Goal: Task Accomplishment & Management: Manage account settings

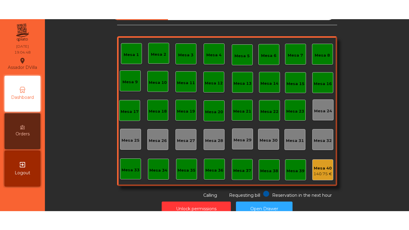
scroll to position [33, 0]
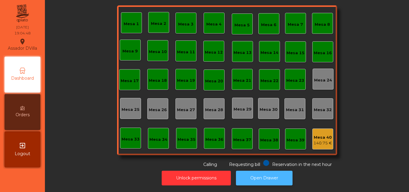
click at [260, 171] on button "Open Drawer" at bounding box center [264, 178] width 57 height 15
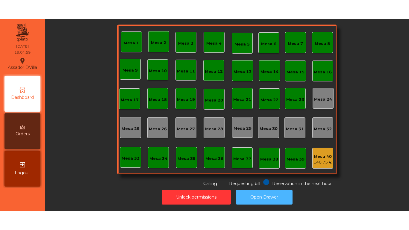
scroll to position [0, 0]
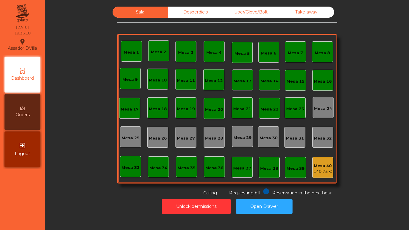
click at [242, 76] on div "Mesa 13" at bounding box center [243, 80] width 18 height 8
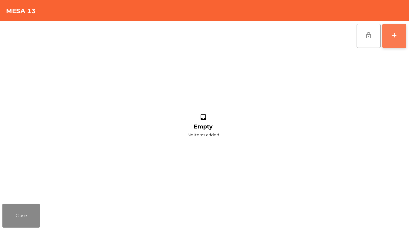
click at [399, 38] on button "add" at bounding box center [395, 36] width 24 height 24
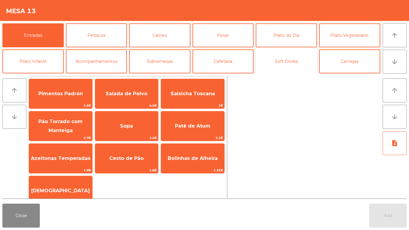
click at [278, 61] on button "Soft Drinks" at bounding box center [286, 61] width 61 height 24
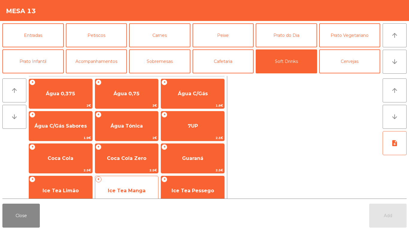
click at [139, 191] on span "Ice Tea Manga" at bounding box center [127, 191] width 38 height 6
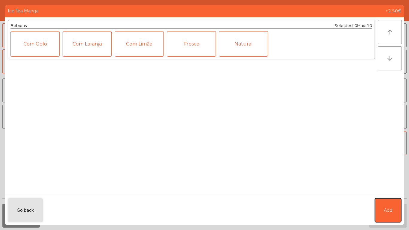
click at [392, 192] on button "Add" at bounding box center [388, 210] width 26 height 24
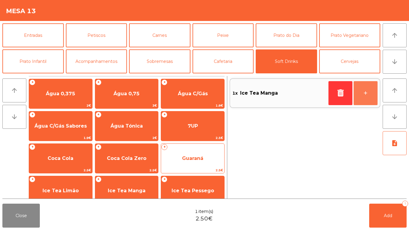
drag, startPoint x: 369, startPoint y: 96, endPoint x: 219, endPoint y: 148, distance: 159.4
click at [369, 96] on button "+" at bounding box center [366, 93] width 24 height 24
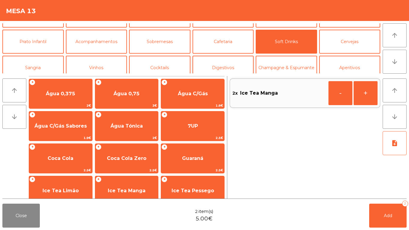
scroll to position [30, 0]
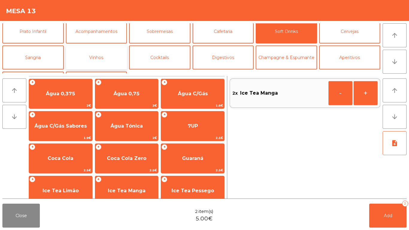
click at [115, 60] on button "Vinhos" at bounding box center [96, 58] width 61 height 24
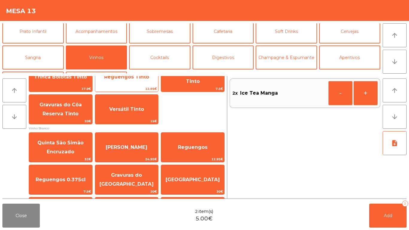
scroll to position [90, 0]
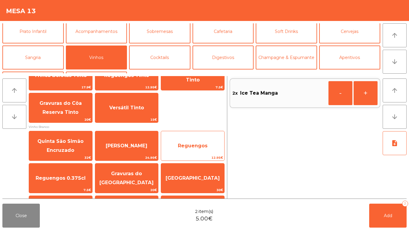
click at [198, 153] on span "Reguengos" at bounding box center [192, 146] width 63 height 16
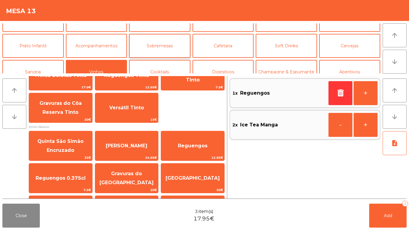
scroll to position [30, 0]
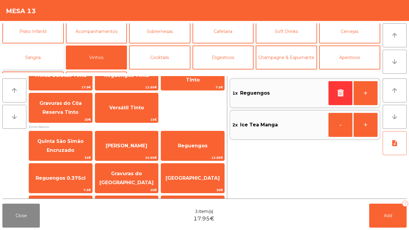
click at [52, 55] on button "Sangria" at bounding box center [32, 58] width 61 height 24
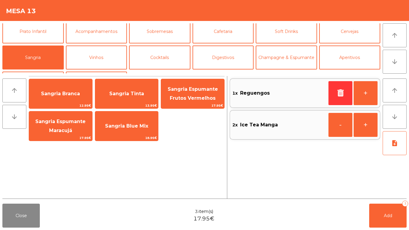
drag, startPoint x: 65, startPoint y: 135, endPoint x: 262, endPoint y: 182, distance: 202.9
click at [65, 135] on span "17.95€" at bounding box center [60, 138] width 63 height 6
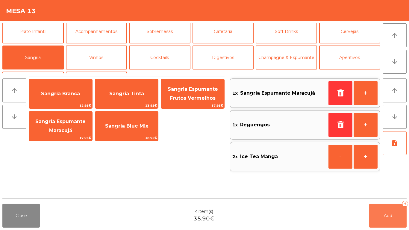
drag, startPoint x: 391, startPoint y: 214, endPoint x: 88, endPoint y: 189, distance: 303.9
click at [390, 192] on span "Add" at bounding box center [388, 215] width 8 height 5
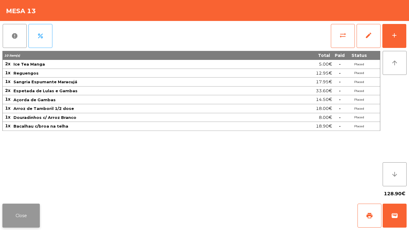
click at [31, 192] on button "Close" at bounding box center [20, 216] width 37 height 24
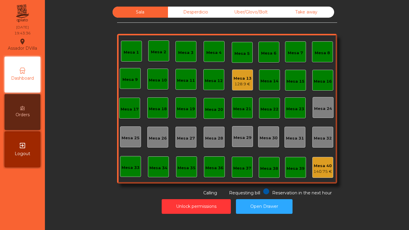
drag, startPoint x: 69, startPoint y: 203, endPoint x: 72, endPoint y: 203, distance: 3.1
click at [70, 192] on div "Unlock permissions Open Drawer" at bounding box center [227, 206] width 348 height 21
click at [234, 95] on div "Mesa 1 Mesa 2 Mesa 3 Mesa 4 Mesa 5 Mesa 6 Mesa 7 Mesa 8 Mesa 9 [GEOGRAPHIC_DATA…" at bounding box center [227, 109] width 220 height 150
click at [239, 84] on div "128.9 €" at bounding box center [243, 84] width 18 height 6
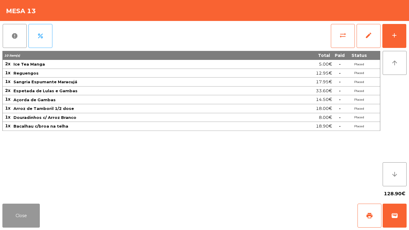
drag, startPoint x: 19, startPoint y: 221, endPoint x: 23, endPoint y: 218, distance: 5.2
click at [19, 192] on button "Close" at bounding box center [20, 216] width 37 height 24
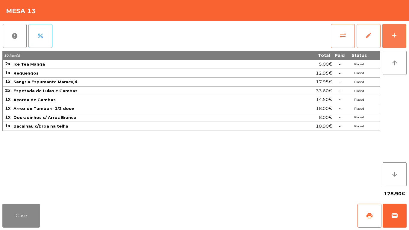
click at [392, 30] on button "add" at bounding box center [395, 36] width 24 height 24
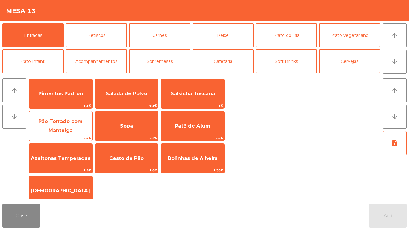
click at [61, 127] on span "Pão Torrado com Manteiga" at bounding box center [60, 126] width 63 height 25
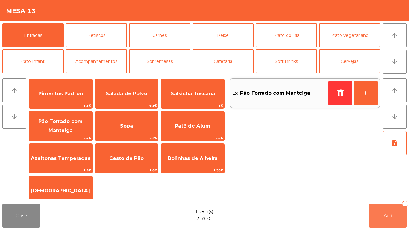
drag, startPoint x: 376, startPoint y: 218, endPoint x: 91, endPoint y: 165, distance: 289.5
click at [374, 192] on button "Add 1" at bounding box center [388, 216] width 37 height 24
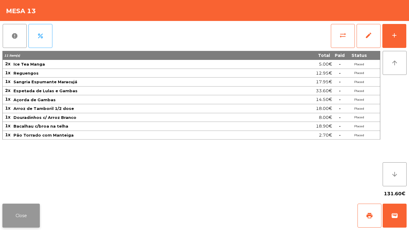
click at [26, 192] on button "Close" at bounding box center [20, 216] width 37 height 24
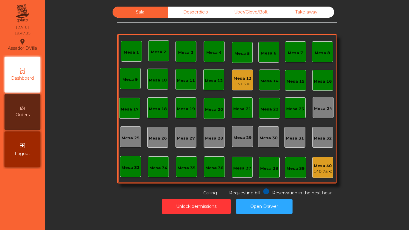
click at [248, 81] on div "Mesa 13 131.6 €" at bounding box center [242, 80] width 21 height 21
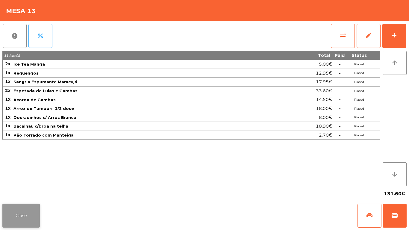
click at [10, 192] on button "Close" at bounding box center [20, 216] width 37 height 24
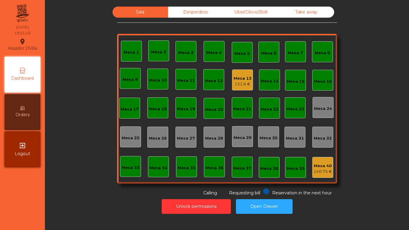
click at [246, 77] on div "Mesa 13" at bounding box center [243, 79] width 18 height 6
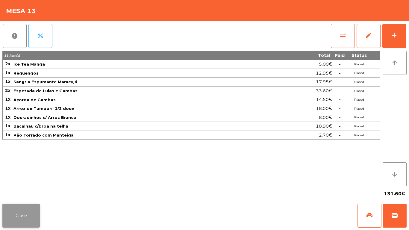
click at [19, 192] on button "Close" at bounding box center [20, 216] width 37 height 24
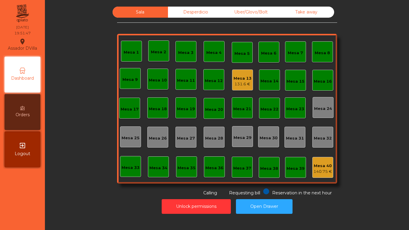
drag, startPoint x: 234, startPoint y: 4, endPoint x: 242, endPoint y: 15, distance: 13.4
click at [234, 4] on div "Sala Desperdicio Uber/Glovo/Bolt Take away Mesa 1 Mesa 2 Mesa 3 Mesa 4 Mesa 5 M…" at bounding box center [227, 110] width 357 height 213
click at [242, 15] on div "Uber/Glovo/Bolt" at bounding box center [251, 12] width 55 height 11
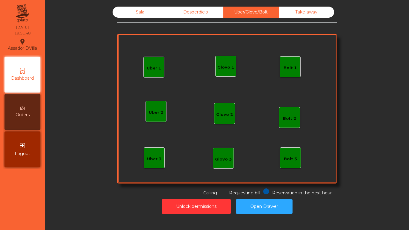
click at [205, 10] on div "Desperdicio" at bounding box center [195, 12] width 55 height 11
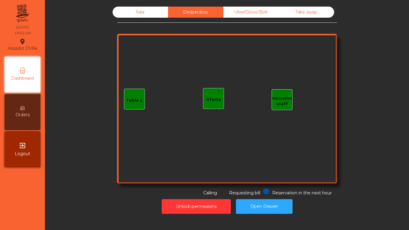
click at [305, 12] on div "Take away" at bounding box center [306, 12] width 55 height 11
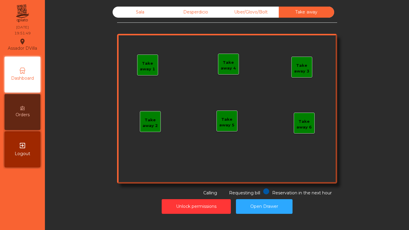
click at [121, 14] on div "Sala" at bounding box center [140, 12] width 55 height 11
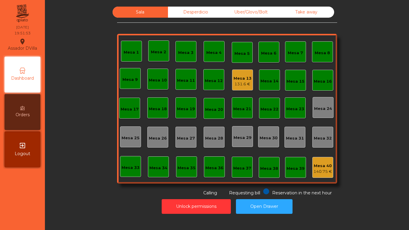
click at [249, 77] on div "Mesa 13" at bounding box center [243, 79] width 18 height 6
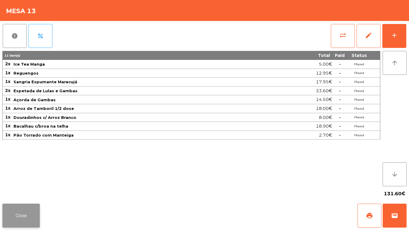
click at [24, 192] on button "Close" at bounding box center [20, 216] width 37 height 24
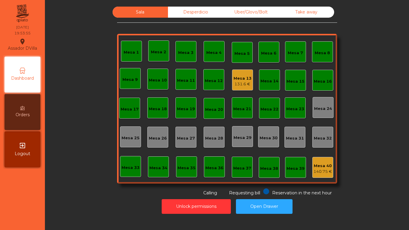
click at [233, 67] on div "Mesa 1 Mesa 2 Mesa 3 Mesa 4 Mesa 5 Mesa 6 Mesa 7 Mesa 8 Mesa 9 [GEOGRAPHIC_DATA…" at bounding box center [227, 109] width 220 height 150
click at [237, 84] on div "131.6 €" at bounding box center [243, 84] width 18 height 6
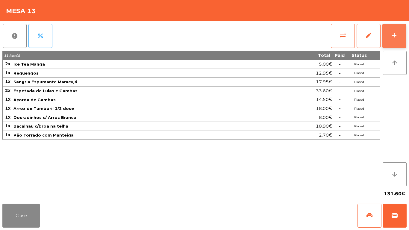
click at [390, 36] on button "add" at bounding box center [395, 36] width 24 height 24
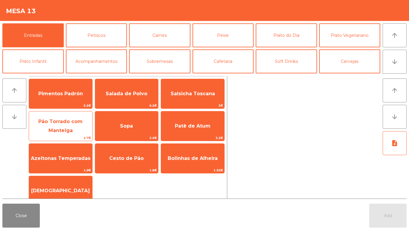
click at [77, 124] on span "Pão Torrado com Manteiga" at bounding box center [60, 126] width 44 height 15
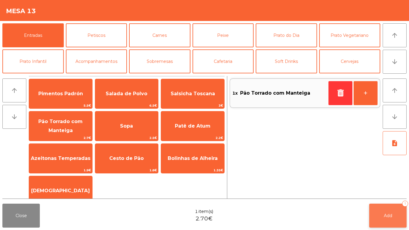
click at [394, 192] on button "Add 1" at bounding box center [388, 216] width 37 height 24
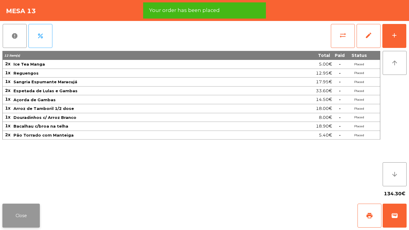
click at [10, 192] on button "Close" at bounding box center [20, 216] width 37 height 24
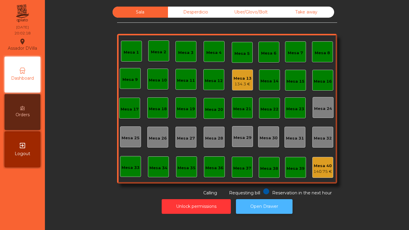
click at [273, 192] on button "Open Drawer" at bounding box center [264, 206] width 57 height 15
click at [247, 192] on button "Open Drawer" at bounding box center [264, 206] width 57 height 15
click at [236, 77] on div "Mesa 13" at bounding box center [243, 79] width 18 height 6
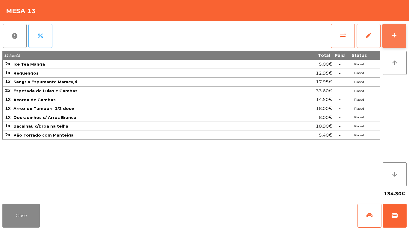
click at [393, 37] on div "add" at bounding box center [394, 35] width 7 height 7
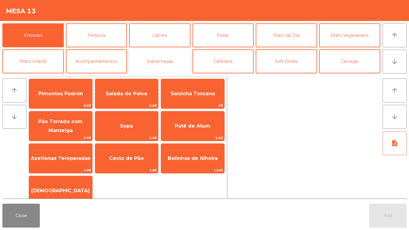
click at [162, 63] on button "Sobremesas" at bounding box center [159, 61] width 61 height 24
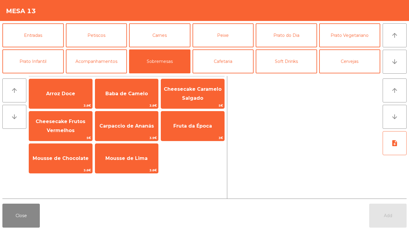
click at [23, 22] on div "Entradas Petiscos Carnes Peixe Prato do Dia Prato Vegetariano Prato Infantil Ac…" at bounding box center [204, 47] width 409 height 53
click at [28, 24] on button "Entradas" at bounding box center [32, 35] width 61 height 24
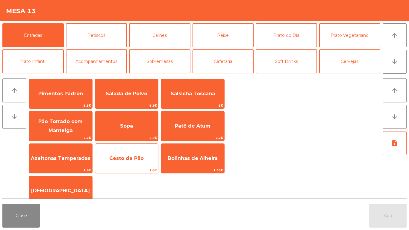
click at [132, 164] on span "Cesto de Pão" at bounding box center [126, 158] width 63 height 16
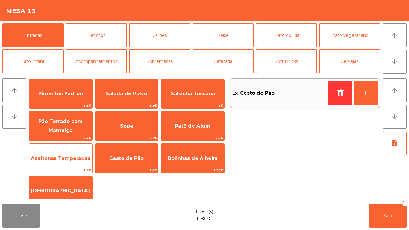
click at [85, 154] on span "Azeitonas Temperadas" at bounding box center [60, 158] width 63 height 16
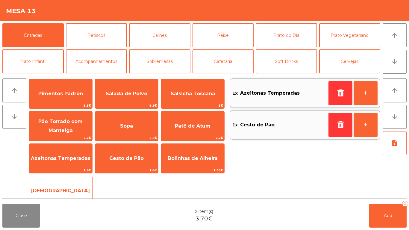
click at [60, 186] on span "[DEMOGRAPHIC_DATA]" at bounding box center [60, 191] width 63 height 16
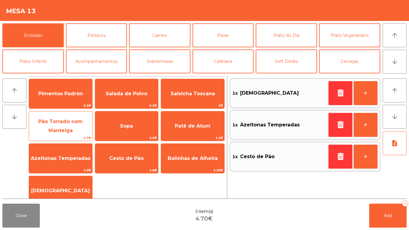
click at [64, 123] on span "Pão Torrado com Manteiga" at bounding box center [60, 126] width 44 height 15
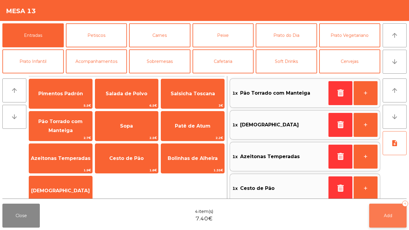
drag, startPoint x: 394, startPoint y: 221, endPoint x: 379, endPoint y: 221, distance: 15.6
click at [392, 192] on button "Add 4" at bounding box center [388, 216] width 37 height 24
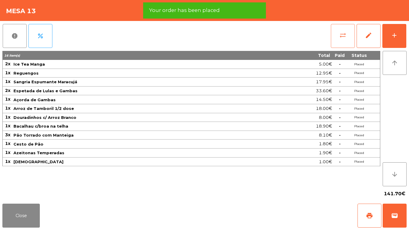
click at [331, 41] on div "sync_alt edit add" at bounding box center [369, 36] width 76 height 30
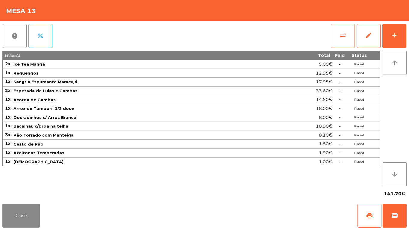
click at [338, 32] on button "sync_alt" at bounding box center [343, 36] width 24 height 24
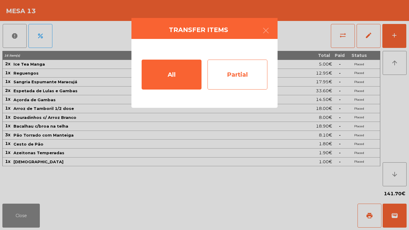
click at [230, 76] on div "Partial" at bounding box center [238, 75] width 60 height 30
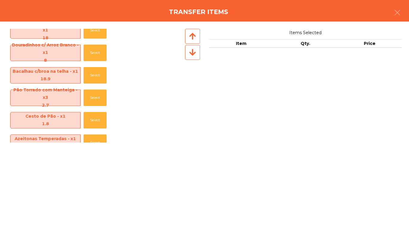
scroll to position [150, 0]
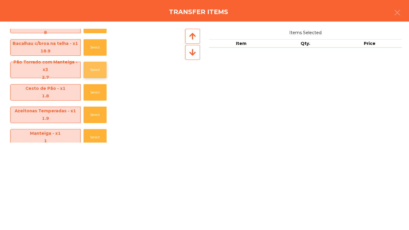
click at [96, 71] on button "Select" at bounding box center [95, 70] width 23 height 16
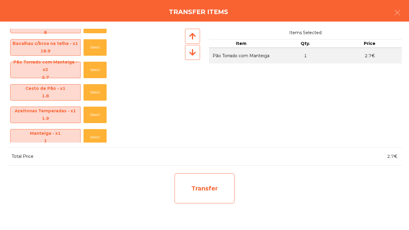
click at [218, 189] on div "Transfer" at bounding box center [205, 189] width 60 height 30
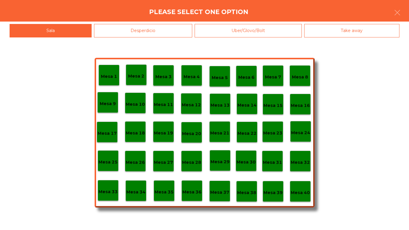
click at [141, 32] on div "Desperdicio" at bounding box center [143, 30] width 99 height 13
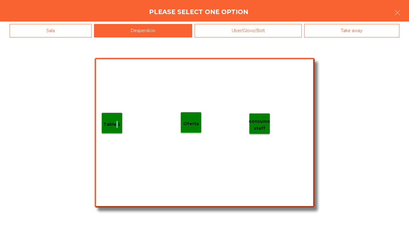
click at [115, 120] on div "Table 1" at bounding box center [111, 123] width 17 height 9
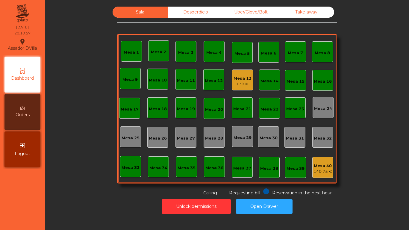
click at [237, 88] on div "Mesa 13 139 €" at bounding box center [242, 80] width 21 height 21
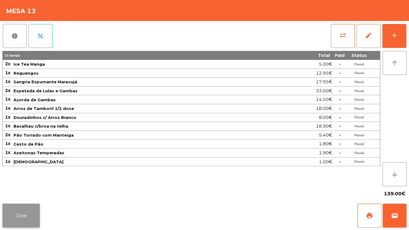
click at [10, 192] on button "Close" at bounding box center [20, 216] width 37 height 24
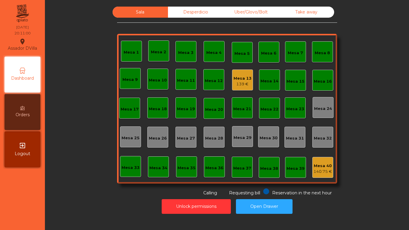
click at [120, 127] on div "Mesa 25" at bounding box center [130, 137] width 21 height 21
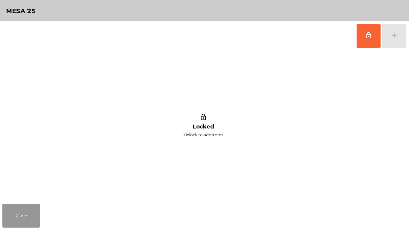
drag, startPoint x: 9, startPoint y: 218, endPoint x: 72, endPoint y: 188, distance: 70.0
click at [9, 192] on button "Close" at bounding box center [20, 216] width 37 height 24
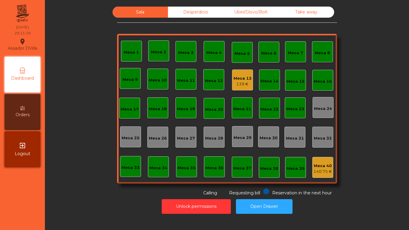
click at [243, 81] on div "Mesa 13" at bounding box center [243, 79] width 18 height 6
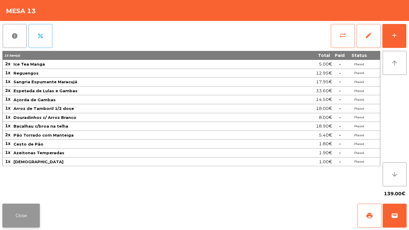
click at [39, 192] on button "Close" at bounding box center [20, 216] width 37 height 24
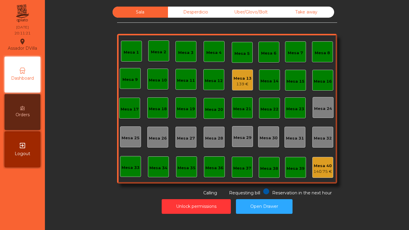
click at [51, 192] on div "Sala Desperdicio Uber/Glovo/Bolt Take away Mesa 1 Mesa 2 Mesa 3 Mesa 4 Mesa 5 M…" at bounding box center [227, 112] width 357 height 210
click at [239, 77] on div "Mesa 13" at bounding box center [243, 79] width 18 height 6
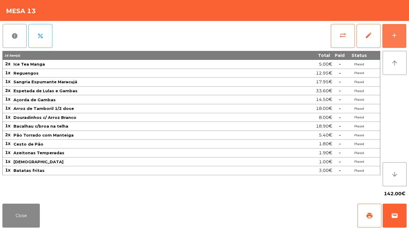
drag, startPoint x: 400, startPoint y: 30, endPoint x: 276, endPoint y: 54, distance: 125.8
click at [397, 31] on button "add" at bounding box center [395, 36] width 24 height 24
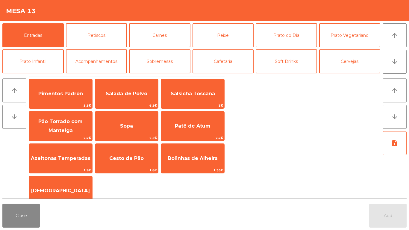
scroll to position [30, 0]
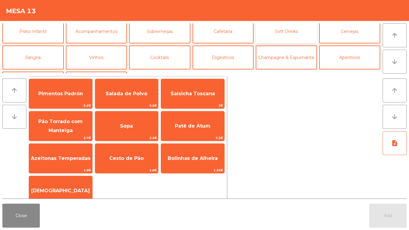
drag, startPoint x: 284, startPoint y: 35, endPoint x: 266, endPoint y: 42, distance: 19.4
click at [283, 35] on button "Soft Drinks" at bounding box center [286, 31] width 61 height 24
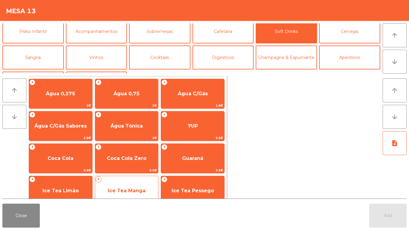
drag, startPoint x: 123, startPoint y: 192, endPoint x: 127, endPoint y: 192, distance: 4.2
click at [127, 192] on span "Ice Tea Manga" at bounding box center [127, 191] width 38 height 6
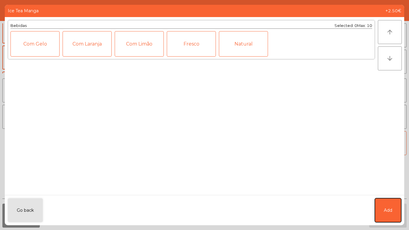
click at [384, 192] on button "Add" at bounding box center [388, 210] width 26 height 24
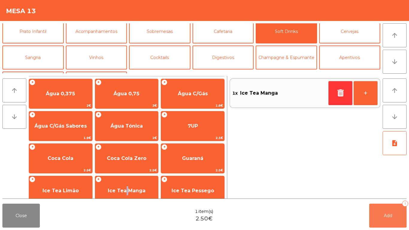
drag, startPoint x: 384, startPoint y: 218, endPoint x: 335, endPoint y: 220, distance: 48.3
click at [374, 192] on button "Add 1" at bounding box center [388, 216] width 37 height 24
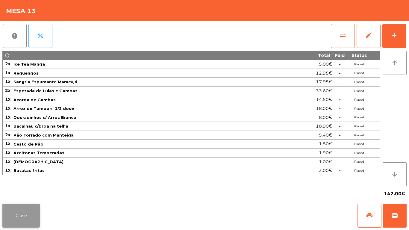
click at [25, 192] on button "Close" at bounding box center [20, 216] width 37 height 24
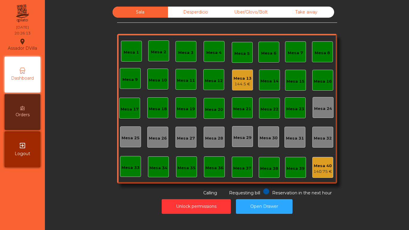
click at [25, 192] on nav "Assador DVilla location_on [DATE] 20:26:13 Dashboard Orders exit_to_app Logout" at bounding box center [22, 115] width 45 height 230
click at [124, 51] on div "Mesa 1" at bounding box center [131, 52] width 15 height 6
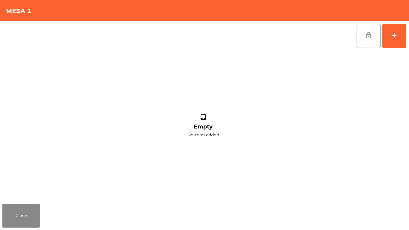
click at [408, 28] on div "lock_open add inbox Empty No items added" at bounding box center [204, 111] width 409 height 180
click at [404, 31] on button "add" at bounding box center [395, 36] width 24 height 24
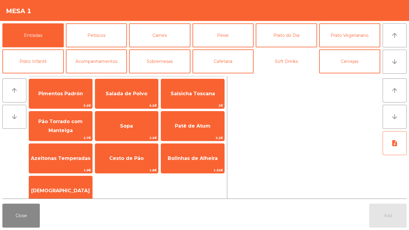
click at [294, 64] on button "Soft Drinks" at bounding box center [286, 61] width 61 height 24
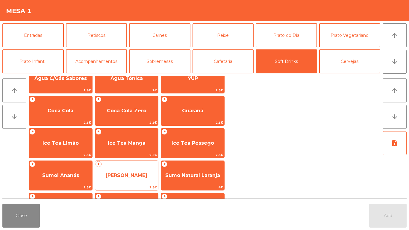
scroll to position [0, 0]
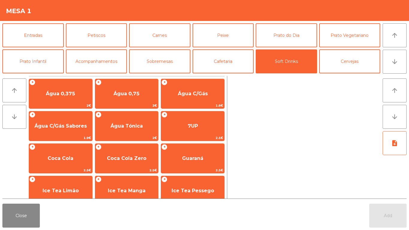
drag, startPoint x: 116, startPoint y: 186, endPoint x: 331, endPoint y: 148, distance: 218.2
click at [331, 148] on div at bounding box center [305, 137] width 151 height 123
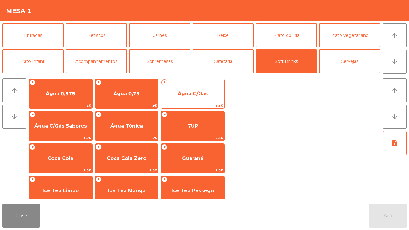
click at [210, 97] on span "Água C/Gás" at bounding box center [192, 94] width 63 height 16
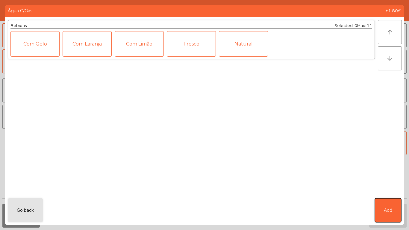
drag, startPoint x: 388, startPoint y: 209, endPoint x: 259, endPoint y: 122, distance: 156.2
click at [389, 192] on span "Add" at bounding box center [388, 210] width 8 height 6
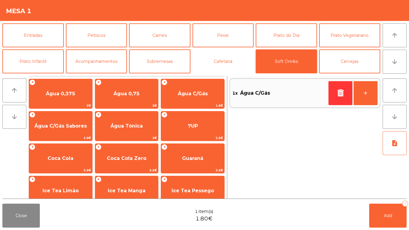
drag, startPoint x: 245, startPoint y: 63, endPoint x: 301, endPoint y: 70, distance: 56.3
click at [246, 63] on button "Cafetaria" at bounding box center [223, 61] width 61 height 24
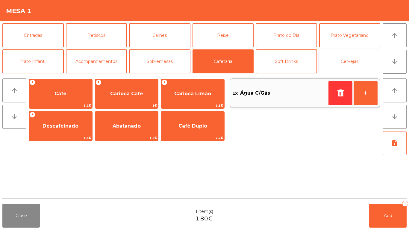
click at [369, 73] on button "Cervejas" at bounding box center [350, 61] width 61 height 24
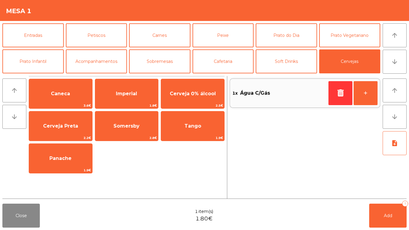
drag, startPoint x: 153, startPoint y: 97, endPoint x: 395, endPoint y: 230, distance: 275.6
click at [155, 98] on span "Imperial" at bounding box center [126, 94] width 63 height 16
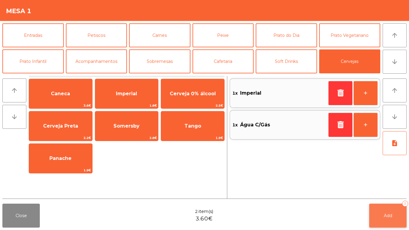
click at [403, 192] on button "Add 2" at bounding box center [388, 216] width 37 height 24
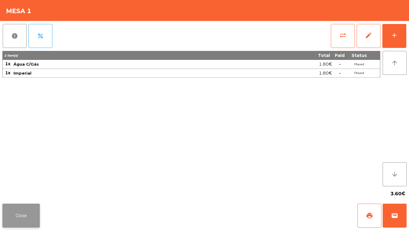
click at [16, 192] on button "Close" at bounding box center [20, 216] width 37 height 24
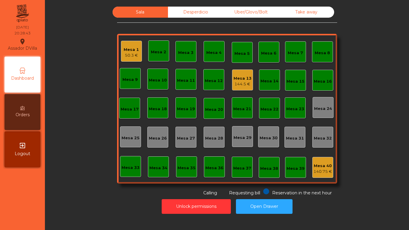
click at [139, 45] on div "Mesa 1 50.3 €" at bounding box center [131, 51] width 21 height 21
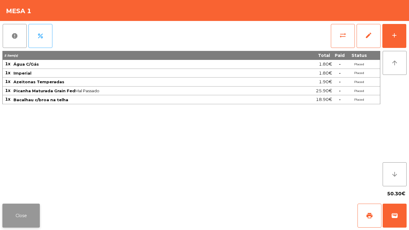
click at [24, 192] on button "Close" at bounding box center [20, 216] width 37 height 24
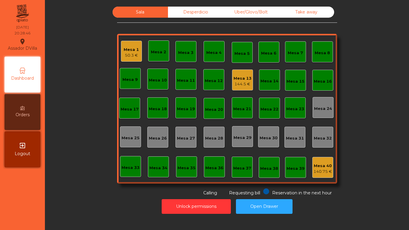
click at [70, 183] on div "Sala Desperdicio Uber/Glovo/Bolt Take away Mesa 1 50.3 € Mesa 2 Mesa 3 Mesa 4 M…" at bounding box center [227, 102] width 348 height 190
click at [137, 47] on div "Mesa 1 50.3 €" at bounding box center [131, 51] width 21 height 21
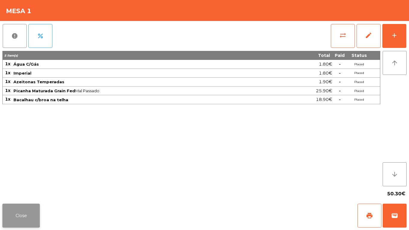
click at [32, 192] on button "Close" at bounding box center [20, 216] width 37 height 24
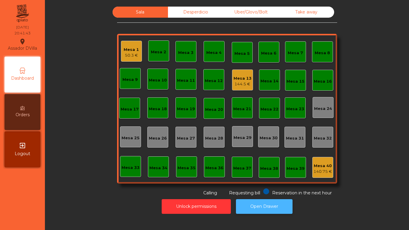
drag, startPoint x: 254, startPoint y: 199, endPoint x: 257, endPoint y: 203, distance: 4.6
click at [256, 192] on button "Open Drawer" at bounding box center [264, 206] width 57 height 15
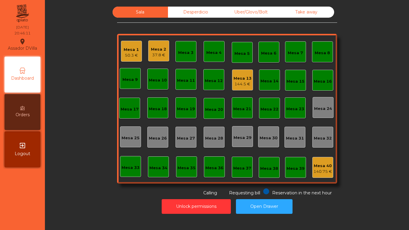
click at [243, 110] on div "Mesa 21" at bounding box center [243, 109] width 18 height 6
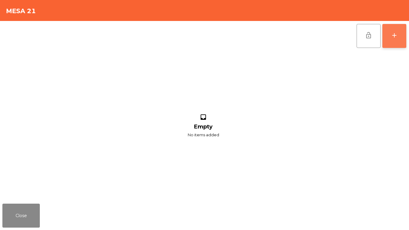
click at [395, 30] on button "add" at bounding box center [395, 36] width 24 height 24
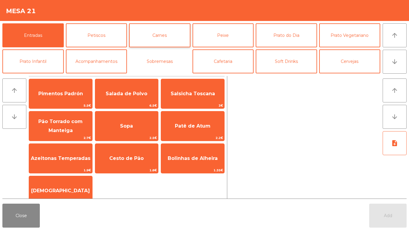
drag, startPoint x: 170, startPoint y: 67, endPoint x: 167, endPoint y: 38, distance: 28.9
click at [169, 67] on button "Sobremesas" at bounding box center [159, 61] width 61 height 24
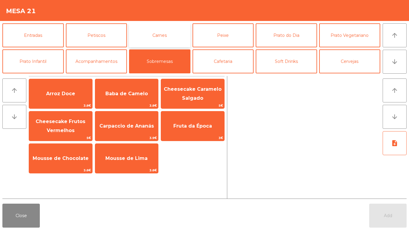
click at [163, 25] on button "Carnes" at bounding box center [159, 35] width 61 height 24
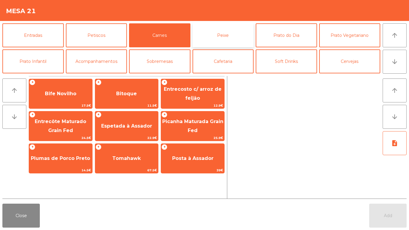
click at [221, 39] on button "Peixe" at bounding box center [223, 35] width 61 height 24
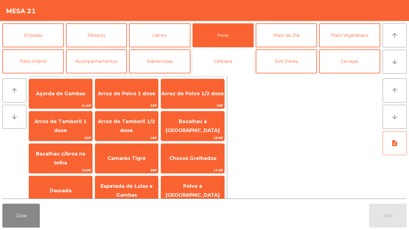
click at [221, 53] on button "Cafetaria" at bounding box center [223, 61] width 61 height 24
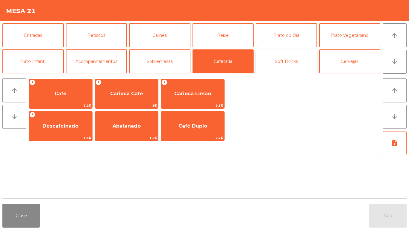
click at [264, 60] on button "Soft Drinks" at bounding box center [286, 61] width 61 height 24
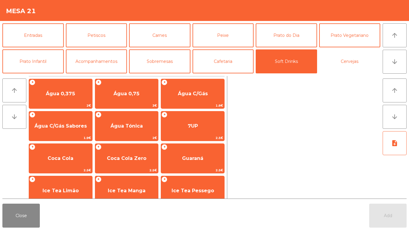
drag, startPoint x: 327, startPoint y: 61, endPoint x: 237, endPoint y: 82, distance: 92.6
click at [326, 61] on button "Cervejas" at bounding box center [350, 61] width 61 height 24
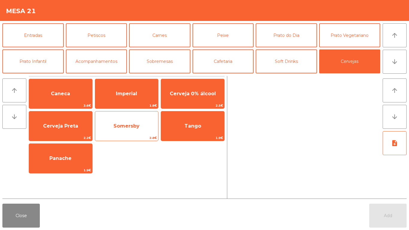
click at [132, 119] on span "Somersby" at bounding box center [126, 126] width 63 height 16
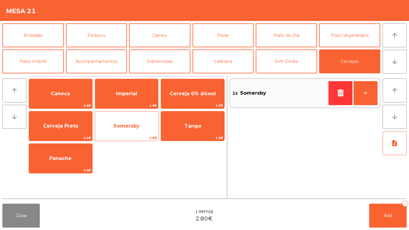
click at [132, 119] on span "Somersby" at bounding box center [126, 126] width 63 height 16
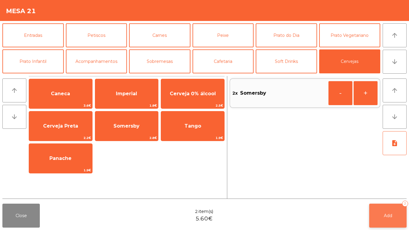
click at [391, 192] on button "Add 2" at bounding box center [388, 216] width 37 height 24
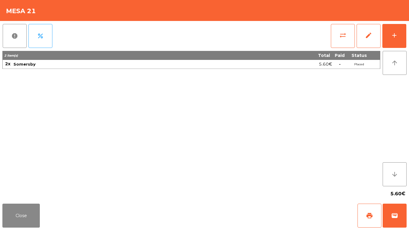
click at [42, 192] on div "Close print wallet" at bounding box center [204, 215] width 409 height 29
click at [31, 192] on button "Close" at bounding box center [20, 216] width 37 height 24
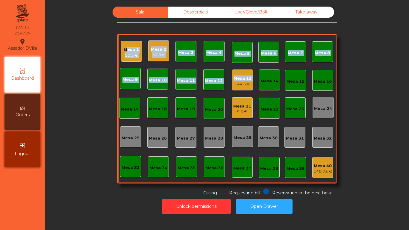
click at [234, 82] on div "Mesa 1 50.3 € Mesa 2 37.8 € Mesa 3 Mesa 4 Mesa 5 Mesa 6 Mesa 7 Mesa 8 [GEOGRAPH…" at bounding box center [227, 109] width 220 height 150
click at [234, 82] on div "144.5 €" at bounding box center [243, 84] width 18 height 6
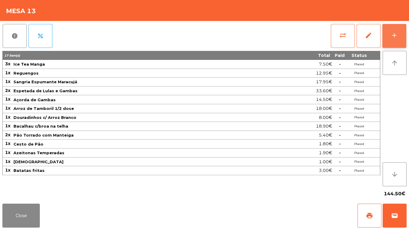
click at [393, 30] on button "add" at bounding box center [395, 36] width 24 height 24
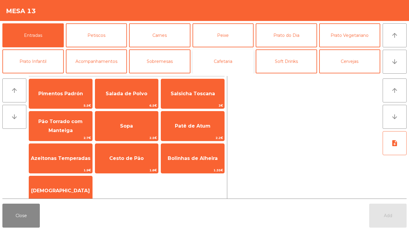
click at [226, 67] on button "Cafetaria" at bounding box center [223, 61] width 61 height 24
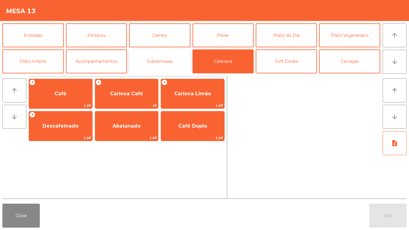
click at [144, 60] on button "Sobremesas" at bounding box center [159, 61] width 61 height 24
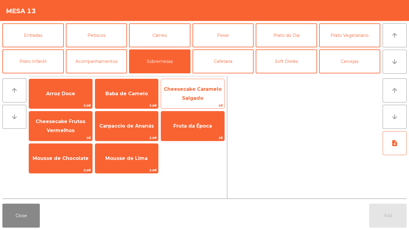
click at [173, 100] on span "Cheesecake Caramelo Salgado" at bounding box center [192, 93] width 63 height 25
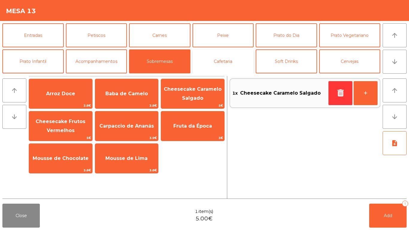
click at [216, 57] on button "Cafetaria" at bounding box center [223, 61] width 61 height 24
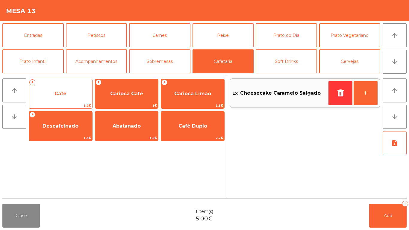
click at [89, 85] on div "+ Café 1.2€" at bounding box center [61, 94] width 64 height 30
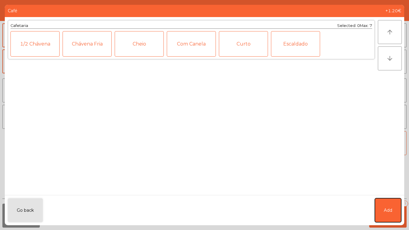
drag, startPoint x: 391, startPoint y: 215, endPoint x: 380, endPoint y: 156, distance: 60.0
click at [390, 192] on button "Add" at bounding box center [388, 210] width 26 height 24
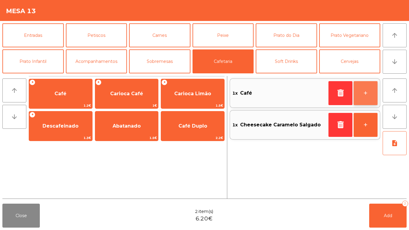
click at [374, 100] on button "+" at bounding box center [366, 93] width 24 height 24
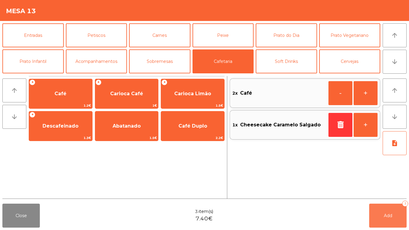
click at [391, 192] on button "Add 3" at bounding box center [388, 216] width 37 height 24
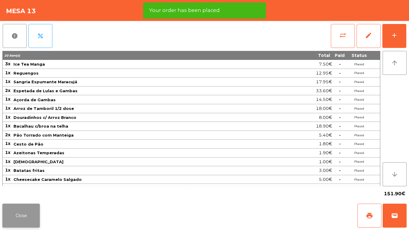
drag, startPoint x: 25, startPoint y: 203, endPoint x: 35, endPoint y: 213, distance: 13.8
click at [31, 192] on div "Close print wallet" at bounding box center [204, 215] width 409 height 29
drag, startPoint x: 35, startPoint y: 213, endPoint x: 46, endPoint y: 206, distance: 13.0
click at [39, 192] on button "Close" at bounding box center [20, 216] width 37 height 24
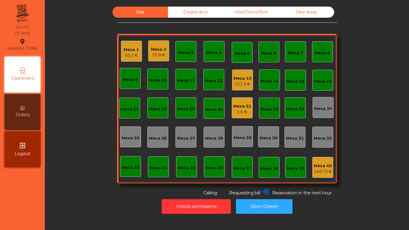
click at [241, 74] on div "Mesa 13 151.9 €" at bounding box center [243, 80] width 18 height 14
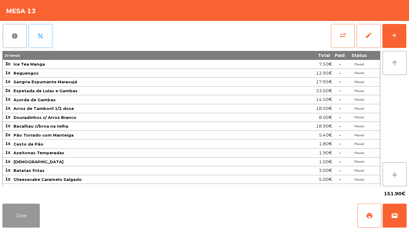
drag, startPoint x: 10, startPoint y: 214, endPoint x: 162, endPoint y: 132, distance: 171.7
click at [14, 192] on button "Close" at bounding box center [20, 216] width 37 height 24
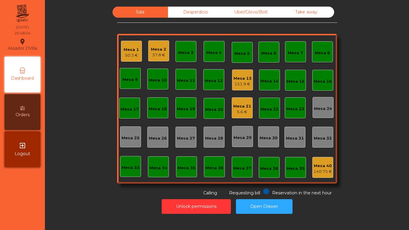
click at [247, 118] on div "Mesa 21 5.6 €" at bounding box center [242, 107] width 21 height 21
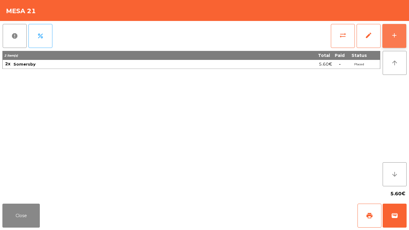
click at [400, 38] on button "add" at bounding box center [395, 36] width 24 height 24
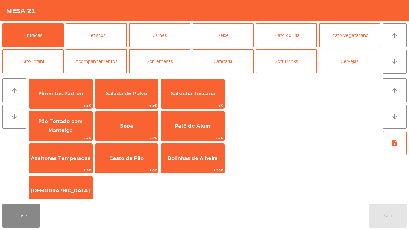
click at [328, 59] on button "Cervejas" at bounding box center [350, 61] width 61 height 24
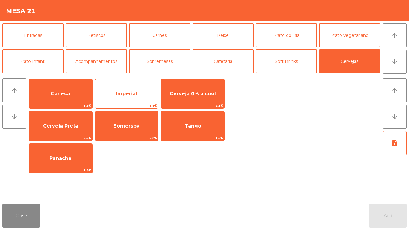
click at [134, 98] on span "Imperial" at bounding box center [126, 94] width 63 height 16
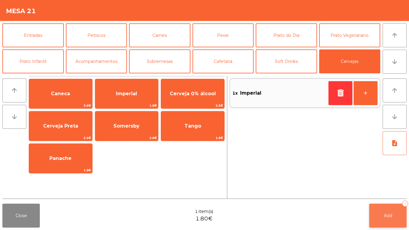
drag, startPoint x: 368, startPoint y: 213, endPoint x: 372, endPoint y: 214, distance: 4.2
click at [369, 192] on div "Close 1 item(s) 1.80€ Add 1" at bounding box center [204, 215] width 409 height 29
click at [372, 192] on button "Add 1" at bounding box center [388, 216] width 37 height 24
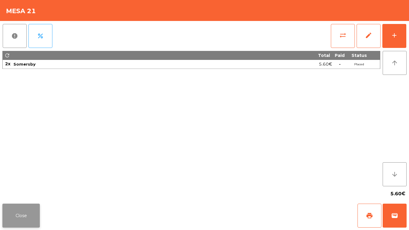
click at [4, 192] on button "Close" at bounding box center [20, 216] width 37 height 24
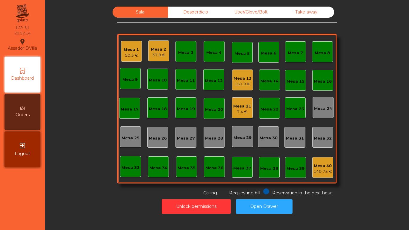
click at [127, 54] on div "50.3 €" at bounding box center [131, 55] width 15 height 6
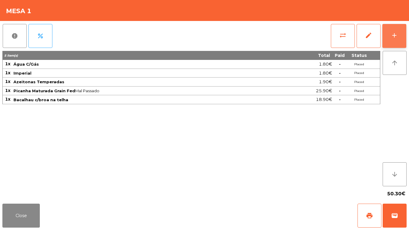
click at [389, 40] on button "add" at bounding box center [395, 36] width 24 height 24
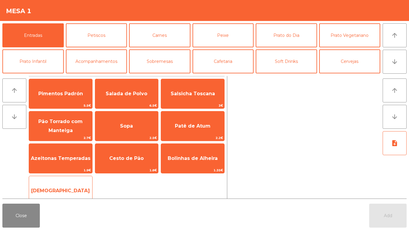
click at [67, 192] on span "[DEMOGRAPHIC_DATA]" at bounding box center [60, 191] width 63 height 16
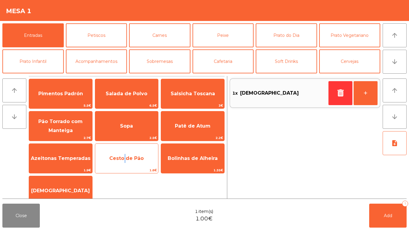
click at [123, 162] on span "Cesto de Pão" at bounding box center [126, 158] width 63 height 16
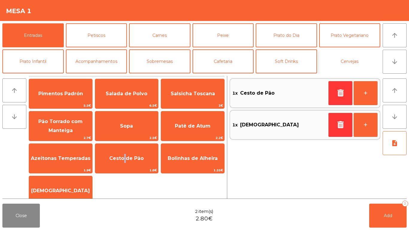
click at [357, 58] on button "Cervejas" at bounding box center [350, 61] width 61 height 24
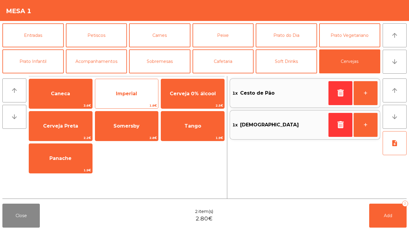
click at [142, 108] on span "1.8€" at bounding box center [126, 106] width 63 height 6
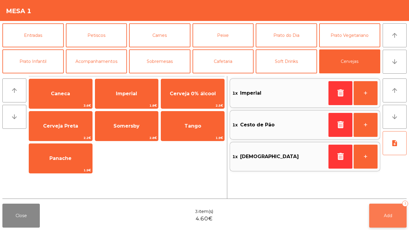
click at [395, 192] on button "Add 3" at bounding box center [388, 216] width 37 height 24
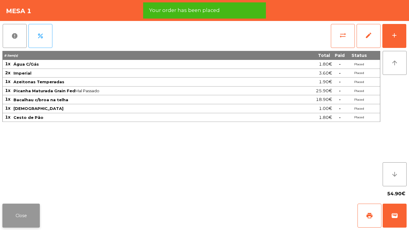
click at [23, 192] on button "Close" at bounding box center [20, 216] width 37 height 24
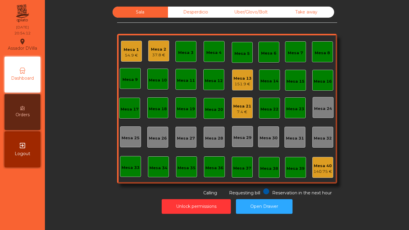
click at [234, 101] on div "Mesa 21 7.4 €" at bounding box center [243, 108] width 18 height 14
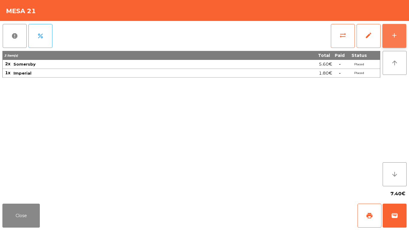
click at [392, 32] on div "add" at bounding box center [394, 35] width 7 height 7
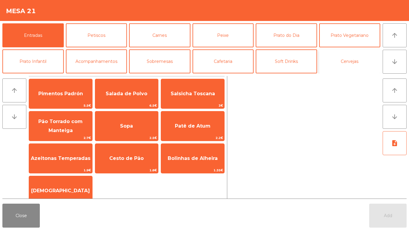
click at [338, 64] on button "Cervejas" at bounding box center [350, 61] width 61 height 24
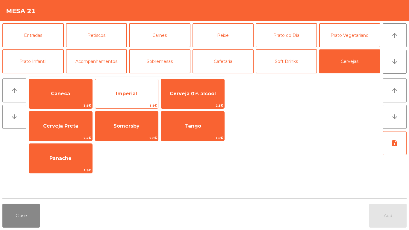
click at [129, 91] on span "Imperial" at bounding box center [126, 94] width 21 height 6
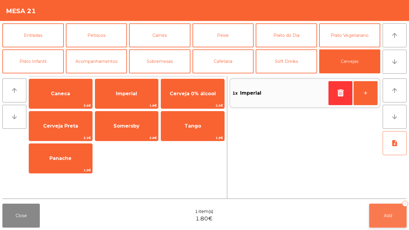
click at [397, 192] on button "Add 1" at bounding box center [388, 216] width 37 height 24
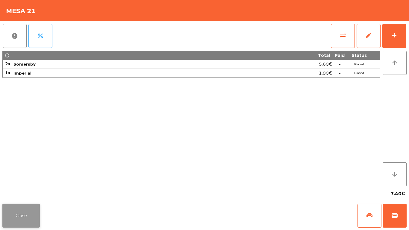
click at [13, 192] on button "Close" at bounding box center [20, 216] width 37 height 24
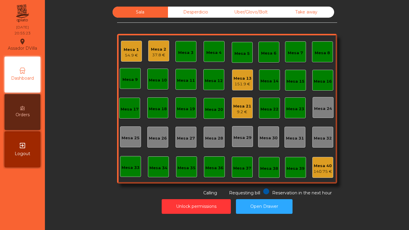
click at [158, 53] on div "37.8 €" at bounding box center [158, 55] width 15 height 6
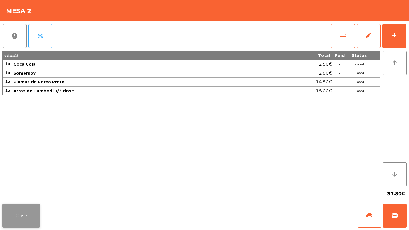
click at [26, 192] on button "Close" at bounding box center [20, 216] width 37 height 24
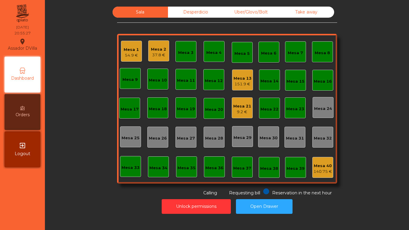
click at [246, 111] on div "9.2 €" at bounding box center [243, 112] width 18 height 6
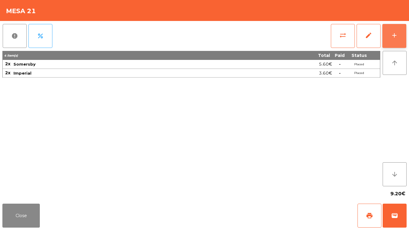
click at [399, 38] on button "add" at bounding box center [395, 36] width 24 height 24
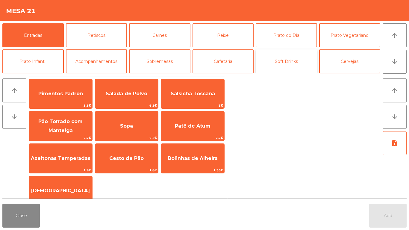
click at [291, 62] on button "Soft Drinks" at bounding box center [286, 61] width 61 height 24
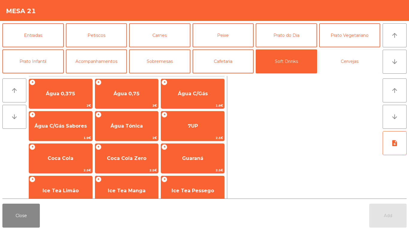
click at [351, 60] on button "Cervejas" at bounding box center [350, 61] width 61 height 24
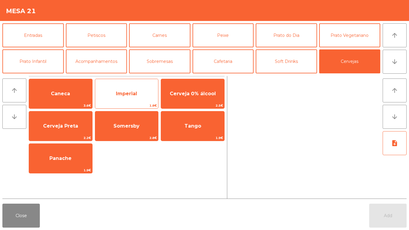
click at [100, 90] on span "Imperial" at bounding box center [126, 94] width 63 height 16
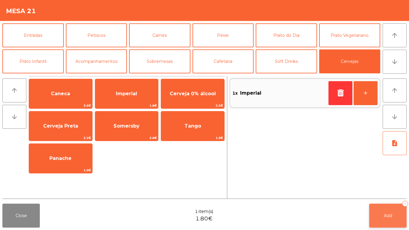
click at [390, 192] on button "Add 1" at bounding box center [388, 216] width 37 height 24
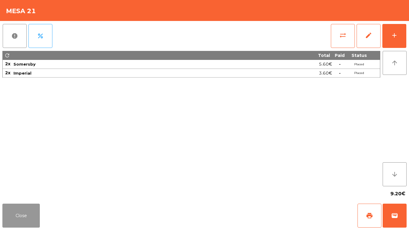
click at [16, 192] on button "Close" at bounding box center [20, 216] width 37 height 24
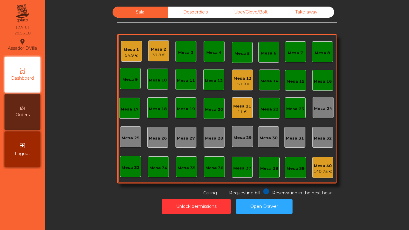
click at [154, 59] on div "Mesa 2 37.8 €" at bounding box center [158, 50] width 21 height 21
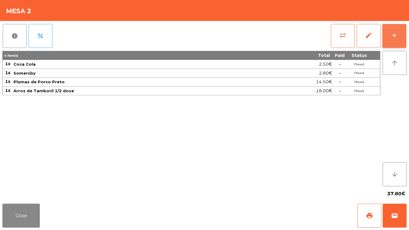
click at [392, 45] on button "add" at bounding box center [395, 36] width 24 height 24
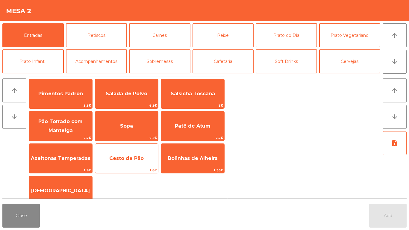
click at [125, 156] on span "Cesto de Pão" at bounding box center [126, 159] width 34 height 6
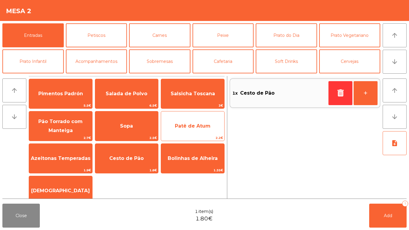
click at [195, 122] on span "Patê de Atum" at bounding box center [192, 126] width 63 height 16
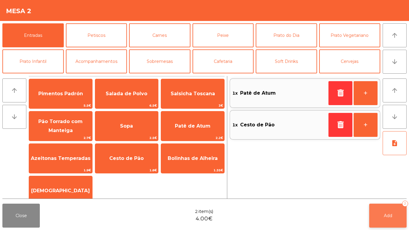
click at [383, 192] on button "Add 2" at bounding box center [388, 216] width 37 height 24
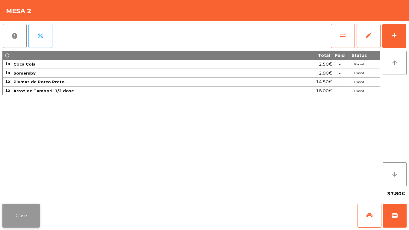
click at [34, 192] on button "Close" at bounding box center [20, 216] width 37 height 24
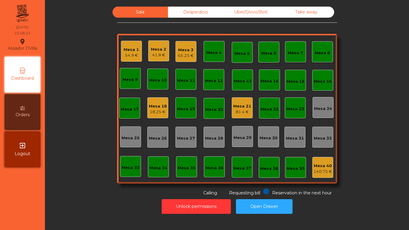
click at [258, 16] on div "Uber/Glovo/Bolt" at bounding box center [251, 12] width 55 height 11
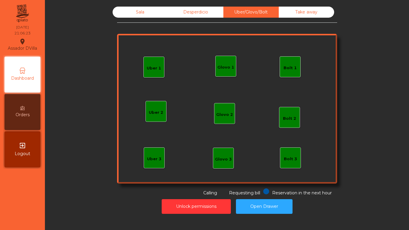
click at [219, 65] on div "Glovo 1" at bounding box center [226, 67] width 17 height 6
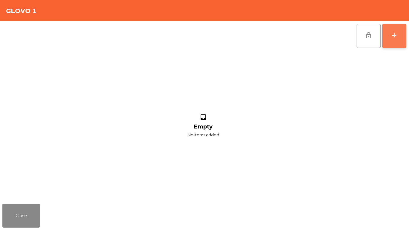
click at [391, 38] on button "add" at bounding box center [395, 36] width 24 height 24
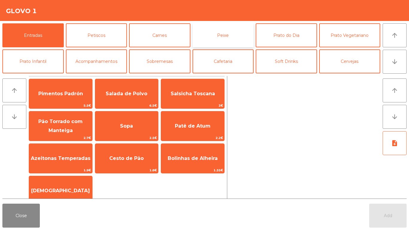
click at [219, 40] on button "Peixe" at bounding box center [223, 35] width 61 height 24
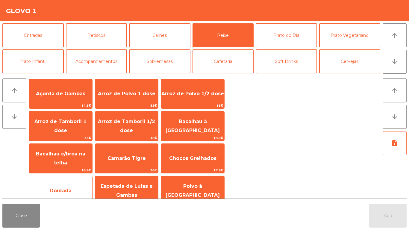
click at [90, 185] on span "Dourada" at bounding box center [60, 191] width 63 height 16
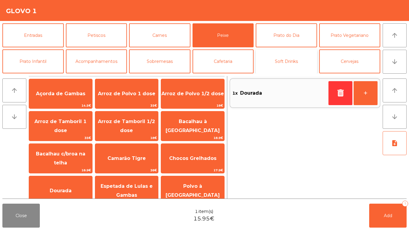
click at [305, 66] on button "Soft Drinks" at bounding box center [286, 61] width 61 height 24
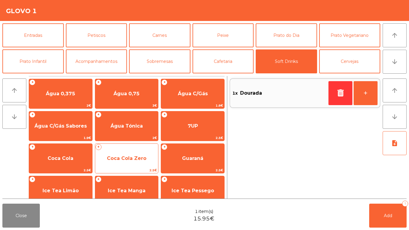
click at [148, 150] on span "Coca Cola Zero" at bounding box center [126, 158] width 63 height 16
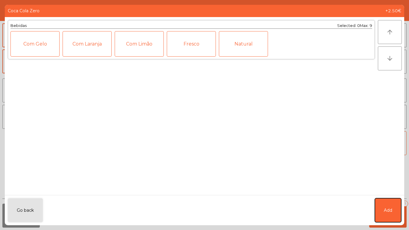
click at [393, 192] on button "Add" at bounding box center [388, 210] width 26 height 24
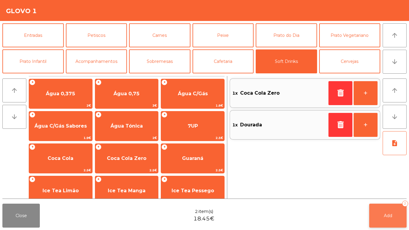
click at [391, 192] on button "Add 2" at bounding box center [388, 216] width 37 height 24
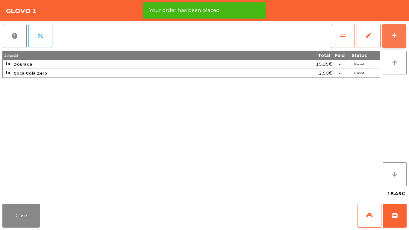
click at [394, 34] on div "add" at bounding box center [394, 35] width 7 height 7
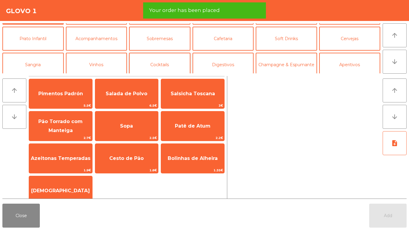
scroll to position [52, 0]
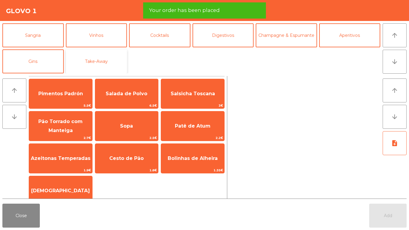
click at [126, 62] on button "Take-Away" at bounding box center [96, 61] width 61 height 24
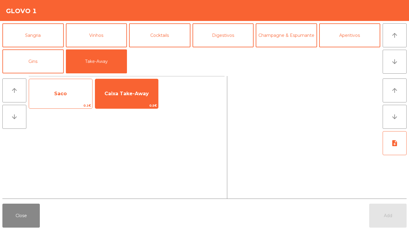
click at [89, 84] on div "Saco 0.1€" at bounding box center [61, 94] width 64 height 30
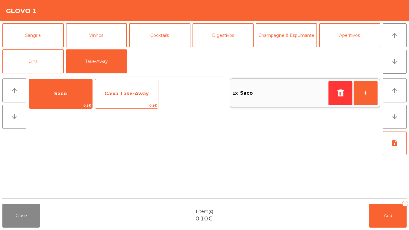
click at [139, 97] on span "Caixa Take-Away" at bounding box center [126, 94] width 63 height 16
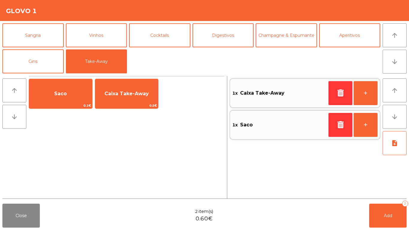
click at [395, 192] on div "Close 2 item(s) 0.60€ Add 2" at bounding box center [204, 215] width 409 height 29
click at [393, 192] on button "Add 2" at bounding box center [388, 216] width 37 height 24
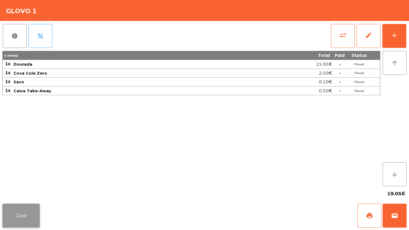
click at [30, 192] on button "Close" at bounding box center [20, 216] width 37 height 24
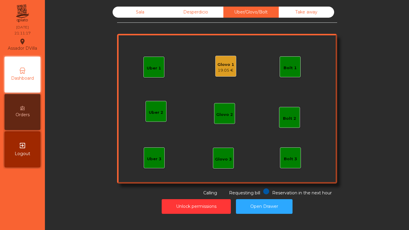
click at [140, 15] on div "Sala" at bounding box center [140, 12] width 55 height 11
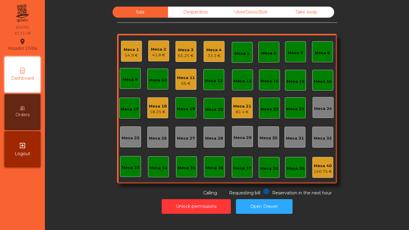
click at [208, 50] on div "Mesa 4" at bounding box center [214, 50] width 15 height 6
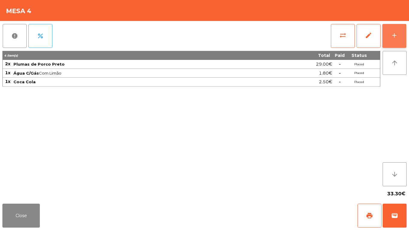
click at [404, 31] on button "add" at bounding box center [395, 36] width 24 height 24
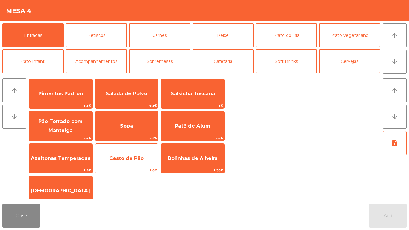
click at [135, 153] on span "Cesto de Pão" at bounding box center [126, 158] width 63 height 16
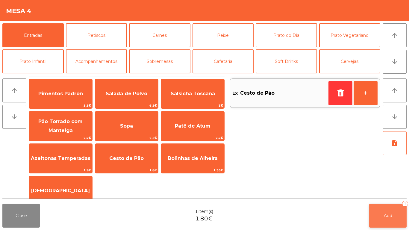
click at [388, 192] on span "Add" at bounding box center [388, 215] width 8 height 5
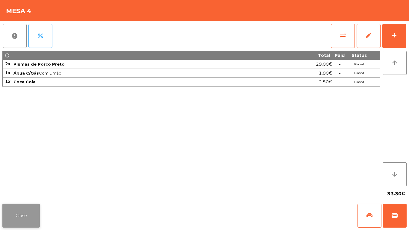
click at [33, 192] on button "Close" at bounding box center [20, 216] width 37 height 24
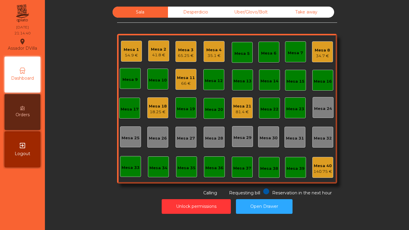
click at [124, 47] on div "Mesa 1" at bounding box center [131, 50] width 15 height 6
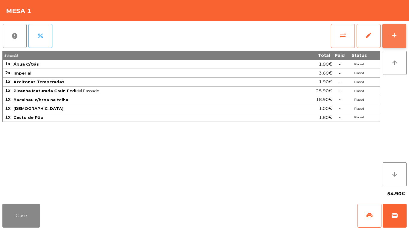
click at [395, 35] on div "add" at bounding box center [394, 35] width 7 height 7
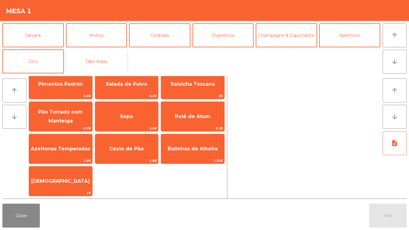
click at [116, 62] on button "Take-Away" at bounding box center [96, 61] width 61 height 24
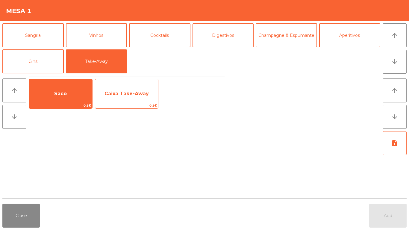
click at [112, 93] on span "Caixa Take-Away" at bounding box center [127, 94] width 44 height 6
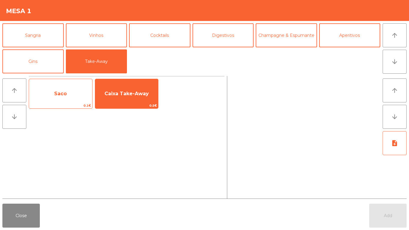
click at [47, 93] on span "Saco" at bounding box center [60, 94] width 63 height 16
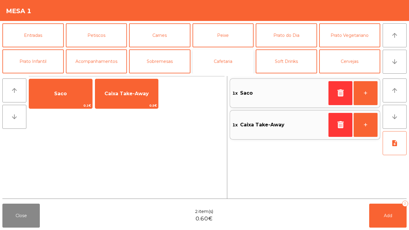
click at [227, 56] on button "Cafetaria" at bounding box center [223, 61] width 61 height 24
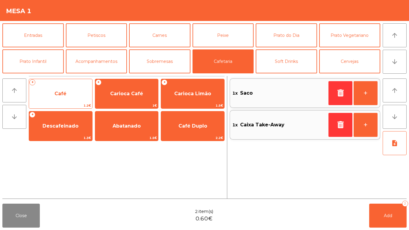
click at [63, 86] on span "Café" at bounding box center [60, 94] width 63 height 16
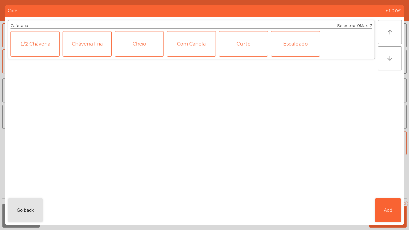
drag, startPoint x: 409, startPoint y: 212, endPoint x: 392, endPoint y: 217, distance: 17.7
click at [403, 192] on ngb-modal-window "Café +1.20€ Cafetaria Selected: 0 Max: 7 1/2 [PERSON_NAME] Fria Cheio Com Canel…" at bounding box center [204, 115] width 409 height 230
click at [392, 192] on button "Add" at bounding box center [388, 210] width 26 height 24
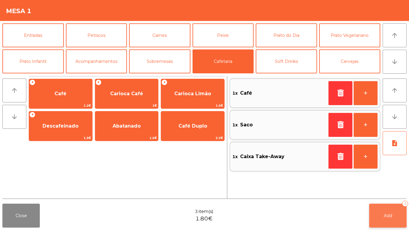
click at [390, 192] on span "Add" at bounding box center [388, 215] width 8 height 5
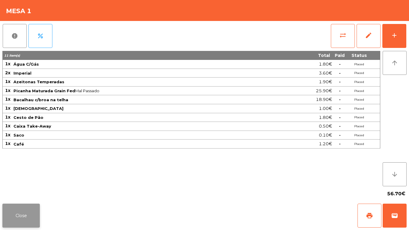
click at [27, 192] on button "Close" at bounding box center [20, 216] width 37 height 24
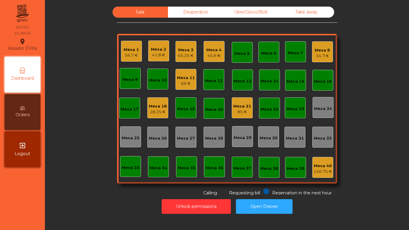
click at [181, 85] on div "66 €" at bounding box center [186, 84] width 18 height 6
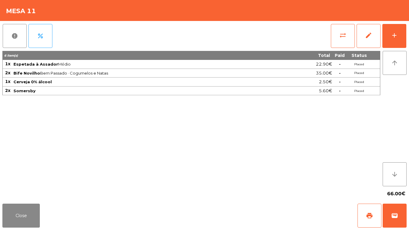
click at [409, 34] on div "report percent sync_alt edit add 6 item(s) Total Paid Status 1x Espetada à Assa…" at bounding box center [204, 111] width 409 height 180
click at [406, 33] on button "add" at bounding box center [395, 36] width 24 height 24
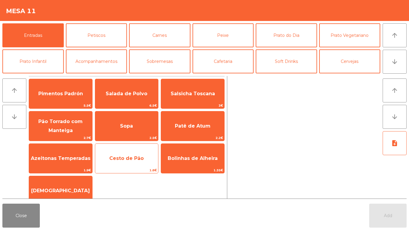
click at [133, 159] on span "Cesto de Pão" at bounding box center [126, 159] width 34 height 6
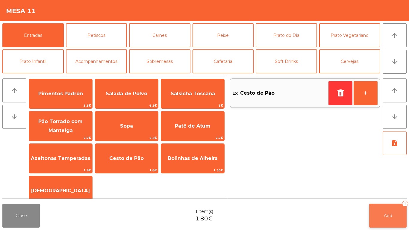
click at [383, 192] on button "Add 1" at bounding box center [388, 216] width 37 height 24
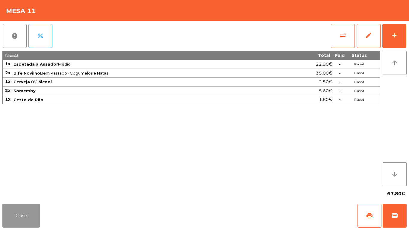
click at [18, 192] on button "Close" at bounding box center [20, 216] width 37 height 24
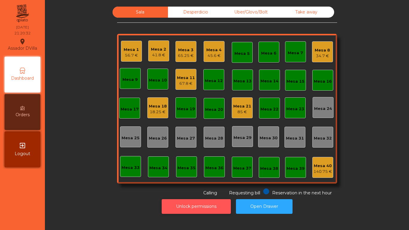
click at [182, 192] on button "Unlock permissions" at bounding box center [196, 206] width 69 height 15
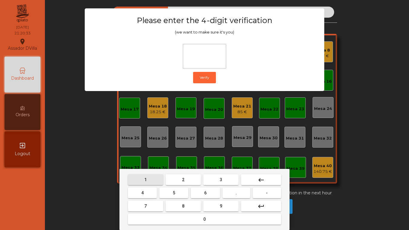
click at [149, 181] on button "1" at bounding box center [145, 179] width 35 height 11
drag, startPoint x: 222, startPoint y: 211, endPoint x: 158, endPoint y: 201, distance: 64.6
click at [222, 192] on button "9" at bounding box center [221, 206] width 35 height 11
click at [153, 192] on button "4" at bounding box center [142, 193] width 29 height 11
click at [189, 192] on button "0" at bounding box center [204, 219] width 153 height 11
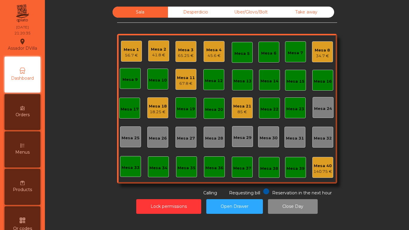
drag, startPoint x: 248, startPoint y: 4, endPoint x: 246, endPoint y: 10, distance: 6.4
click at [249, 4] on div "Sala Desperdicio Uber/Glovo/Bolt Take away Mesa 1 56.7 € Mesa 2 41.8 € Mesa 3 6…" at bounding box center [227, 110] width 357 height 213
click at [246, 10] on div "Uber/Glovo/Bolt" at bounding box center [251, 12] width 55 height 11
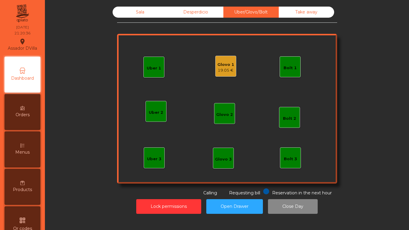
click at [225, 65] on div "Glovo 1" at bounding box center [226, 65] width 17 height 6
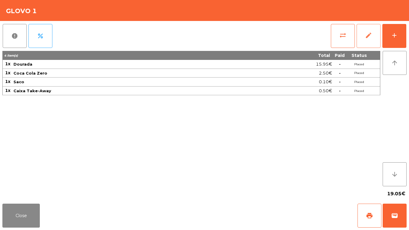
click at [367, 35] on span "edit" at bounding box center [368, 35] width 7 height 7
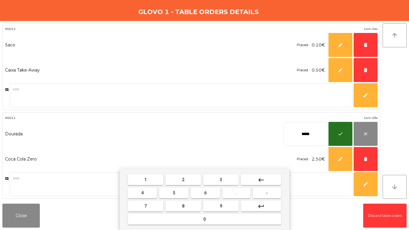
click at [249, 183] on button "keyboard_backspace" at bounding box center [261, 179] width 40 height 11
type input "*"
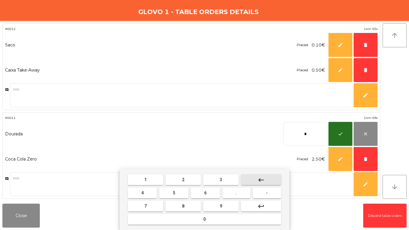
click at [249, 183] on button "keyboard_backspace" at bounding box center [261, 179] width 40 height 11
drag, startPoint x: 188, startPoint y: 179, endPoint x: 142, endPoint y: 180, distance: 45.9
click at [186, 179] on button "2" at bounding box center [183, 179] width 35 height 11
drag, startPoint x: 144, startPoint y: 180, endPoint x: 147, endPoint y: 180, distance: 3.6
click at [144, 180] on button "1" at bounding box center [145, 179] width 35 height 11
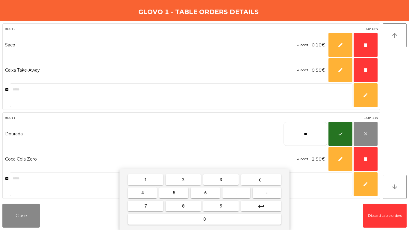
drag, startPoint x: 247, startPoint y: 194, endPoint x: 203, endPoint y: 194, distance: 44.7
click at [244, 194] on button "." at bounding box center [237, 193] width 28 height 11
drag, startPoint x: 176, startPoint y: 194, endPoint x: 345, endPoint y: 140, distance: 177.3
click at [177, 194] on button "5" at bounding box center [173, 193] width 29 height 11
type input "****"
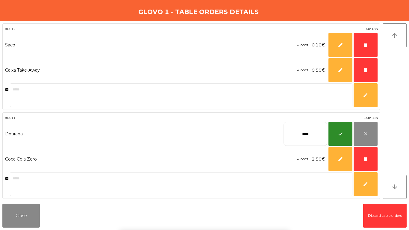
drag, startPoint x: 344, startPoint y: 139, endPoint x: 52, endPoint y: 229, distance: 305.5
click at [343, 139] on button "check" at bounding box center [341, 134] width 24 height 24
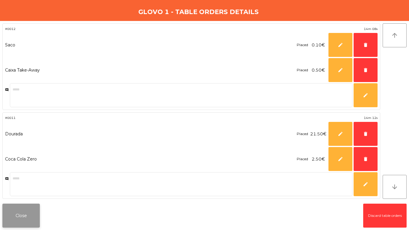
click at [23, 220] on button "Close" at bounding box center [20, 216] width 37 height 24
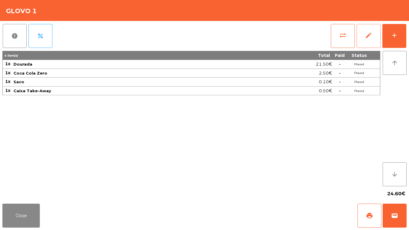
click at [378, 30] on button "edit" at bounding box center [369, 36] width 24 height 24
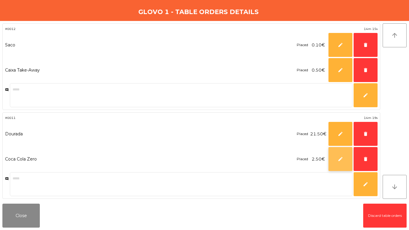
click at [335, 162] on button "edit" at bounding box center [341, 159] width 24 height 24
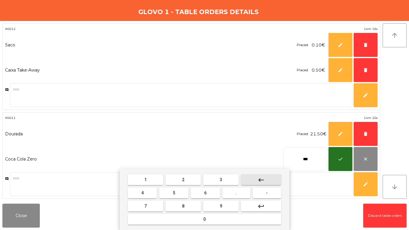
click at [261, 181] on mat-icon "keyboard_backspace" at bounding box center [261, 180] width 7 height 7
drag, startPoint x: 185, startPoint y: 206, endPoint x: 384, endPoint y: 156, distance: 205.8
click at [185, 206] on button "8" at bounding box center [183, 206] width 35 height 11
type input "***"
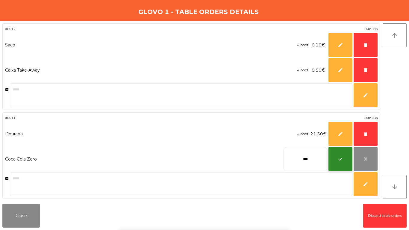
click at [348, 158] on button "check" at bounding box center [341, 159] width 24 height 24
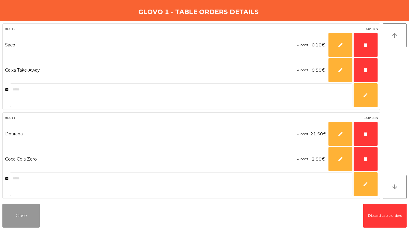
drag, startPoint x: 19, startPoint y: 223, endPoint x: 10, endPoint y: 187, distance: 36.9
click at [19, 223] on button "Close" at bounding box center [20, 216] width 37 height 24
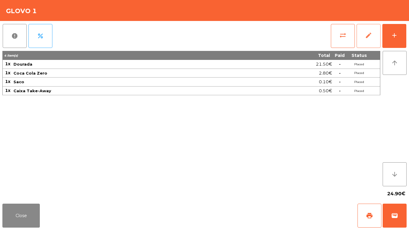
click at [371, 36] on span "edit" at bounding box center [368, 35] width 7 height 7
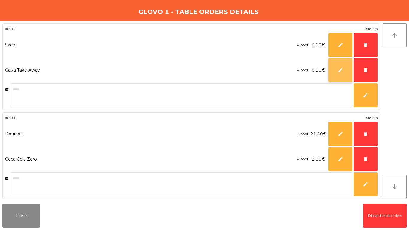
click at [338, 71] on span "edit" at bounding box center [340, 69] width 5 height 5
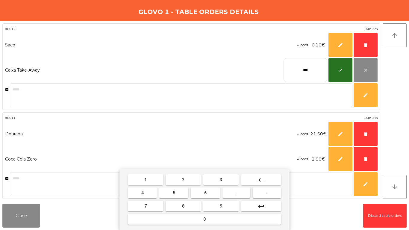
drag, startPoint x: 251, startPoint y: 176, endPoint x: 246, endPoint y: 177, distance: 5.3
click at [252, 177] on button "keyboard_backspace" at bounding box center [261, 179] width 40 height 11
drag, startPoint x: 228, startPoint y: 177, endPoint x: 135, endPoint y: 207, distance: 98.0
click at [228, 177] on button "3" at bounding box center [221, 179] width 35 height 11
drag, startPoint x: 136, startPoint y: 209, endPoint x: 144, endPoint y: 205, distance: 8.9
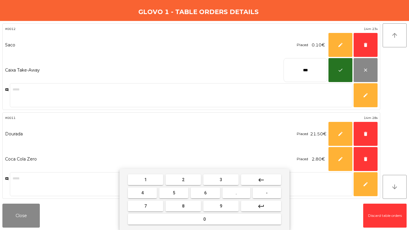
click at [137, 209] on button "7" at bounding box center [145, 206] width 35 height 11
type input "****"
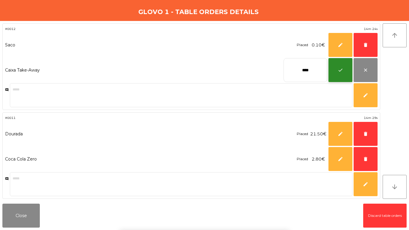
click at [342, 72] on span "check" at bounding box center [340, 69] width 5 height 5
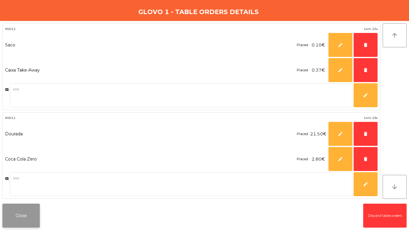
click at [16, 215] on button "Close" at bounding box center [20, 216] width 37 height 24
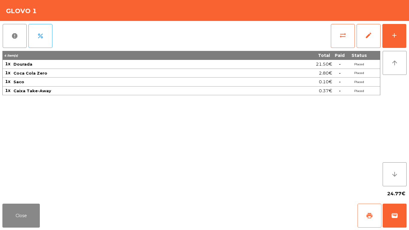
click at [376, 214] on button "print" at bounding box center [370, 216] width 24 height 24
click at [403, 216] on button "wallet" at bounding box center [395, 216] width 24 height 24
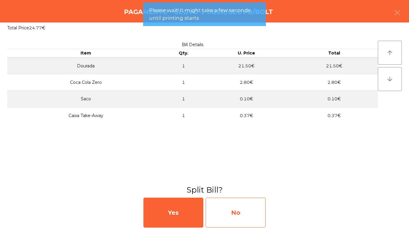
click at [223, 215] on div "No" at bounding box center [236, 213] width 60 height 30
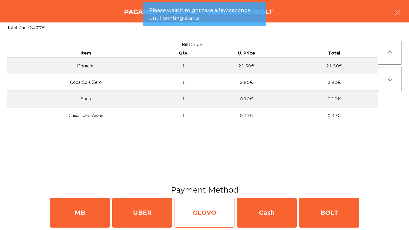
click at [224, 212] on div "GLOVO" at bounding box center [205, 213] width 60 height 30
select select "**"
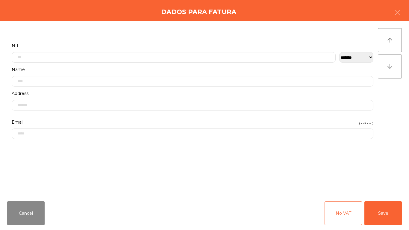
scroll to position [30, 0]
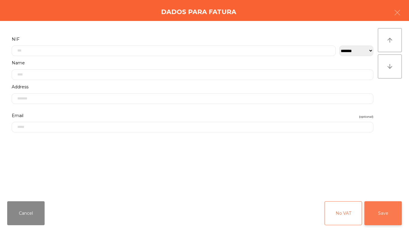
click at [380, 209] on button "Save" at bounding box center [383, 213] width 37 height 24
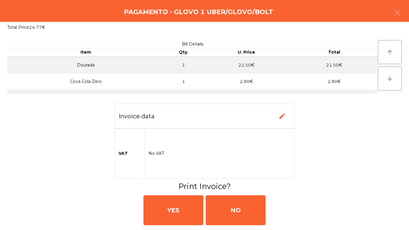
click at [204, 213] on div "YES NO" at bounding box center [204, 210] width 405 height 36
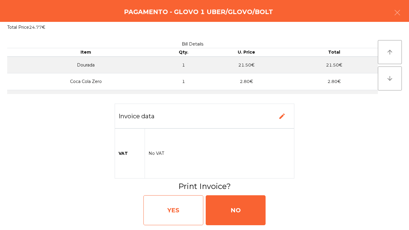
click at [195, 207] on div "YES" at bounding box center [174, 210] width 60 height 30
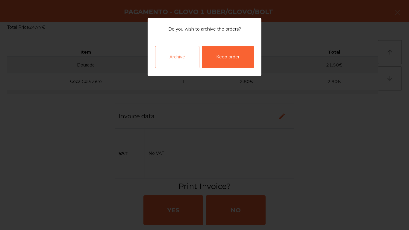
click at [188, 56] on div "Archive" at bounding box center [177, 57] width 44 height 22
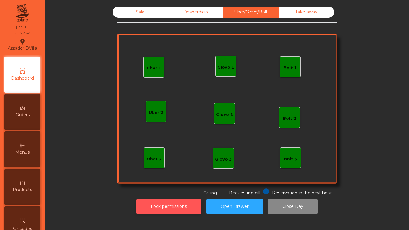
click at [171, 203] on button "Lock permissions" at bounding box center [168, 206] width 65 height 15
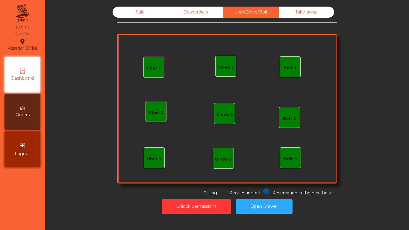
click at [139, 11] on div "Sala" at bounding box center [140, 12] width 55 height 11
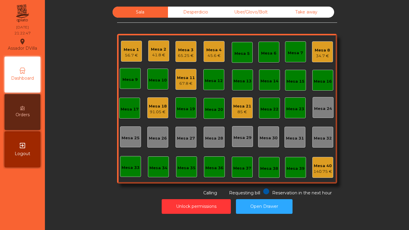
click at [156, 109] on div "91.05 €" at bounding box center [158, 112] width 18 height 6
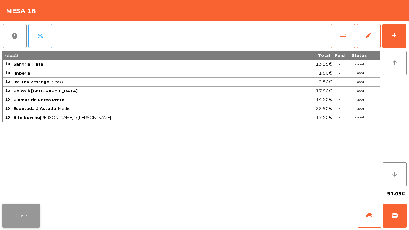
click at [22, 218] on button "Close" at bounding box center [20, 216] width 37 height 24
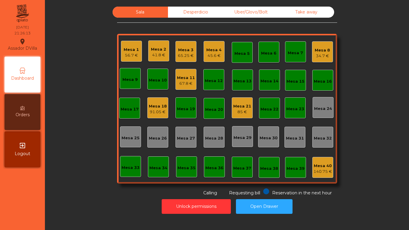
drag, startPoint x: 175, startPoint y: 80, endPoint x: 180, endPoint y: 79, distance: 4.5
click at [180, 79] on div "Mesa 11 67.8 €" at bounding box center [186, 79] width 21 height 21
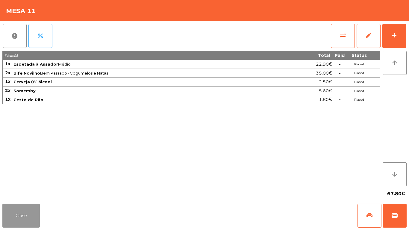
click at [24, 221] on button "Close" at bounding box center [20, 216] width 37 height 24
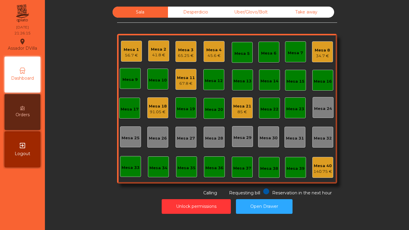
click at [155, 55] on div "41.8 €" at bounding box center [158, 55] width 15 height 6
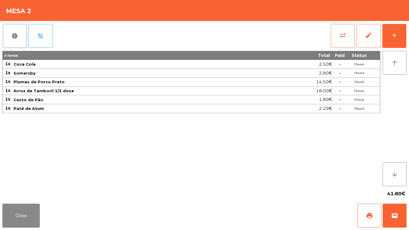
drag, startPoint x: 19, startPoint y: 201, endPoint x: 22, endPoint y: 203, distance: 3.8
click at [19, 201] on app-table-orders "Mesa 2 report percent sync_alt edit add 6 item(s) Total Paid Status 1x Coca Col…" at bounding box center [204, 115] width 409 height 230
click at [29, 210] on button "Close" at bounding box center [20, 216] width 37 height 24
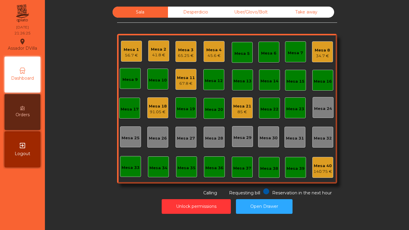
click at [179, 54] on div "65.25 €" at bounding box center [186, 56] width 16 height 6
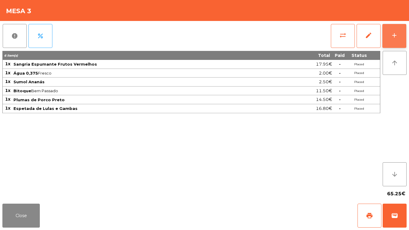
drag, startPoint x: 401, startPoint y: 31, endPoint x: 391, endPoint y: 31, distance: 9.9
click at [402, 31] on button "add" at bounding box center [395, 36] width 24 height 24
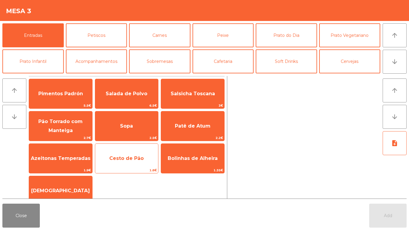
click at [127, 163] on span "Cesto de Pão" at bounding box center [126, 158] width 63 height 16
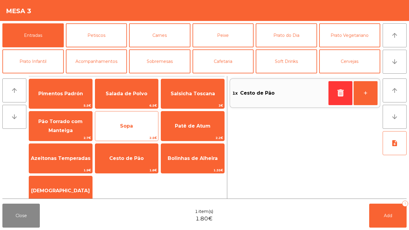
click at [67, 166] on span "Azeitonas Temperadas" at bounding box center [60, 158] width 63 height 16
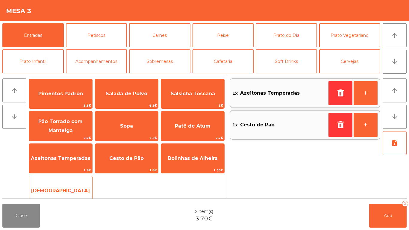
click at [48, 191] on span "[DEMOGRAPHIC_DATA]" at bounding box center [60, 191] width 63 height 16
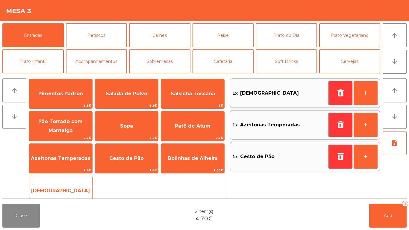
click at [48, 191] on span "[DEMOGRAPHIC_DATA]" at bounding box center [60, 191] width 63 height 16
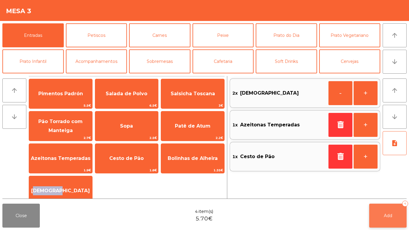
click at [377, 213] on button "Add 4" at bounding box center [388, 216] width 37 height 24
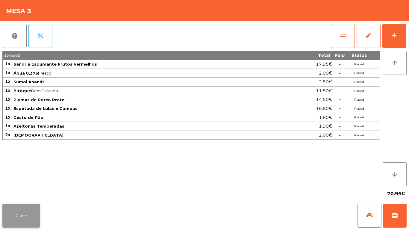
click at [23, 218] on button "Close" at bounding box center [20, 216] width 37 height 24
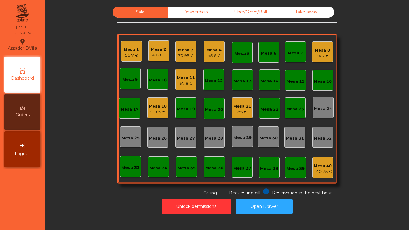
click at [244, 112] on div "85 €" at bounding box center [243, 112] width 18 height 6
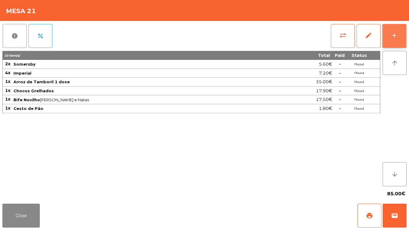
click at [403, 40] on button "add" at bounding box center [395, 36] width 24 height 24
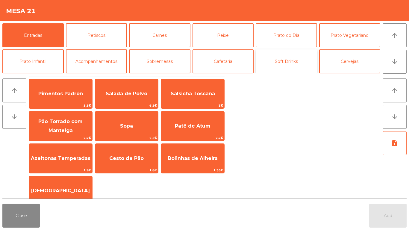
click at [310, 63] on button "Soft Drinks" at bounding box center [286, 61] width 61 height 24
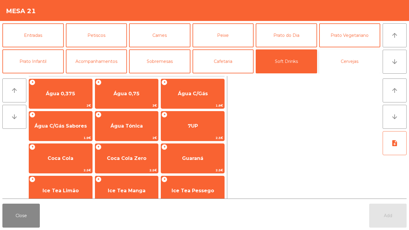
click at [361, 63] on button "Cervejas" at bounding box center [350, 61] width 61 height 24
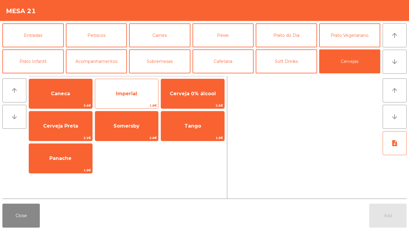
click at [126, 91] on span "Imperial" at bounding box center [126, 94] width 21 height 6
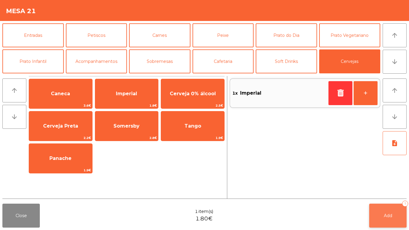
click at [380, 207] on button "Add 1" at bounding box center [388, 216] width 37 height 24
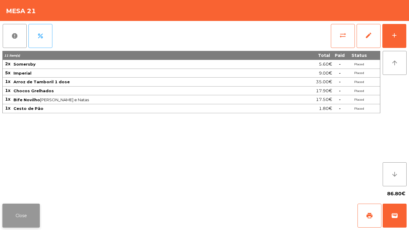
click at [13, 219] on button "Close" at bounding box center [20, 216] width 37 height 24
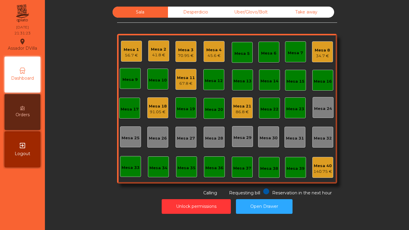
click at [243, 55] on div "Mesa 5" at bounding box center [242, 54] width 15 height 6
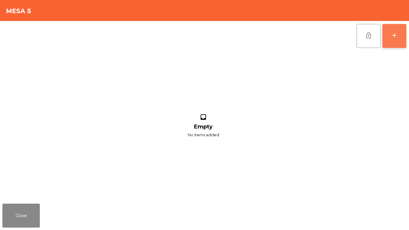
click at [397, 34] on div "add" at bounding box center [394, 35] width 7 height 7
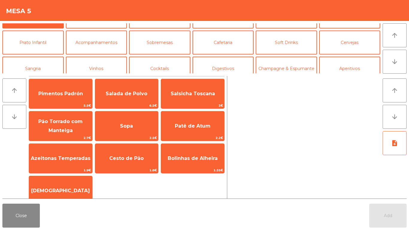
scroll to position [20, 0]
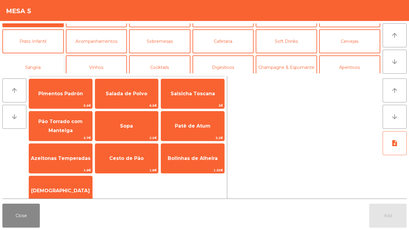
click at [46, 66] on button "Sangria" at bounding box center [32, 67] width 61 height 24
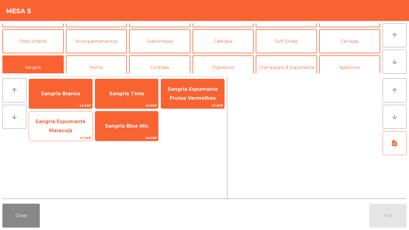
click at [65, 125] on span "Sangria Espumante Maracujá" at bounding box center [60, 126] width 63 height 25
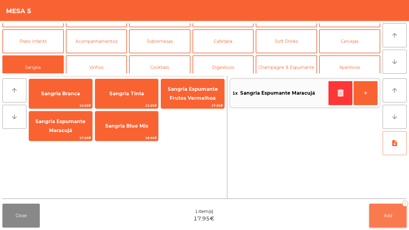
click at [387, 205] on button "Add 1" at bounding box center [388, 216] width 37 height 24
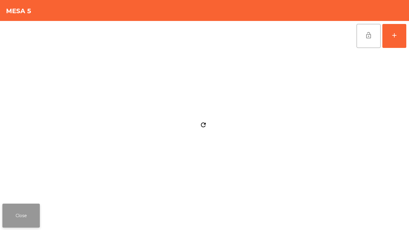
click at [27, 215] on button "Close" at bounding box center [20, 216] width 37 height 24
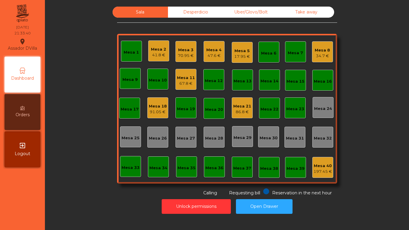
click at [123, 45] on div "Mesa 1" at bounding box center [131, 51] width 21 height 21
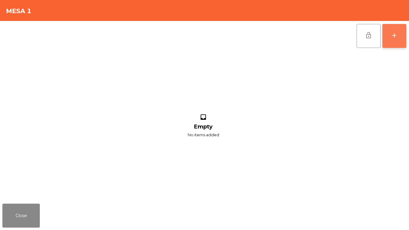
click at [401, 31] on button "add" at bounding box center [395, 36] width 24 height 24
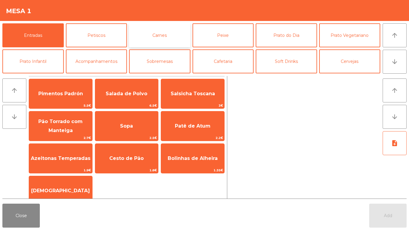
click at [184, 31] on button "Carnes" at bounding box center [159, 35] width 61 height 24
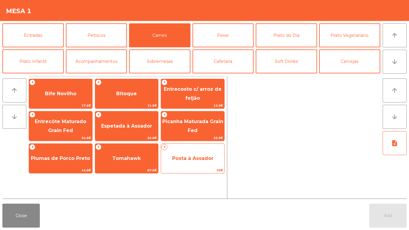
click at [188, 163] on span "Posta à Assador" at bounding box center [192, 158] width 63 height 16
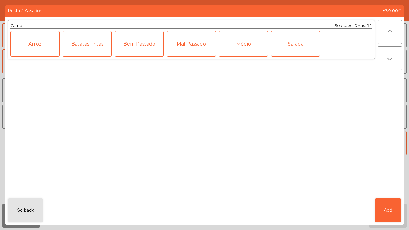
click at [240, 43] on div "Médio" at bounding box center [243, 43] width 49 height 25
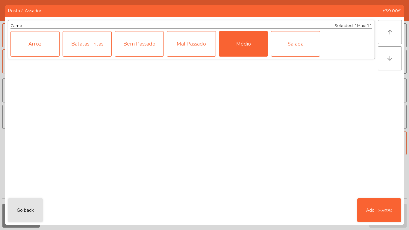
click at [375, 198] on div "Go back Add (+39.00€)" at bounding box center [205, 210] width 400 height 30
click at [383, 210] on span "(+39.00€)" at bounding box center [385, 210] width 15 height 5
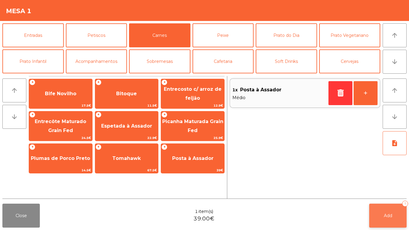
click at [390, 217] on span "Add" at bounding box center [388, 215] width 8 height 5
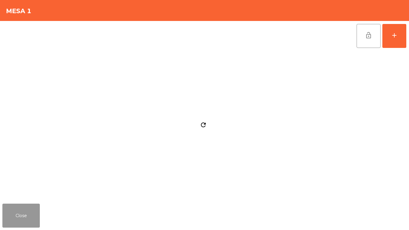
click at [12, 216] on button "Close" at bounding box center [20, 216] width 37 height 24
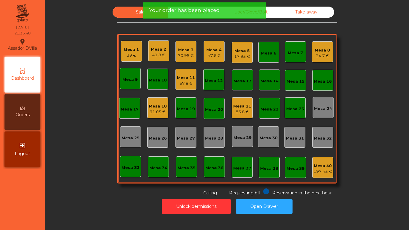
click at [247, 47] on div "Mesa 5 17.95 €" at bounding box center [242, 53] width 16 height 14
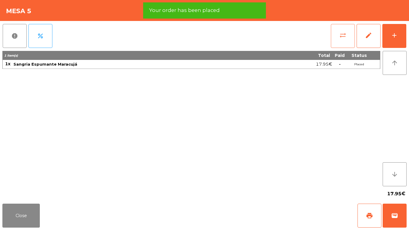
click at [348, 39] on button "sync_alt" at bounding box center [343, 36] width 24 height 24
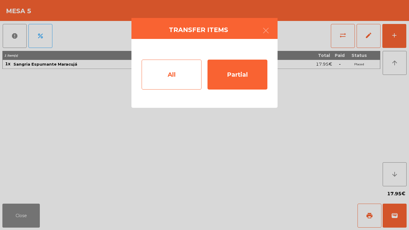
click at [159, 81] on div "All" at bounding box center [172, 75] width 60 height 30
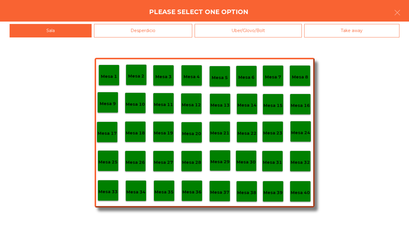
click at [112, 79] on p "Mesa 1" at bounding box center [109, 76] width 16 height 7
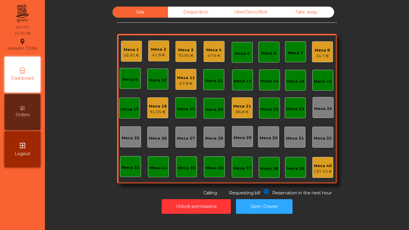
click at [153, 52] on div "Mesa 2" at bounding box center [158, 49] width 15 height 6
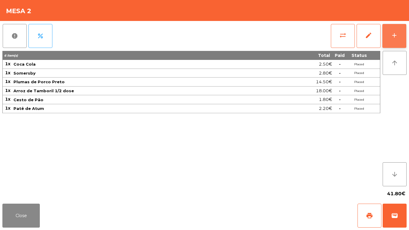
click at [396, 38] on div "add" at bounding box center [394, 35] width 7 height 7
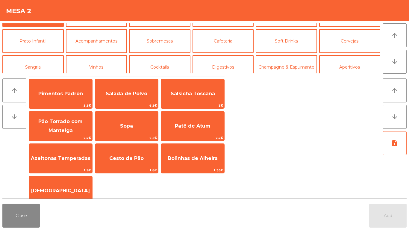
scroll to position [22, 0]
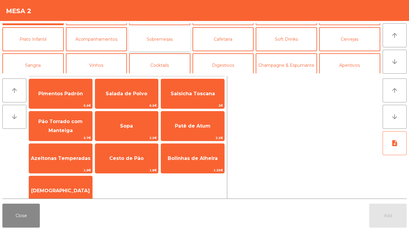
click at [159, 42] on button "Sobremesas" at bounding box center [159, 39] width 61 height 24
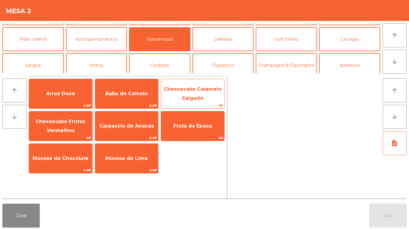
click at [207, 92] on span "Cheesecake Caramelo Salgado" at bounding box center [192, 93] width 63 height 25
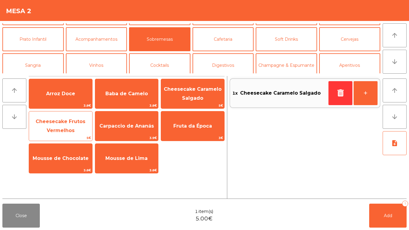
click at [62, 125] on span "Cheesecake Frutos Vermelhos" at bounding box center [60, 126] width 63 height 25
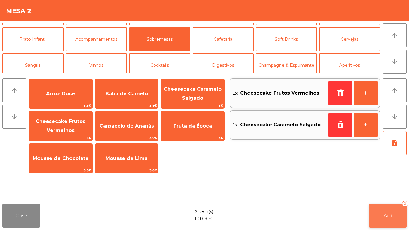
click at [391, 214] on span "Add" at bounding box center [388, 215] width 8 height 5
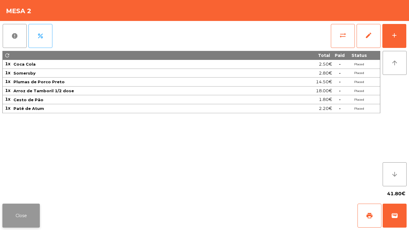
click at [15, 219] on button "Close" at bounding box center [20, 216] width 37 height 24
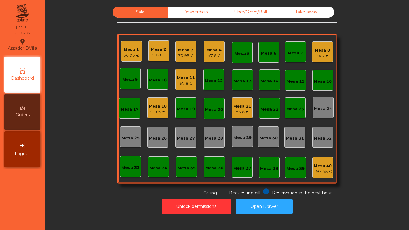
click at [155, 58] on div "Mesa 2 51.8 €" at bounding box center [158, 50] width 21 height 21
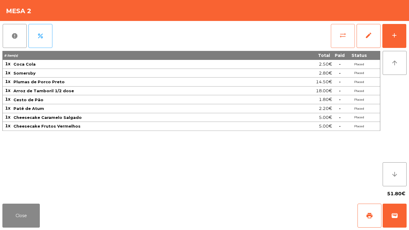
click at [347, 34] on button "sync_alt" at bounding box center [343, 36] width 24 height 24
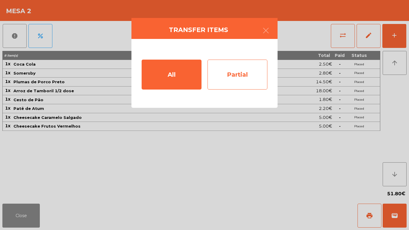
click at [226, 79] on div "Partial" at bounding box center [238, 75] width 60 height 30
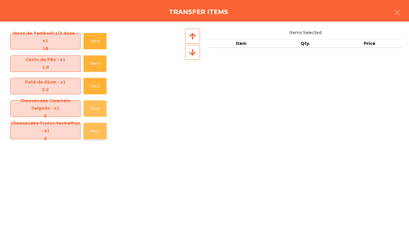
drag, startPoint x: 91, startPoint y: 107, endPoint x: 104, endPoint y: 135, distance: 30.3
click at [90, 107] on button "Select" at bounding box center [95, 108] width 23 height 16
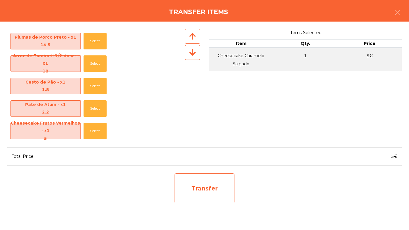
click at [188, 186] on div "Transfer" at bounding box center [205, 189] width 60 height 30
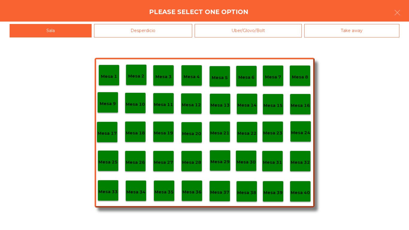
drag, startPoint x: 108, startPoint y: 27, endPoint x: 98, endPoint y: 70, distance: 43.9
click at [108, 27] on div "Desperdicio" at bounding box center [143, 30] width 99 height 13
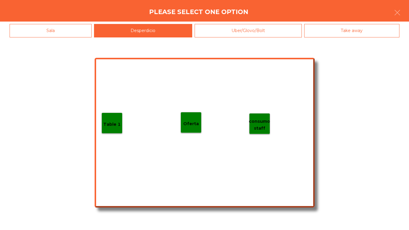
click at [112, 123] on p "Table 1" at bounding box center [111, 124] width 17 height 7
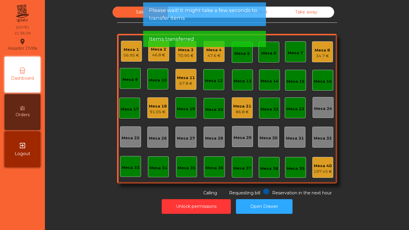
click at [160, 60] on div "Mesa 2 46.8 €" at bounding box center [158, 50] width 21 height 21
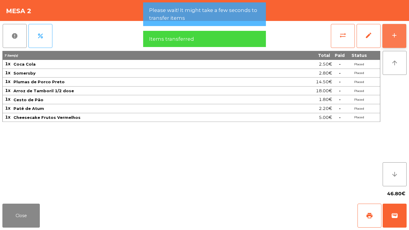
click at [398, 34] on div "add" at bounding box center [394, 35] width 7 height 7
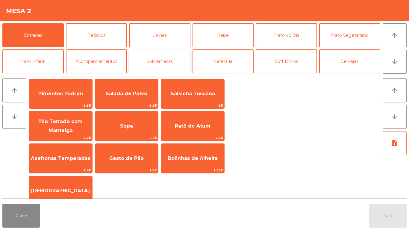
click at [154, 58] on button "Sobremesas" at bounding box center [159, 61] width 61 height 24
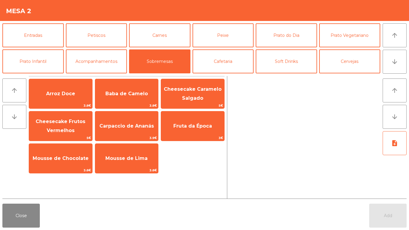
drag, startPoint x: 61, startPoint y: 139, endPoint x: 304, endPoint y: 206, distance: 251.5
click at [61, 139] on span "5€" at bounding box center [60, 138] width 63 height 6
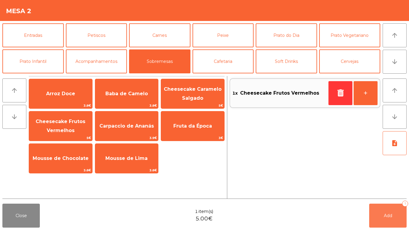
click at [374, 208] on button "Add 1" at bounding box center [388, 216] width 37 height 24
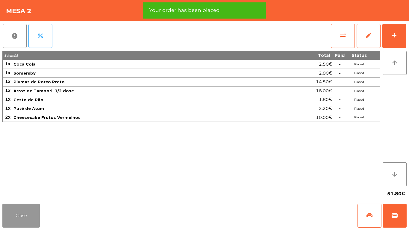
click at [19, 214] on button "Close" at bounding box center [20, 216] width 37 height 24
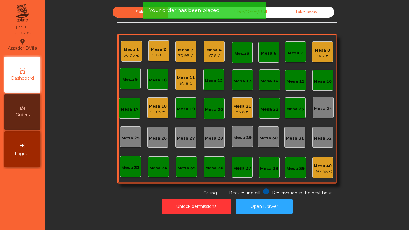
click at [210, 49] on div "Mesa 4" at bounding box center [214, 50] width 15 height 6
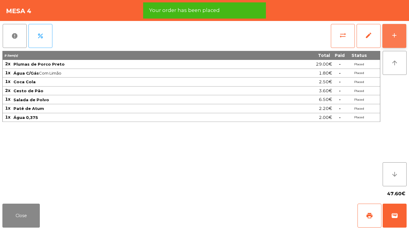
click at [389, 34] on button "add" at bounding box center [395, 36] width 24 height 24
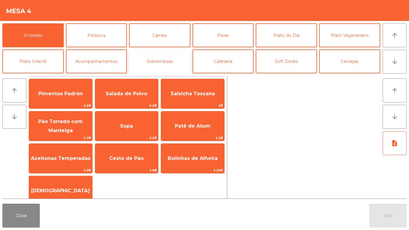
click at [148, 64] on button "Sobremesas" at bounding box center [159, 61] width 61 height 24
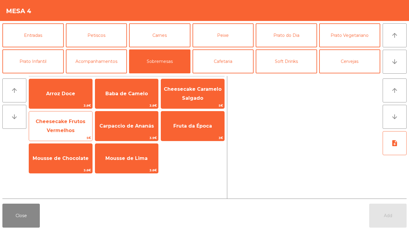
click at [62, 128] on span "Cheesecake Frutos Vermelhos" at bounding box center [61, 126] width 50 height 15
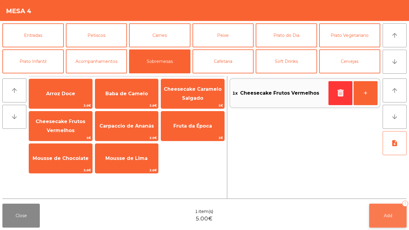
click at [402, 205] on button "Add 1" at bounding box center [388, 216] width 37 height 24
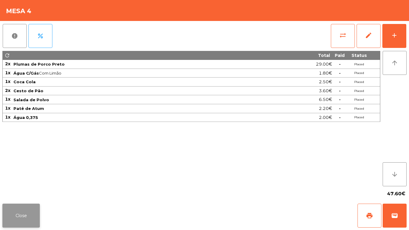
click at [34, 222] on button "Close" at bounding box center [20, 216] width 37 height 24
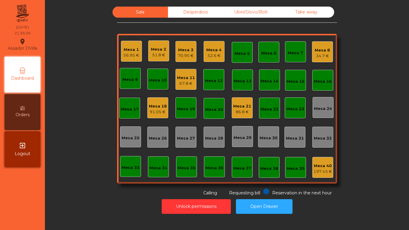
click at [217, 52] on div "Mesa 4" at bounding box center [214, 50] width 15 height 6
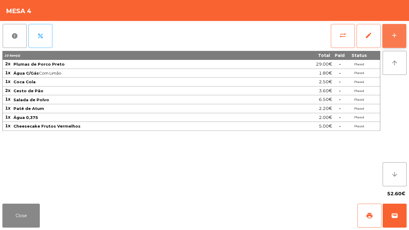
click at [400, 38] on button "add" at bounding box center [395, 36] width 24 height 24
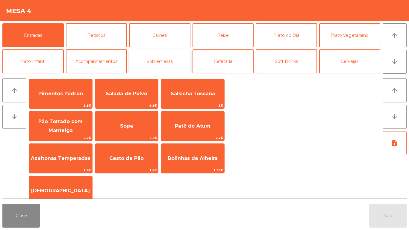
click at [164, 60] on button "Sobremesas" at bounding box center [159, 61] width 61 height 24
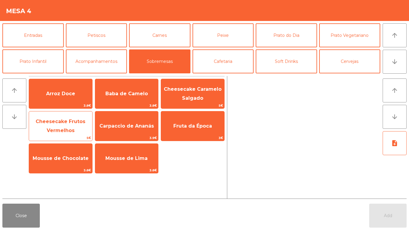
click at [76, 124] on span "Cheesecake Frutos Vermelhos" at bounding box center [61, 126] width 50 height 15
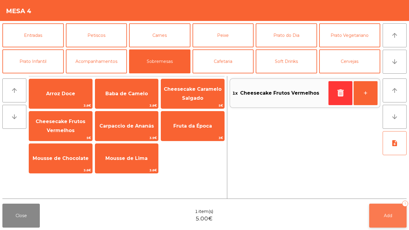
click at [387, 220] on button "Add 1" at bounding box center [388, 216] width 37 height 24
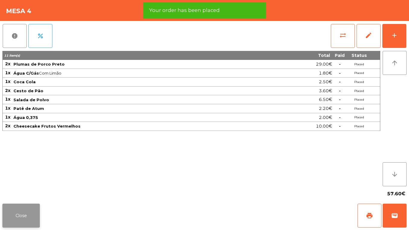
click at [18, 217] on button "Close" at bounding box center [20, 216] width 37 height 24
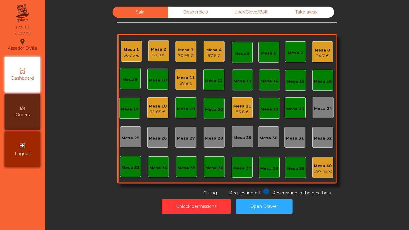
click at [158, 106] on div "Mesa 18" at bounding box center [158, 106] width 18 height 6
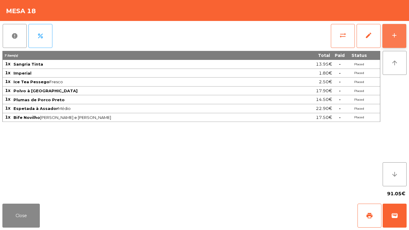
click at [387, 38] on button "add" at bounding box center [395, 36] width 24 height 24
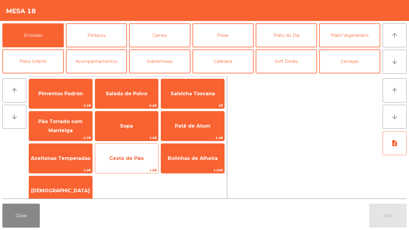
click at [135, 152] on span "Cesto de Pão" at bounding box center [126, 158] width 63 height 16
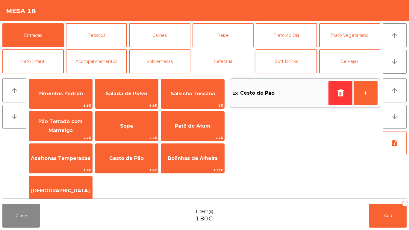
drag, startPoint x: 204, startPoint y: 55, endPoint x: 281, endPoint y: 60, distance: 76.6
click at [206, 55] on button "Cafetaria" at bounding box center [223, 61] width 61 height 24
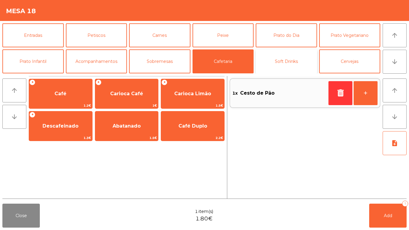
click at [281, 60] on button "Soft Drinks" at bounding box center [286, 61] width 61 height 24
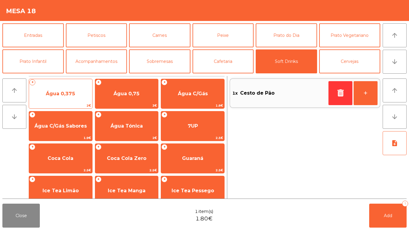
click at [89, 94] on span "Água 0,375" at bounding box center [60, 94] width 63 height 16
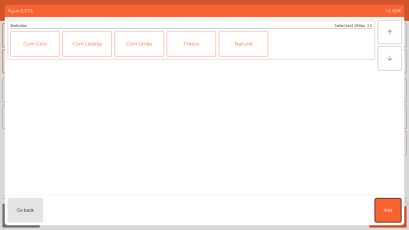
click at [388, 214] on button "Add" at bounding box center [388, 210] width 26 height 24
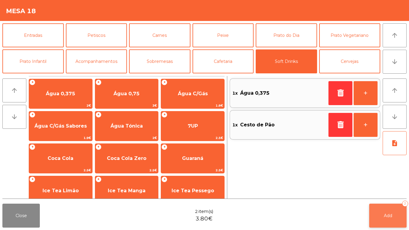
click at [388, 222] on button "Add 2" at bounding box center [388, 216] width 37 height 24
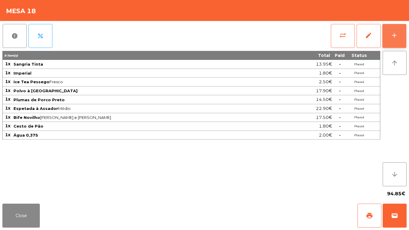
click at [391, 30] on button "add" at bounding box center [395, 36] width 24 height 24
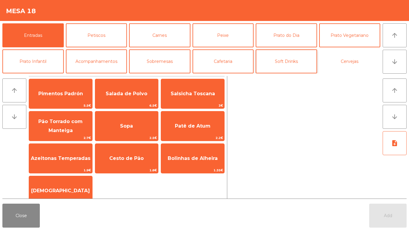
drag, startPoint x: 342, startPoint y: 67, endPoint x: 283, endPoint y: 66, distance: 59.4
click at [341, 66] on button "Cervejas" at bounding box center [350, 61] width 61 height 24
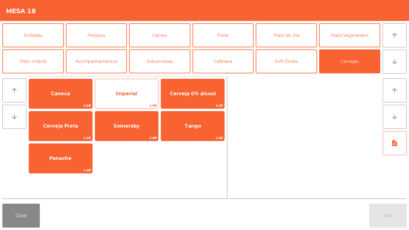
click at [151, 89] on span "Imperial" at bounding box center [126, 94] width 63 height 16
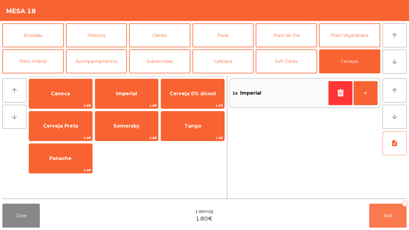
drag, startPoint x: 395, startPoint y: 213, endPoint x: 142, endPoint y: 116, distance: 271.1
click at [395, 213] on button "Add 1" at bounding box center [388, 216] width 37 height 24
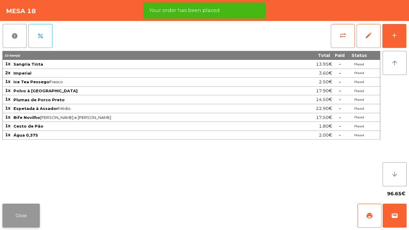
drag, startPoint x: 40, startPoint y: 205, endPoint x: 33, endPoint y: 211, distance: 9.3
click at [36, 207] on div "Close print wallet" at bounding box center [204, 215] width 409 height 29
drag, startPoint x: 33, startPoint y: 211, endPoint x: 92, endPoint y: 104, distance: 122.6
click at [34, 211] on button "Close" at bounding box center [20, 216] width 37 height 24
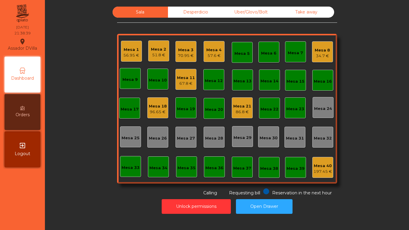
click at [248, 107] on div "Mesa 21" at bounding box center [243, 106] width 18 height 6
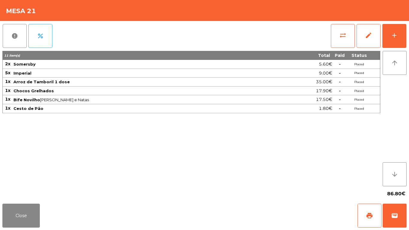
click at [408, 33] on div "report percent sync_alt edit add 11 item(s) Total Paid Status 2x Somersby 5.60€…" at bounding box center [204, 111] width 409 height 180
click at [399, 37] on button "add" at bounding box center [395, 36] width 24 height 24
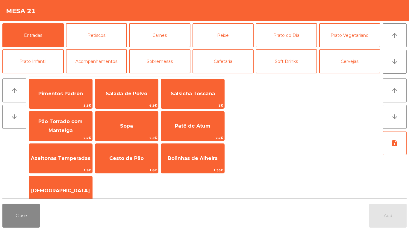
click at [278, 48] on div "Entradas Petiscos Carnes Peixe Prato do Dia Prato Vegetariano Prato Infantil Ac…" at bounding box center [191, 48] width 378 height 50
click at [238, 67] on button "Cafetaria" at bounding box center [223, 61] width 61 height 24
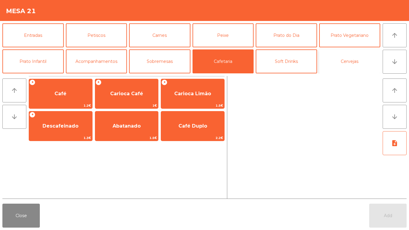
click at [362, 65] on button "Cervejas" at bounding box center [350, 61] width 61 height 24
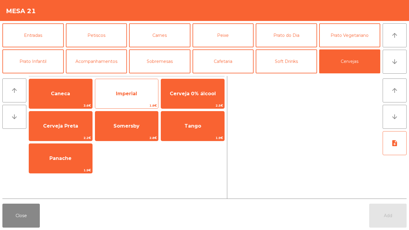
click at [135, 95] on span "Imperial" at bounding box center [126, 94] width 21 height 6
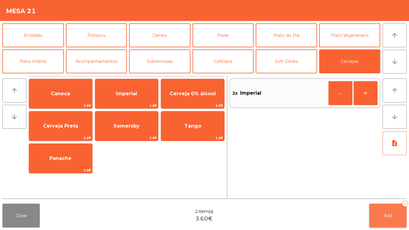
click at [395, 216] on button "Add 2" at bounding box center [388, 216] width 37 height 24
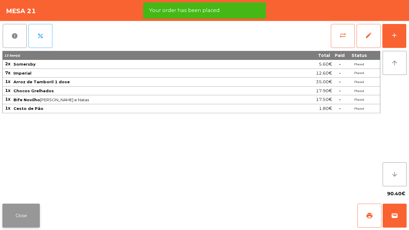
click at [15, 220] on button "Close" at bounding box center [20, 216] width 37 height 24
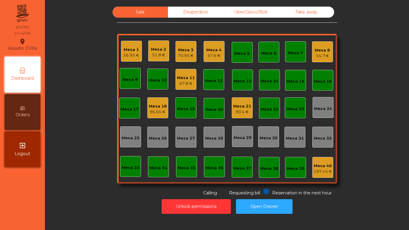
click at [188, 79] on div "Mesa 11" at bounding box center [186, 78] width 18 height 6
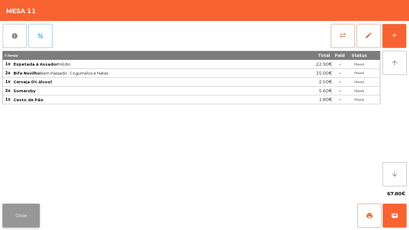
click at [29, 215] on button "Close" at bounding box center [20, 216] width 37 height 24
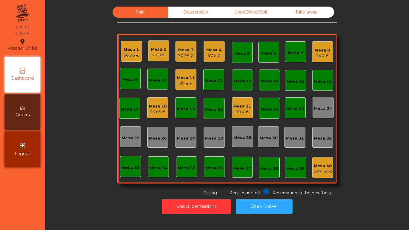
click at [177, 84] on div "67.8 €" at bounding box center [186, 84] width 18 height 6
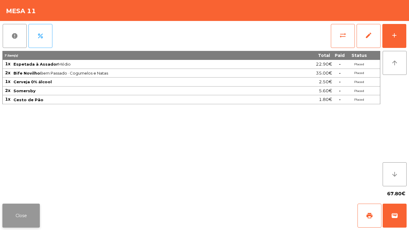
click at [25, 217] on button "Close" at bounding box center [20, 216] width 37 height 24
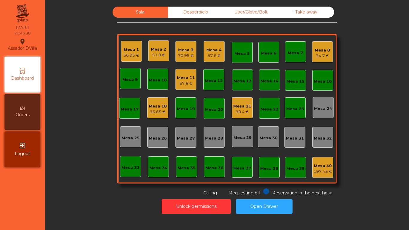
click at [47, 188] on div "Sala Desperdicio Uber/Glovo/Bolt Take away Mesa 1 56.95 € Mesa 2 51.8 € Mesa 3 …" at bounding box center [227, 115] width 365 height 230
click at [18, 114] on span "Orders" at bounding box center [23, 115] width 14 height 6
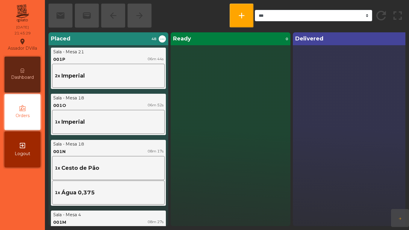
drag, startPoint x: 29, startPoint y: 53, endPoint x: 28, endPoint y: 60, distance: 6.6
click at [29, 55] on div "Assador DVilla location_on" at bounding box center [22, 46] width 29 height 18
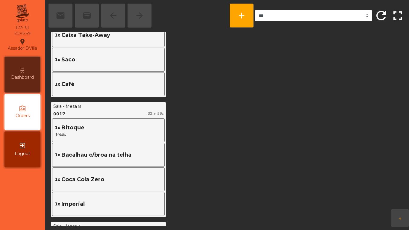
scroll to position [1049, 0]
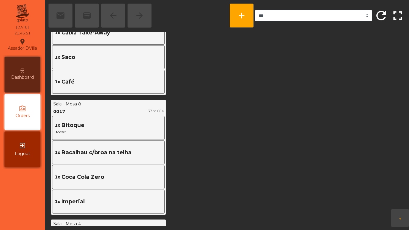
click at [20, 70] on div "Dashboard" at bounding box center [22, 75] width 36 height 36
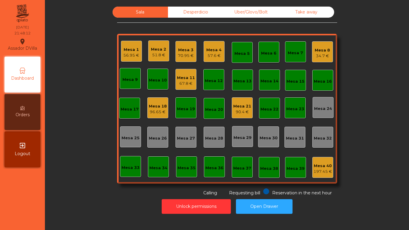
click at [131, 54] on div "56.95 €" at bounding box center [132, 55] width 16 height 6
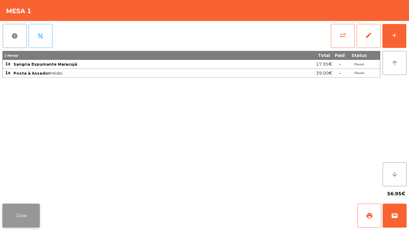
click at [31, 211] on button "Close" at bounding box center [20, 216] width 37 height 24
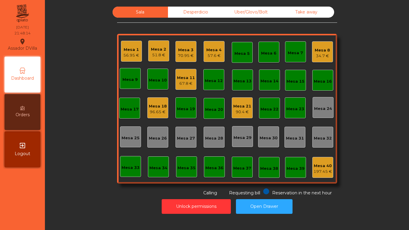
click at [180, 78] on div "Mesa 11" at bounding box center [186, 78] width 18 height 6
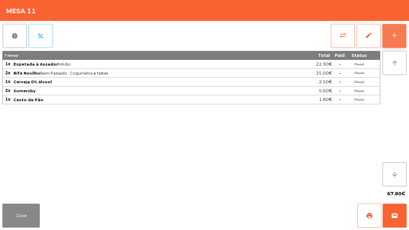
click at [396, 37] on div "add" at bounding box center [394, 35] width 7 height 7
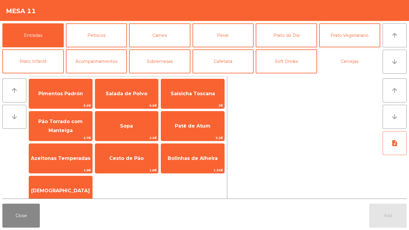
click at [369, 65] on button "Cervejas" at bounding box center [350, 61] width 61 height 24
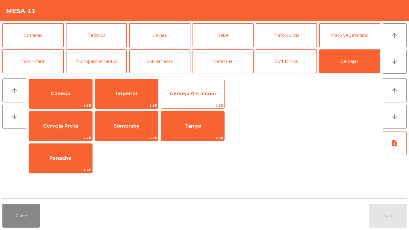
click at [186, 99] on span "Cerveja 0% álcool" at bounding box center [192, 94] width 63 height 16
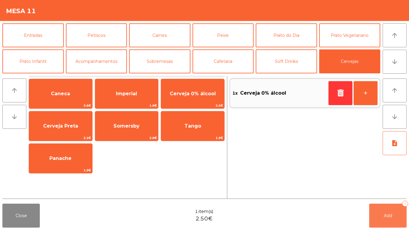
click at [375, 212] on button "Add 1" at bounding box center [388, 216] width 37 height 24
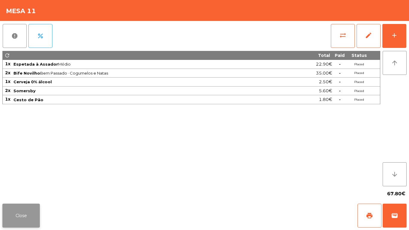
click at [7, 209] on button "Close" at bounding box center [20, 216] width 37 height 24
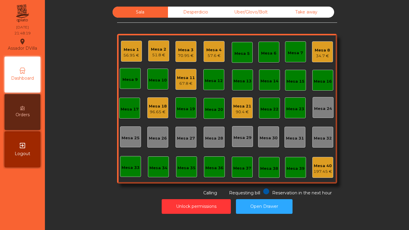
click at [242, 120] on div "Mesa 1 56.95 € Mesa 2 51.8 € Mesa 3 70.95 € Mesa 4 57.6 € Mesa 5 Mesa 6 Mesa 7 …" at bounding box center [227, 109] width 220 height 150
click at [239, 113] on div "90.4 €" at bounding box center [243, 112] width 18 height 6
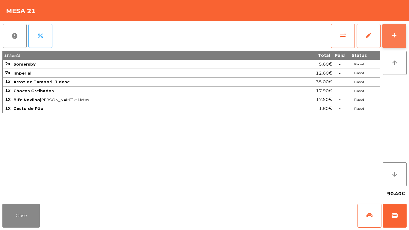
click at [392, 33] on div "add" at bounding box center [394, 35] width 7 height 7
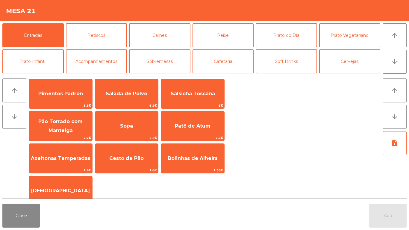
drag, startPoint x: 136, startPoint y: 160, endPoint x: 153, endPoint y: 176, distance: 22.7
click at [137, 160] on span "Cesto de Pão" at bounding box center [126, 159] width 34 height 6
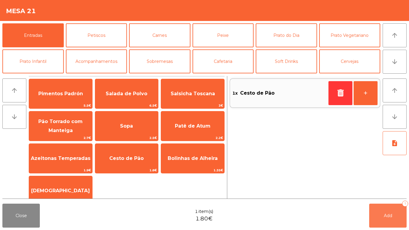
drag, startPoint x: 393, startPoint y: 221, endPoint x: 382, endPoint y: 217, distance: 12.1
click at [392, 221] on button "Add 1" at bounding box center [388, 216] width 37 height 24
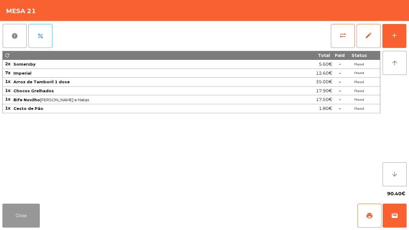
click at [39, 217] on button "Close" at bounding box center [20, 216] width 37 height 24
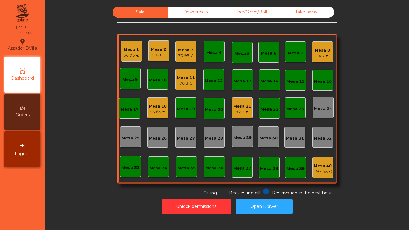
click at [93, 67] on div "Sala Desperdicio Uber/Glovo/Bolt Take away Mesa 1 56.95 € Mesa 2 51.8 € Mesa 3 …" at bounding box center [227, 102] width 348 height 190
click at [191, 10] on div "Desperdicio" at bounding box center [195, 12] width 55 height 11
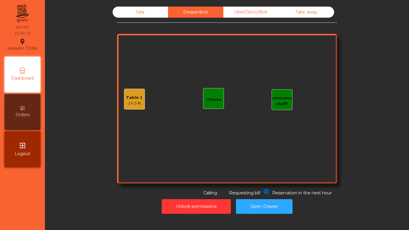
click at [131, 101] on div "14.5 €" at bounding box center [134, 103] width 16 height 6
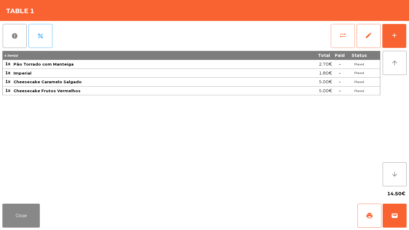
click at [338, 40] on button "sync_alt" at bounding box center [343, 36] width 24 height 24
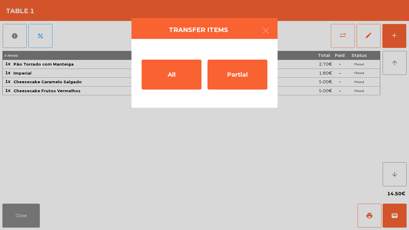
click at [230, 77] on div "Partial" at bounding box center [238, 75] width 60 height 30
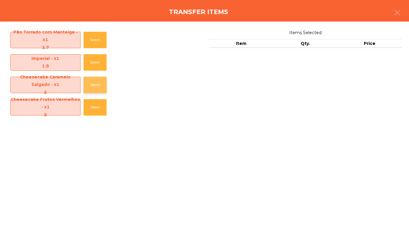
click at [88, 91] on button "Select" at bounding box center [95, 85] width 23 height 16
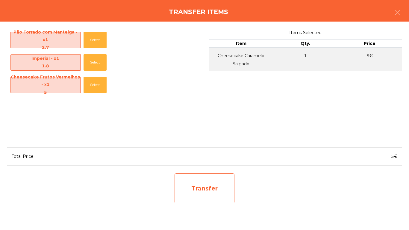
click at [189, 194] on div "Transfer" at bounding box center [205, 189] width 60 height 30
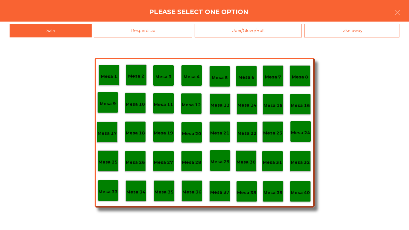
click at [162, 74] on p "Mesa 3" at bounding box center [164, 76] width 16 height 7
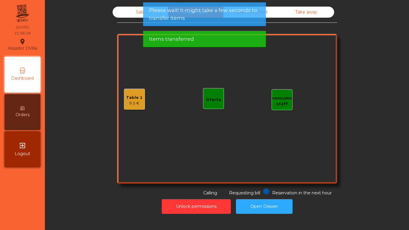
click at [119, 12] on div "Sala" at bounding box center [140, 12] width 55 height 11
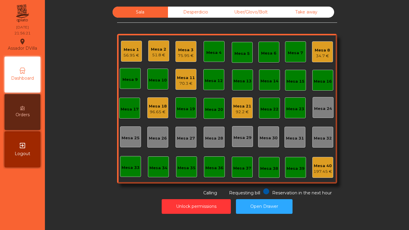
click at [186, 59] on div "Mesa 3 75.95 €" at bounding box center [186, 51] width 21 height 21
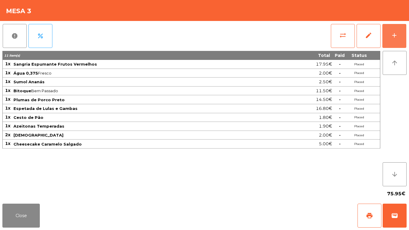
click at [404, 38] on button "add" at bounding box center [395, 36] width 24 height 24
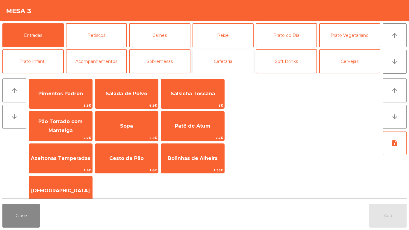
click at [202, 65] on button "Cafetaria" at bounding box center [223, 61] width 61 height 24
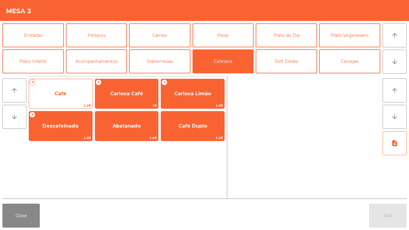
click at [65, 93] on span "Café" at bounding box center [61, 94] width 12 height 6
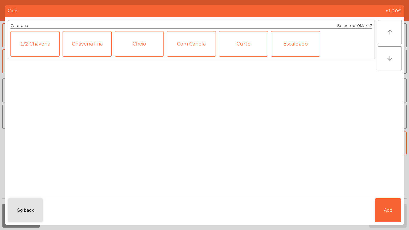
drag, startPoint x: 387, startPoint y: 224, endPoint x: 385, endPoint y: 222, distance: 3.4
click at [387, 223] on div "Go back Add" at bounding box center [205, 210] width 400 height 30
click at [383, 212] on button "Add" at bounding box center [388, 210] width 26 height 24
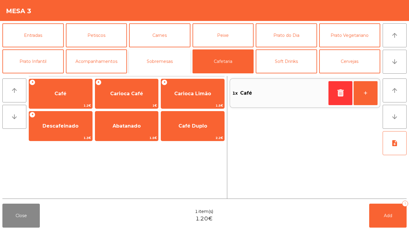
click at [154, 56] on button "Sobremesas" at bounding box center [159, 61] width 61 height 24
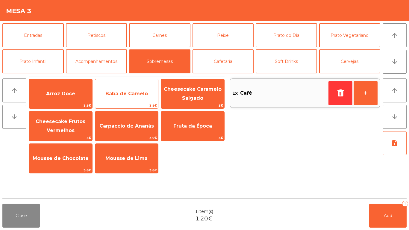
click at [139, 100] on span "Baba de Camelo" at bounding box center [126, 94] width 63 height 16
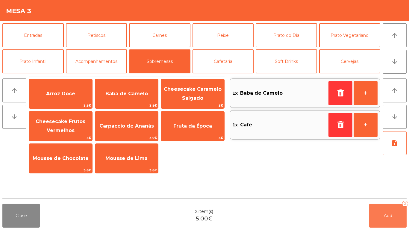
drag, startPoint x: 391, startPoint y: 215, endPoint x: 379, endPoint y: 213, distance: 12.1
click at [391, 215] on span "Add" at bounding box center [388, 215] width 8 height 5
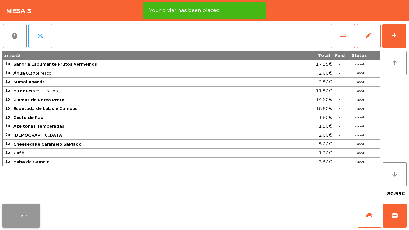
click at [27, 210] on button "Close" at bounding box center [20, 216] width 37 height 24
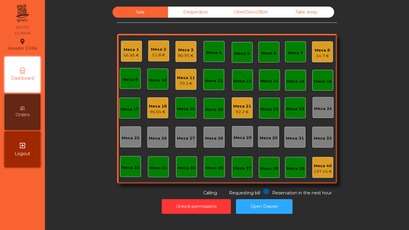
click at [303, 55] on div "Mesa 7" at bounding box center [295, 51] width 21 height 21
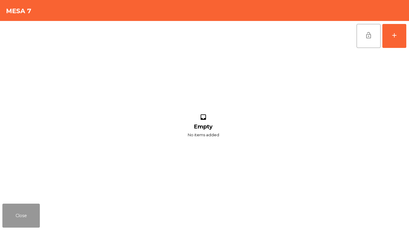
click at [28, 211] on button "Close" at bounding box center [20, 216] width 37 height 24
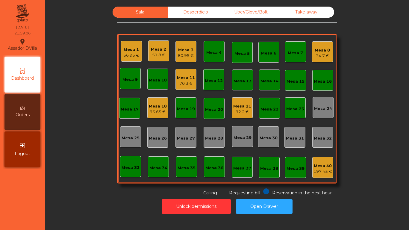
click at [315, 51] on div "Mesa 8" at bounding box center [322, 50] width 15 height 6
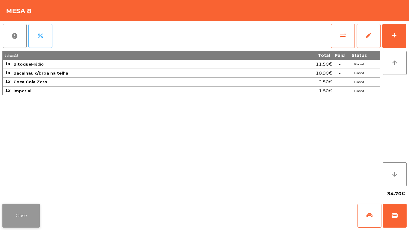
click at [37, 210] on button "Close" at bounding box center [20, 216] width 37 height 24
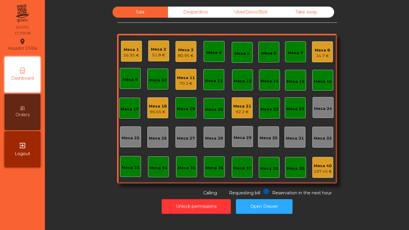
click at [182, 12] on div "Desperdicio" at bounding box center [195, 12] width 55 height 11
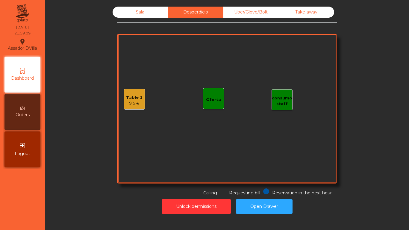
click at [279, 14] on div "Take away" at bounding box center [306, 12] width 55 height 11
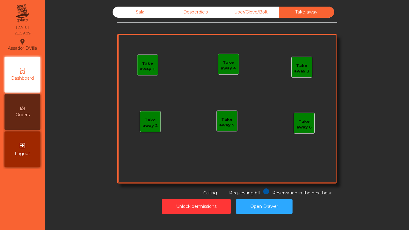
click at [263, 12] on div "Uber/Glovo/Bolt" at bounding box center [251, 12] width 55 height 11
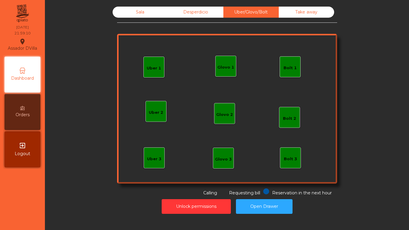
click at [190, 12] on div "Desperdicio" at bounding box center [195, 12] width 55 height 11
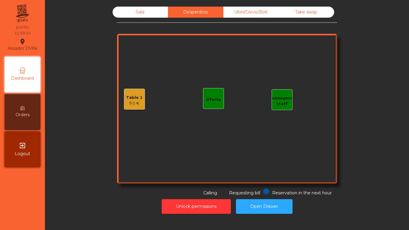
click at [131, 14] on div "Sala" at bounding box center [140, 12] width 55 height 11
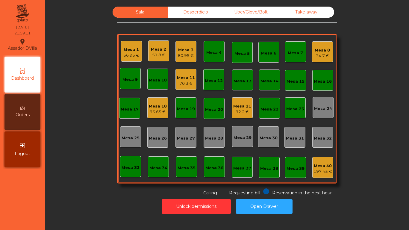
click at [163, 57] on div "51.8 €" at bounding box center [158, 55] width 15 height 6
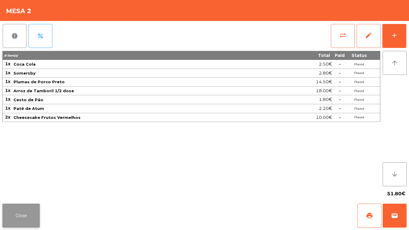
click at [22, 216] on button "Close" at bounding box center [20, 216] width 37 height 24
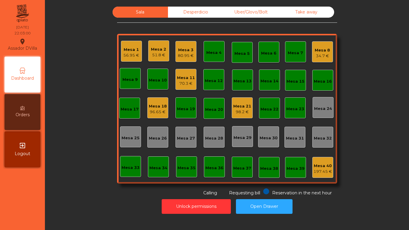
click at [159, 110] on div "96.65 €" at bounding box center [158, 112] width 18 height 6
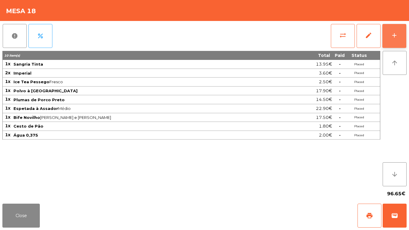
click at [395, 34] on div "add" at bounding box center [394, 35] width 7 height 7
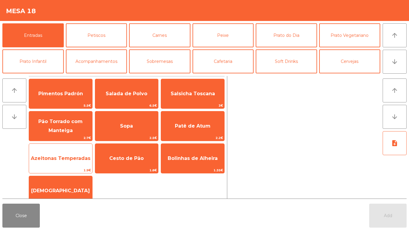
click at [86, 159] on span "Azeitonas Temperadas" at bounding box center [61, 159] width 60 height 6
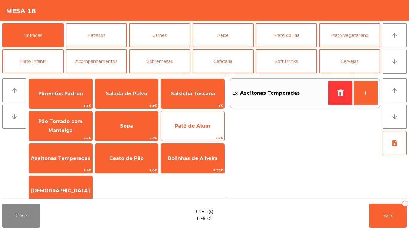
click at [176, 127] on span "Patê de Atum" at bounding box center [193, 126] width 36 height 6
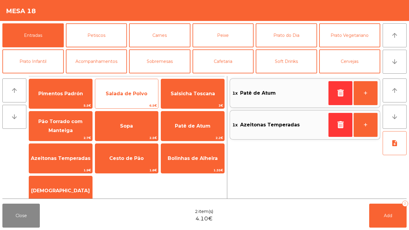
click at [127, 86] on span "Salada de Polvo" at bounding box center [126, 94] width 63 height 16
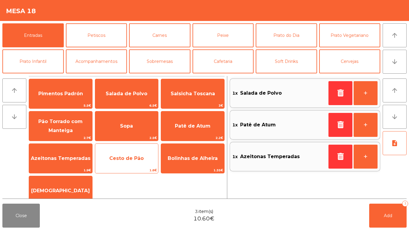
click at [119, 159] on span "Cesto de Pão" at bounding box center [126, 159] width 34 height 6
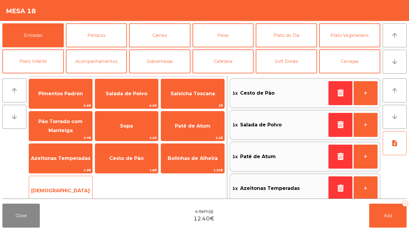
click at [81, 185] on span "[DEMOGRAPHIC_DATA]" at bounding box center [60, 191] width 63 height 16
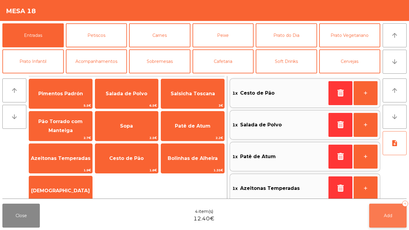
scroll to position [2, 0]
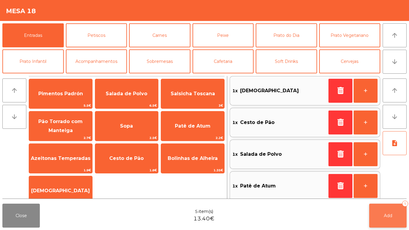
click at [386, 214] on span "Add" at bounding box center [388, 215] width 8 height 5
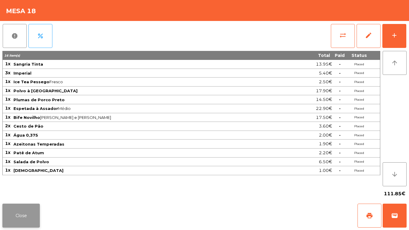
click at [25, 213] on button "Close" at bounding box center [20, 216] width 37 height 24
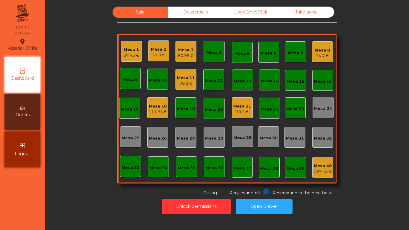
click at [180, 53] on div "80.95 €" at bounding box center [186, 56] width 16 height 6
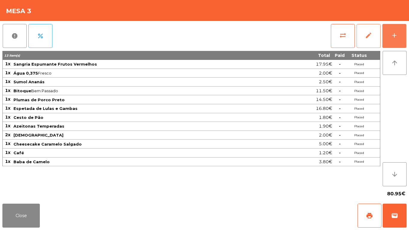
drag, startPoint x: 390, startPoint y: 35, endPoint x: 362, endPoint y: 39, distance: 28.4
click at [390, 35] on button "add" at bounding box center [395, 36] width 24 height 24
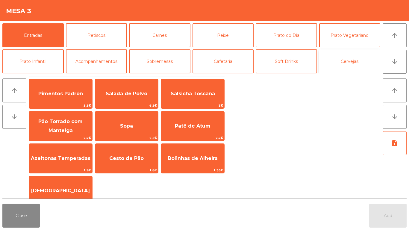
click at [338, 65] on button "Cervejas" at bounding box center [350, 61] width 61 height 24
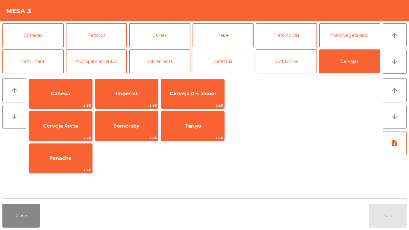
click at [221, 59] on button "Cafetaria" at bounding box center [223, 61] width 61 height 24
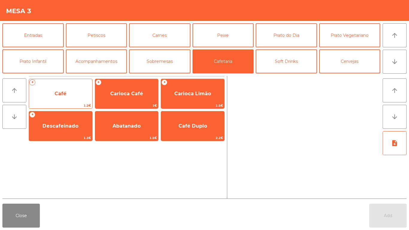
click at [85, 98] on span "Café" at bounding box center [60, 94] width 63 height 16
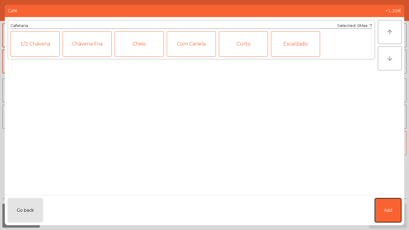
click at [394, 213] on button "Add" at bounding box center [388, 210] width 26 height 24
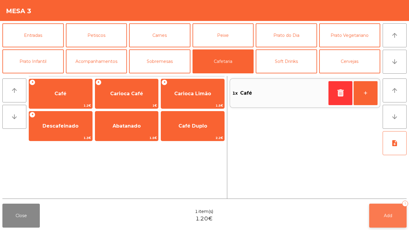
click at [394, 213] on button "Add 1" at bounding box center [388, 216] width 37 height 24
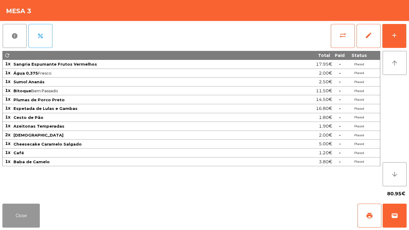
click at [21, 199] on app-table-orders "Mesa 3 report percent sync_alt edit add refresh Total Paid Status 1x Sangria Es…" at bounding box center [204, 115] width 409 height 230
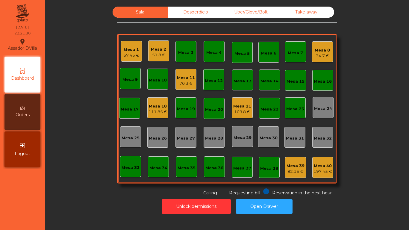
click at [179, 79] on div "Mesa 11" at bounding box center [186, 78] width 18 height 6
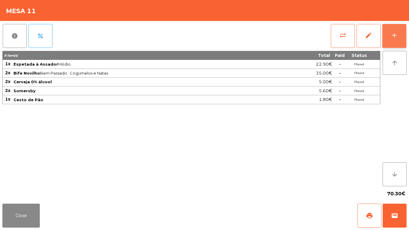
click at [387, 37] on button "add" at bounding box center [395, 36] width 24 height 24
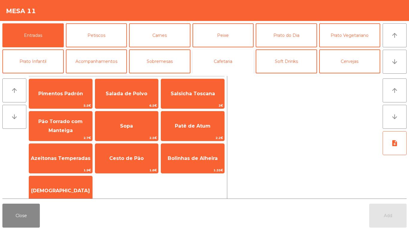
click at [225, 58] on button "Cafetaria" at bounding box center [223, 61] width 61 height 24
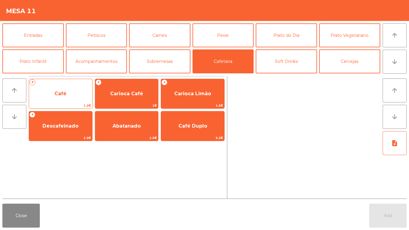
click at [52, 79] on div "+ Café 1.2€" at bounding box center [61, 94] width 64 height 30
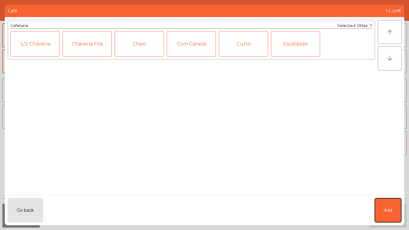
drag, startPoint x: 386, startPoint y: 212, endPoint x: 386, endPoint y: 201, distance: 11.1
click at [386, 209] on span "Add" at bounding box center [388, 210] width 8 height 6
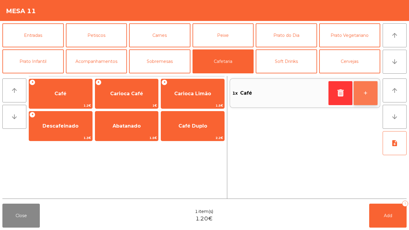
click at [355, 87] on button "+" at bounding box center [366, 93] width 24 height 24
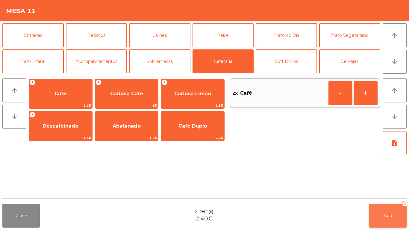
click at [378, 204] on button "Add 2" at bounding box center [388, 216] width 37 height 24
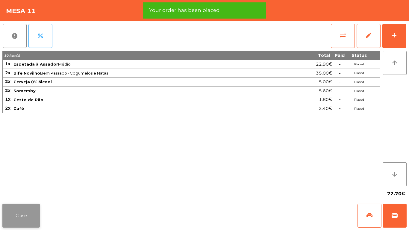
click at [29, 217] on button "Close" at bounding box center [20, 216] width 37 height 24
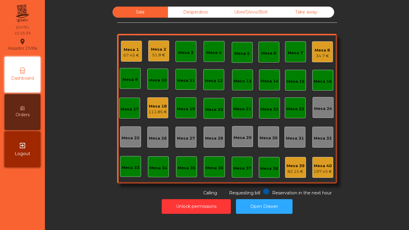
click at [159, 56] on div "51.8 €" at bounding box center [158, 55] width 15 height 6
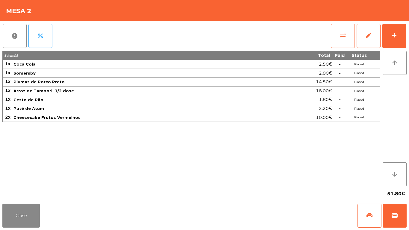
click at [338, 37] on button "sync_alt" at bounding box center [343, 36] width 24 height 24
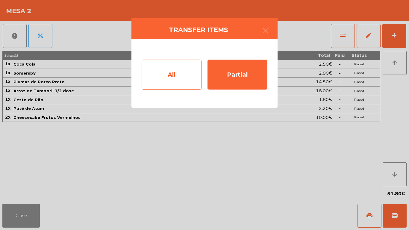
click at [162, 81] on div "All" at bounding box center [172, 75] width 60 height 30
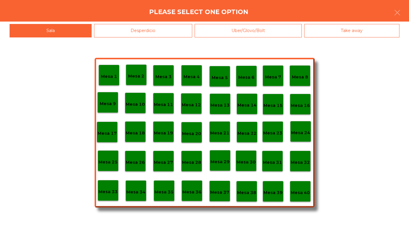
click at [314, 198] on div "Mesa 1 Mesa 2 Mesa 3 Mesa 4 Mesa 5 Mesa 6 Mesa 7 Mesa 8 Mesa 9 Mesa 10 Mesa 11 …" at bounding box center [205, 133] width 220 height 150
click at [311, 196] on div "Mesa 1 Mesa 2 Mesa 3 Mesa 4 Mesa 5 Mesa 6 Mesa 7 Mesa 8 Mesa 9 Mesa 10 Mesa 11 …" at bounding box center [205, 133] width 220 height 150
click at [305, 193] on p "Mesa 40" at bounding box center [300, 192] width 19 height 7
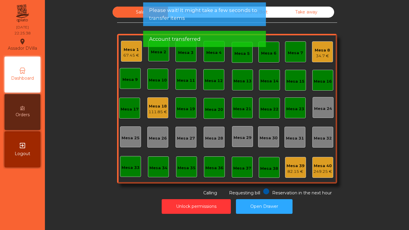
click at [213, 24] on div "Please wait! It might take a few seconds to transfer items" at bounding box center [204, 14] width 123 height 24
click at [212, 20] on span "Please wait! It might take a few seconds to transfer items" at bounding box center [204, 14] width 111 height 15
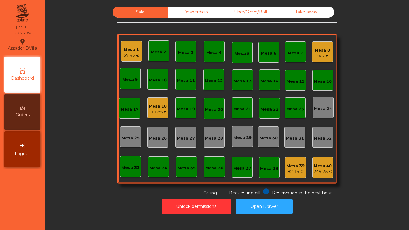
click at [196, 9] on div "Desperdicio" at bounding box center [195, 12] width 55 height 11
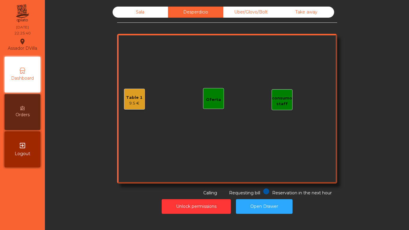
click at [162, 14] on div "Sala" at bounding box center [140, 12] width 55 height 11
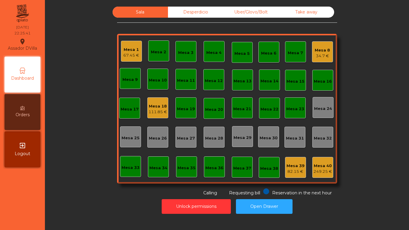
click at [78, 69] on div "Sala Desperdicio Uber/Glovo/Bolt Take away Mesa 1 67.45 € Mesa 2 Mesa 3 Mesa 4 …" at bounding box center [227, 102] width 348 height 190
click at [150, 108] on div "Mesa 18" at bounding box center [158, 106] width 19 height 6
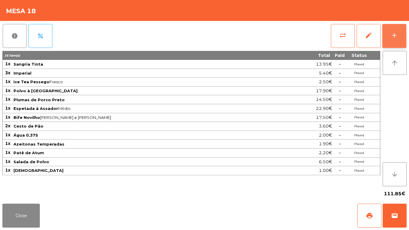
click at [400, 42] on button "add" at bounding box center [395, 36] width 24 height 24
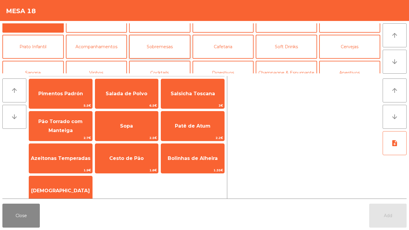
scroll to position [0, 0]
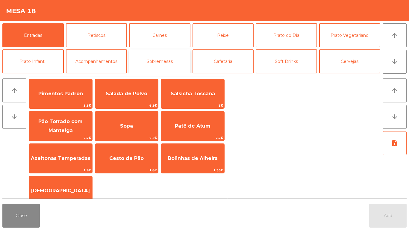
click at [164, 63] on button "Sobremesas" at bounding box center [159, 61] width 61 height 24
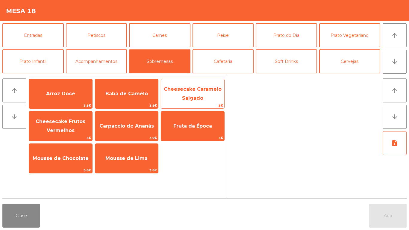
click at [210, 101] on span "Cheesecake Caramelo Salgado" at bounding box center [192, 93] width 63 height 25
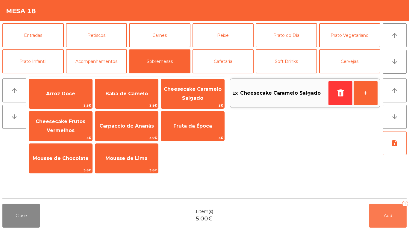
drag, startPoint x: 373, startPoint y: 212, endPoint x: 348, endPoint y: 194, distance: 30.4
click at [374, 212] on button "Add 1" at bounding box center [388, 216] width 37 height 24
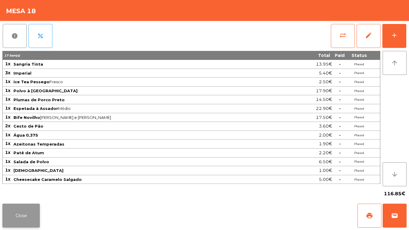
click at [29, 220] on button "Close" at bounding box center [20, 216] width 37 height 24
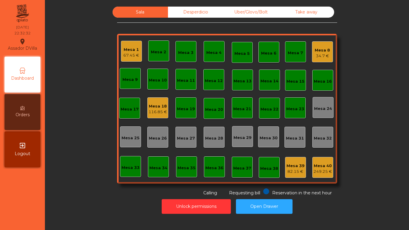
click at [159, 109] on div "116.85 €" at bounding box center [158, 112] width 19 height 6
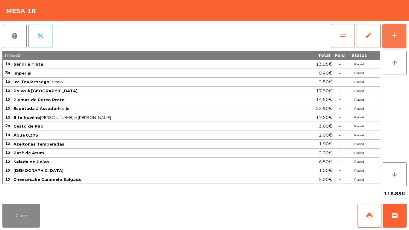
click at [403, 36] on button "add" at bounding box center [395, 36] width 24 height 24
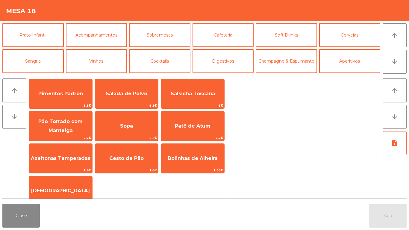
scroll to position [52, 0]
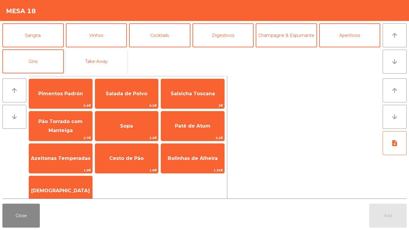
click at [81, 64] on button "Take-Away" at bounding box center [96, 61] width 61 height 24
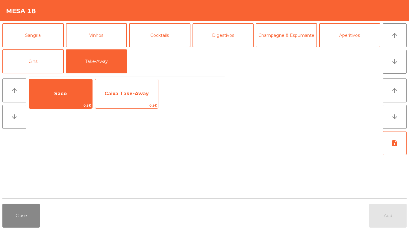
click at [113, 85] on div "Caixa Take-Away 0.5€" at bounding box center [127, 94] width 64 height 30
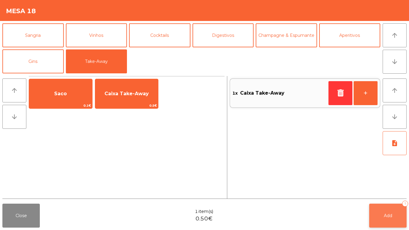
click at [403, 223] on button "Add 1" at bounding box center [388, 216] width 37 height 24
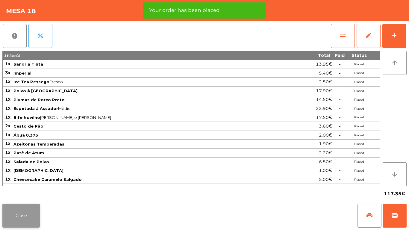
click at [28, 212] on button "Close" at bounding box center [20, 216] width 37 height 24
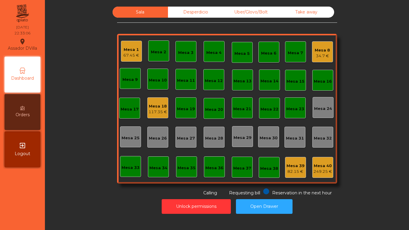
click at [294, 111] on div "Mesa 23" at bounding box center [296, 109] width 18 height 6
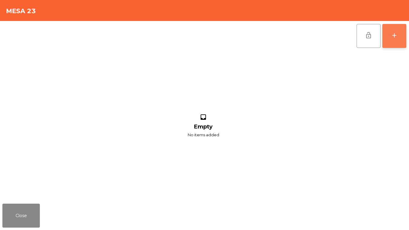
click at [406, 40] on button "add" at bounding box center [395, 36] width 24 height 24
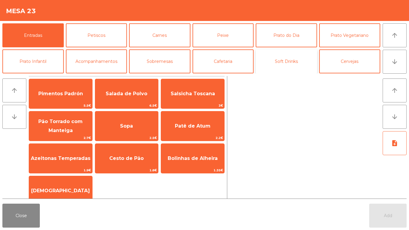
click at [313, 64] on button "Soft Drinks" at bounding box center [286, 61] width 61 height 24
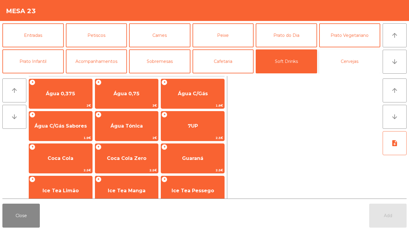
click at [350, 61] on button "Cervejas" at bounding box center [350, 61] width 61 height 24
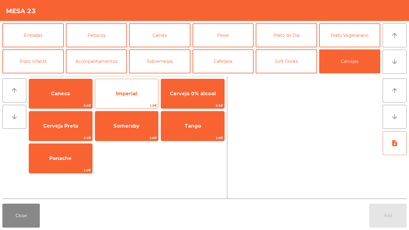
click at [123, 95] on span "Imperial" at bounding box center [126, 94] width 21 height 6
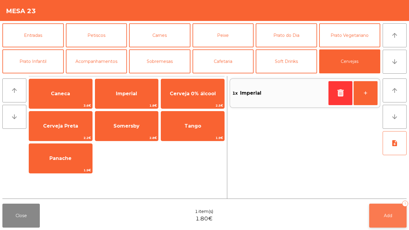
click at [382, 208] on button "Add 1" at bounding box center [388, 216] width 37 height 24
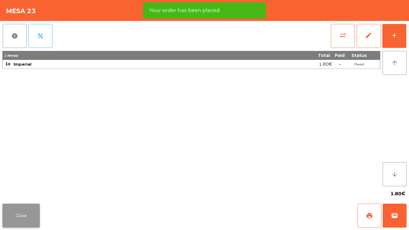
click at [23, 214] on button "Close" at bounding box center [20, 216] width 37 height 24
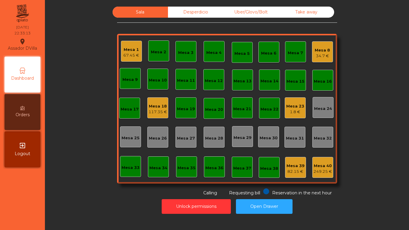
click at [158, 117] on div "Mesa 18 117.35 €" at bounding box center [157, 107] width 21 height 21
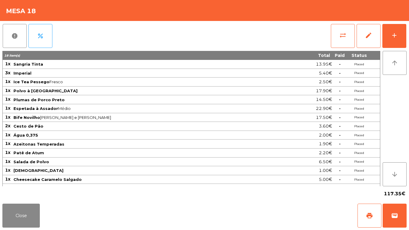
scroll to position [7, 0]
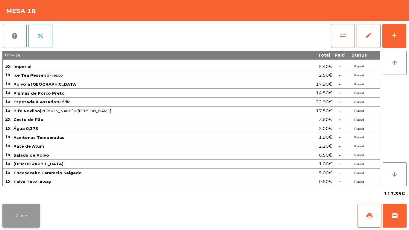
click at [24, 205] on button "Close" at bounding box center [20, 216] width 37 height 24
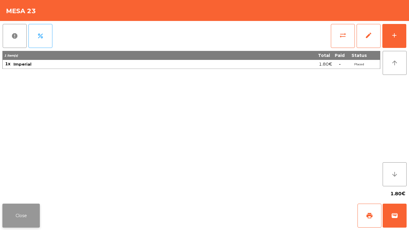
click at [7, 216] on button "Close" at bounding box center [20, 216] width 37 height 24
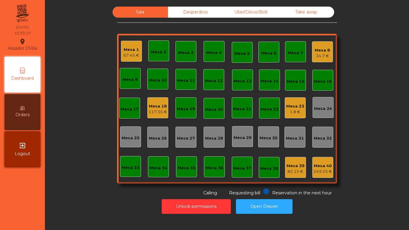
click at [325, 46] on div "Mesa 8 34.7 €" at bounding box center [322, 52] width 15 height 14
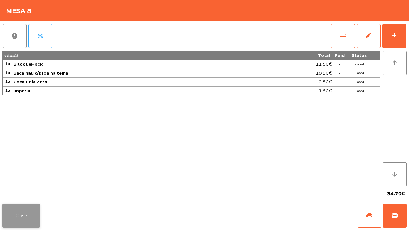
click at [22, 208] on button "Close" at bounding box center [20, 216] width 37 height 24
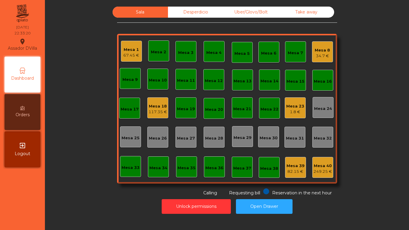
click at [127, 56] on div "67.45 €" at bounding box center [132, 55] width 16 height 6
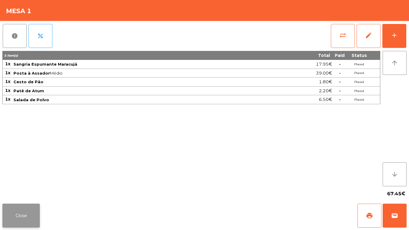
click at [23, 213] on button "Close" at bounding box center [20, 216] width 37 height 24
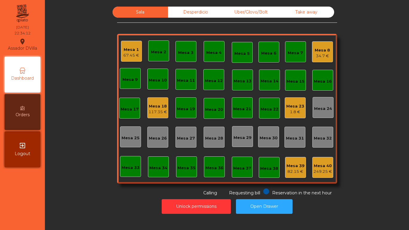
click at [160, 108] on div "Mesa 18" at bounding box center [158, 106] width 19 height 6
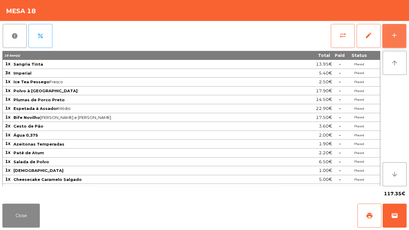
click at [403, 36] on button "add" at bounding box center [395, 36] width 24 height 24
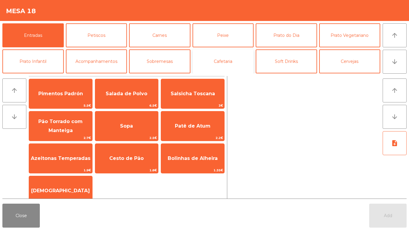
click at [217, 66] on button "Cafetaria" at bounding box center [223, 61] width 61 height 24
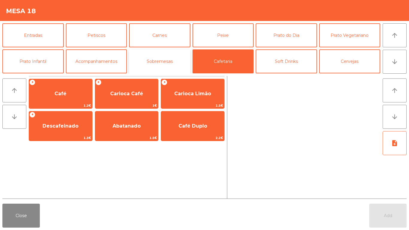
click at [149, 59] on button "Sobremesas" at bounding box center [159, 61] width 61 height 24
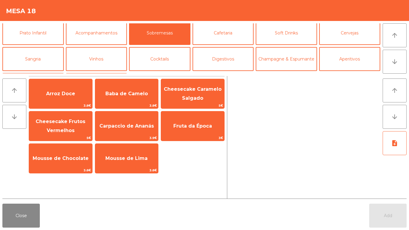
scroll to position [52, 0]
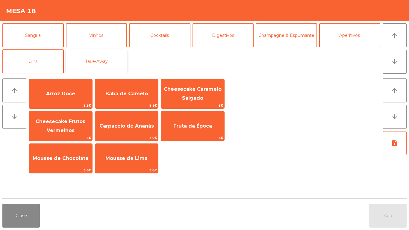
click at [82, 57] on button "Take-Away" at bounding box center [96, 61] width 61 height 24
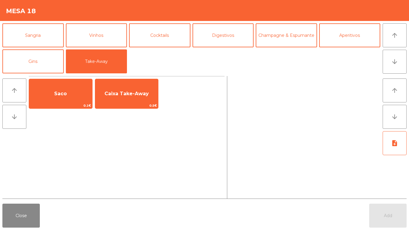
click at [69, 87] on span "Saco" at bounding box center [60, 94] width 63 height 16
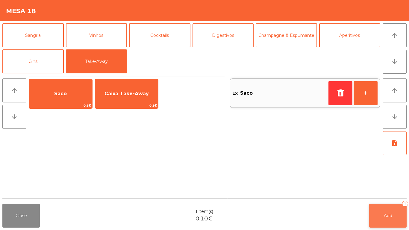
click at [378, 213] on button "Add 1" at bounding box center [388, 216] width 37 height 24
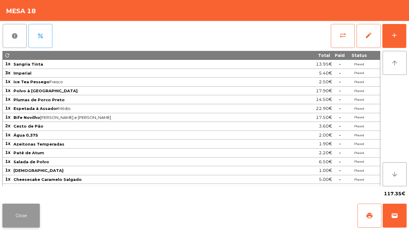
click at [17, 225] on button "Close" at bounding box center [20, 216] width 37 height 24
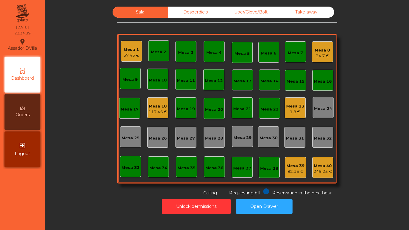
click at [199, 10] on div "Desperdicio" at bounding box center [195, 12] width 55 height 11
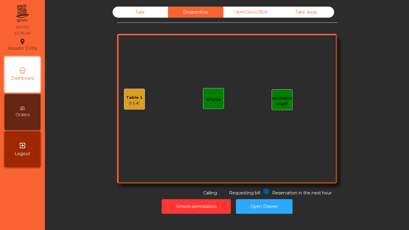
click at [273, 13] on div "Uber/Glovo/Bolt" at bounding box center [251, 12] width 55 height 11
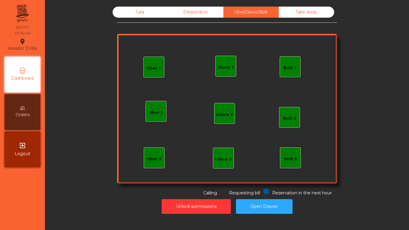
click at [291, 13] on div "Take away" at bounding box center [306, 12] width 55 height 11
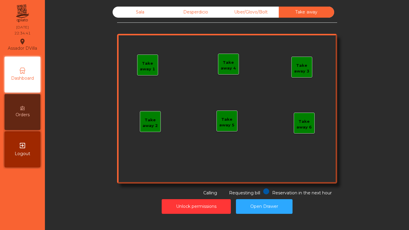
click at [133, 13] on div "Sala" at bounding box center [140, 12] width 55 height 11
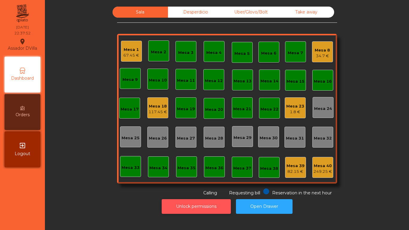
click at [201, 209] on button "Unlock permissions" at bounding box center [196, 206] width 69 height 15
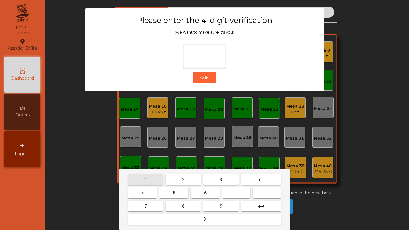
click at [149, 184] on button "1" at bounding box center [145, 179] width 35 height 11
drag, startPoint x: 219, startPoint y: 207, endPoint x: 177, endPoint y: 205, distance: 42.0
click at [217, 207] on button "9" at bounding box center [221, 206] width 35 height 11
click at [145, 197] on button "4" at bounding box center [142, 193] width 29 height 11
click at [155, 217] on button "0" at bounding box center [204, 219] width 153 height 11
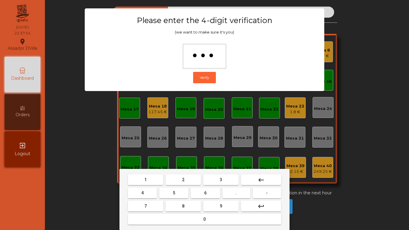
type input "****"
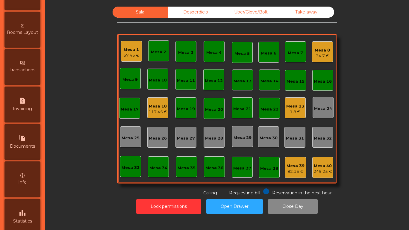
click at [22, 208] on div "leaderboard Statistics" at bounding box center [22, 217] width 36 height 36
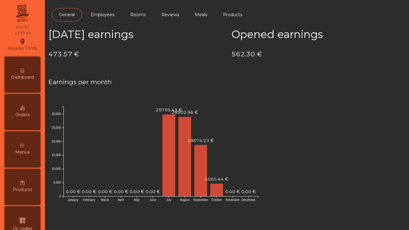
click at [31, 73] on div "Dashboard" at bounding box center [22, 75] width 36 height 36
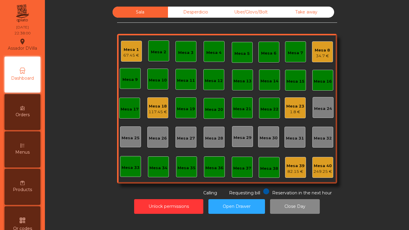
click at [193, 5] on div "Sala Desperdicio Uber/Glovo/Bolt Take away Mesa 1 67.45 € Mesa 2 Mesa 3 Mesa 4 …" at bounding box center [227, 110] width 357 height 213
click at [193, 9] on div "Desperdicio" at bounding box center [195, 12] width 55 height 11
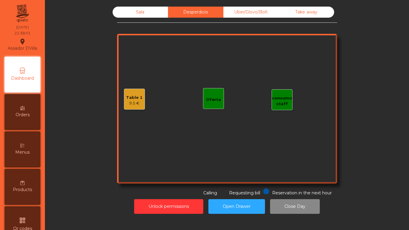
click at [286, 8] on div "Take away" at bounding box center [306, 12] width 55 height 11
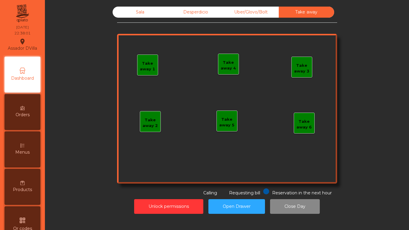
click at [241, 16] on div "Uber/Glovo/Bolt" at bounding box center [251, 12] width 55 height 11
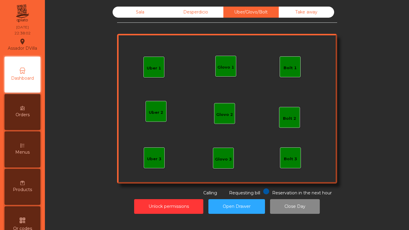
click at [192, 15] on div "Desperdicio" at bounding box center [195, 12] width 55 height 11
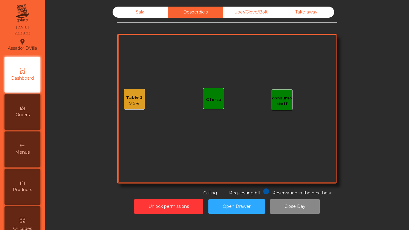
drag, startPoint x: 144, startPoint y: 16, endPoint x: 144, endPoint y: 27, distance: 11.7
click at [144, 16] on div "Sala" at bounding box center [140, 12] width 55 height 11
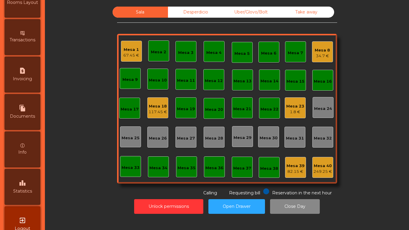
click at [21, 193] on span "Statistics" at bounding box center [22, 191] width 19 height 6
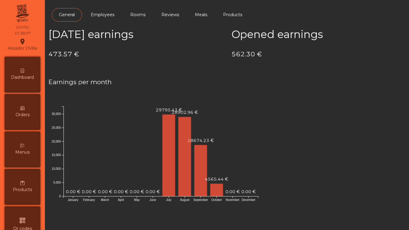
click at [14, 67] on div "Dashboard" at bounding box center [22, 75] width 36 height 36
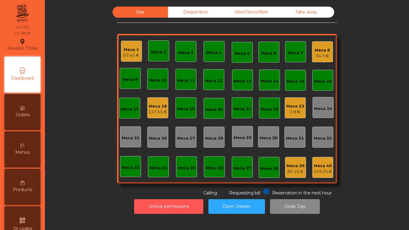
drag, startPoint x: 152, startPoint y: 209, endPoint x: 117, endPoint y: 201, distance: 36.1
click at [152, 210] on button "Unlock permissions" at bounding box center [168, 206] width 69 height 15
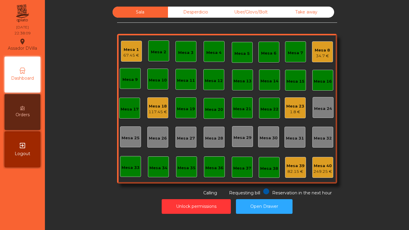
click at [118, 200] on div "Unlock permissions Open Drawer" at bounding box center [227, 206] width 348 height 21
click at [294, 109] on div "Mesa 23" at bounding box center [296, 106] width 18 height 6
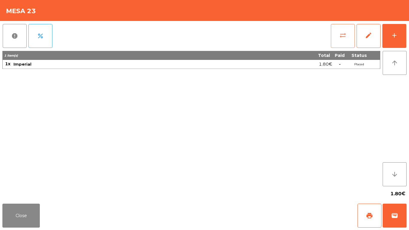
click at [343, 33] on span "sync_alt" at bounding box center [343, 35] width 7 height 7
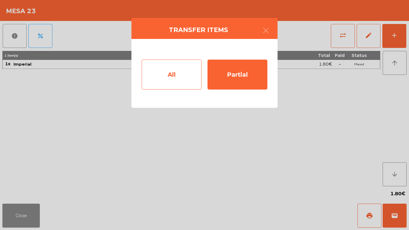
click at [162, 75] on div "All" at bounding box center [172, 75] width 60 height 30
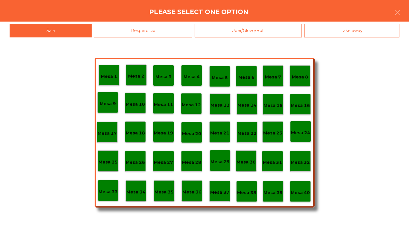
click at [135, 23] on div "Sala Desperdicio Uber/Glovo/Bolt Take away" at bounding box center [204, 30] width 409 height 16
click at [135, 27] on div "Desperdicio" at bounding box center [143, 30] width 99 height 13
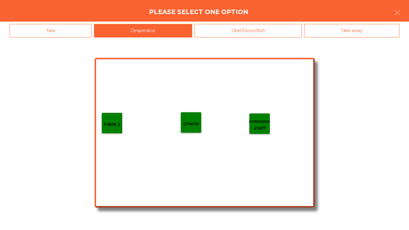
click at [121, 124] on div "Table 1" at bounding box center [112, 123] width 21 height 21
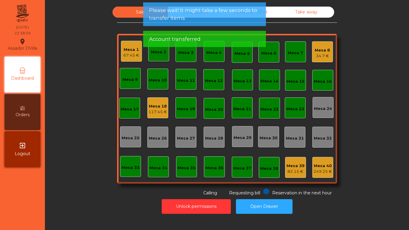
click at [151, 112] on div "117.45 €" at bounding box center [158, 112] width 19 height 6
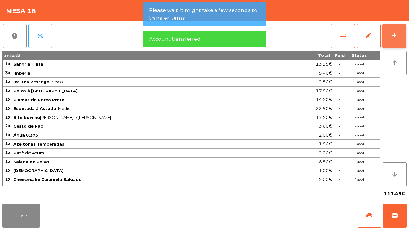
click at [404, 43] on button "add" at bounding box center [395, 36] width 24 height 24
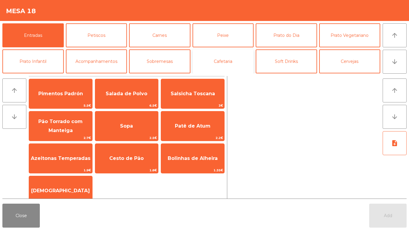
click at [241, 62] on button "Cafetaria" at bounding box center [223, 61] width 61 height 24
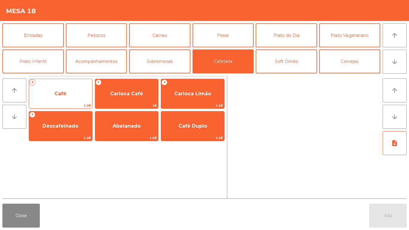
drag, startPoint x: 86, startPoint y: 103, endPoint x: 88, endPoint y: 105, distance: 3.1
click at [88, 105] on span "1.2€" at bounding box center [60, 106] width 63 height 6
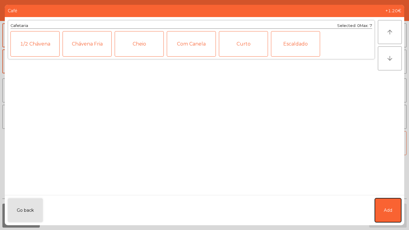
drag, startPoint x: 387, startPoint y: 205, endPoint x: 355, endPoint y: 70, distance: 139.6
click at [386, 203] on button "Add" at bounding box center [388, 210] width 26 height 24
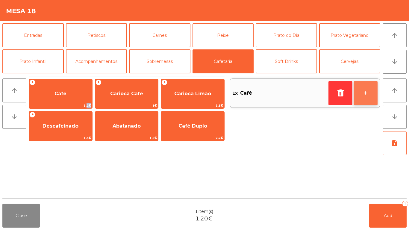
click at [367, 85] on button "+" at bounding box center [366, 93] width 24 height 24
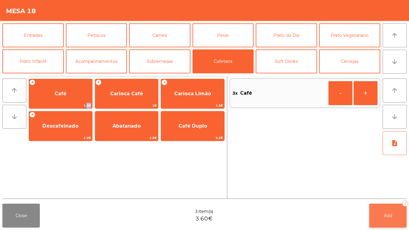
click at [394, 213] on button "Add 3" at bounding box center [388, 216] width 37 height 24
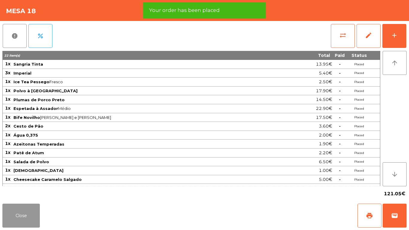
drag, startPoint x: 21, startPoint y: 211, endPoint x: 49, endPoint y: 209, distance: 27.4
click at [21, 208] on button "Close" at bounding box center [20, 216] width 37 height 24
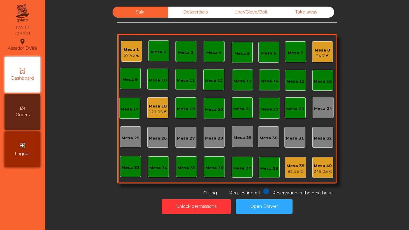
click at [322, 54] on div "34.7 €" at bounding box center [322, 56] width 15 height 6
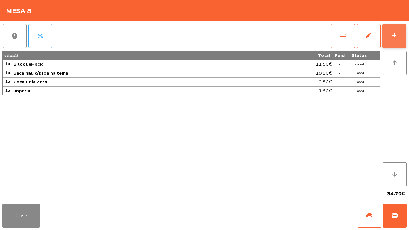
click at [389, 40] on button "add" at bounding box center [395, 36] width 24 height 24
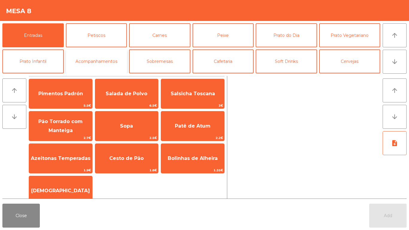
click at [102, 68] on button "Acompanhamentos" at bounding box center [96, 61] width 61 height 24
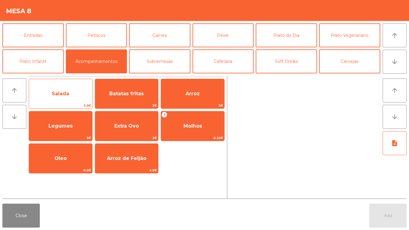
click at [58, 97] on span "Salada" at bounding box center [60, 94] width 63 height 16
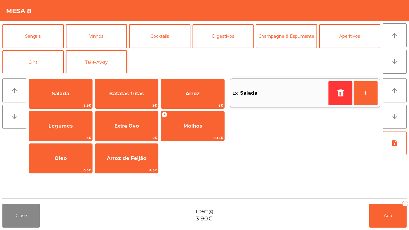
scroll to position [52, 0]
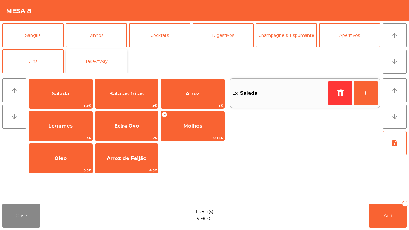
drag, startPoint x: 106, startPoint y: 57, endPoint x: 89, endPoint y: 73, distance: 22.7
click at [106, 57] on button "Take-Away" at bounding box center [96, 61] width 61 height 24
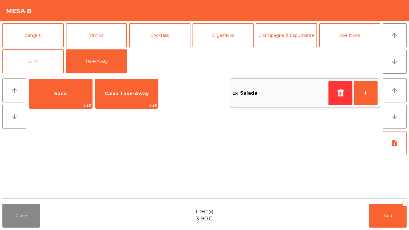
drag, startPoint x: 89, startPoint y: 73, endPoint x: 94, endPoint y: 95, distance: 23.0
click at [77, 91] on span "Saco" at bounding box center [60, 94] width 63 height 16
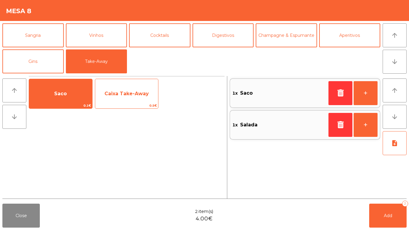
click at [125, 98] on span "Caixa Take-Away" at bounding box center [126, 94] width 63 height 16
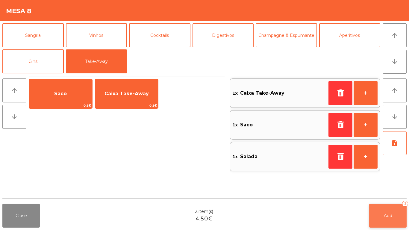
click at [405, 216] on button "Add 3" at bounding box center [388, 216] width 37 height 24
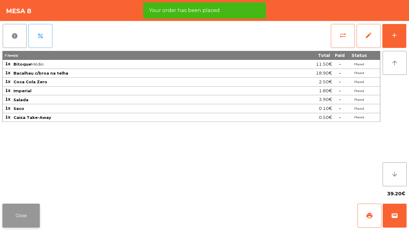
click at [30, 220] on button "Close" at bounding box center [20, 216] width 37 height 24
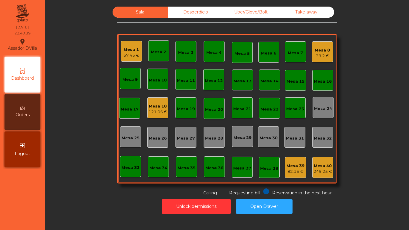
click at [129, 167] on div "Mesa 33" at bounding box center [131, 168] width 18 height 6
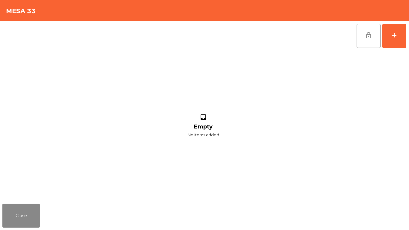
click at [408, 33] on div "lock_open add inbox Empty No items added" at bounding box center [204, 111] width 409 height 180
click at [401, 38] on button "add" at bounding box center [395, 36] width 24 height 24
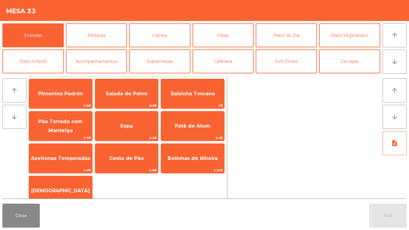
click at [318, 61] on div "Entradas Petiscos Carnes Peixe Prato do Dia Prato Vegetariano Prato Infantil Ac…" at bounding box center [191, 48] width 378 height 50
click at [332, 61] on button "Cervejas" at bounding box center [350, 61] width 61 height 24
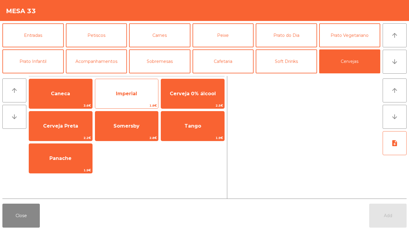
click at [125, 89] on span "Imperial" at bounding box center [126, 94] width 63 height 16
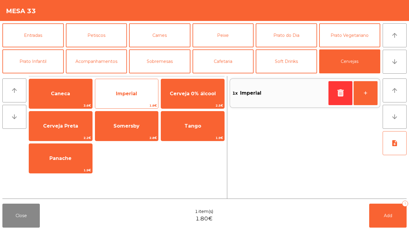
click at [125, 89] on span "Imperial" at bounding box center [126, 94] width 63 height 16
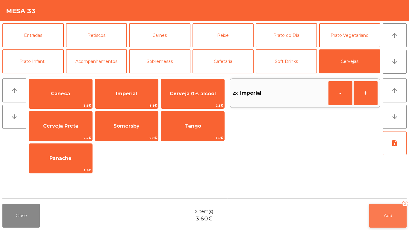
click at [381, 212] on button "Add 2" at bounding box center [388, 216] width 37 height 24
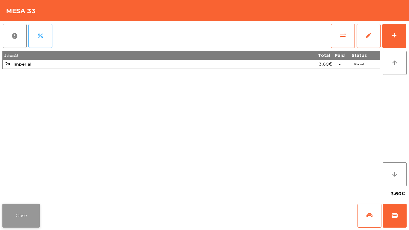
click at [23, 209] on button "Close" at bounding box center [20, 216] width 37 height 24
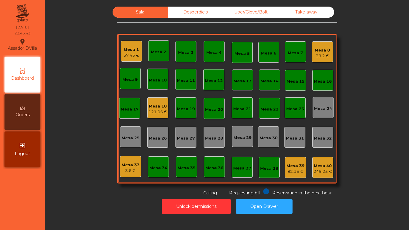
click at [315, 50] on div "Mesa 8" at bounding box center [322, 50] width 15 height 6
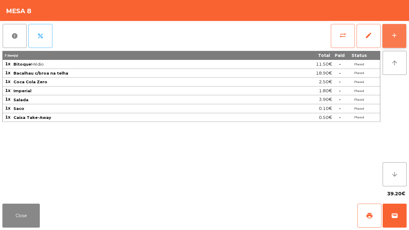
click at [400, 31] on button "add" at bounding box center [395, 36] width 24 height 24
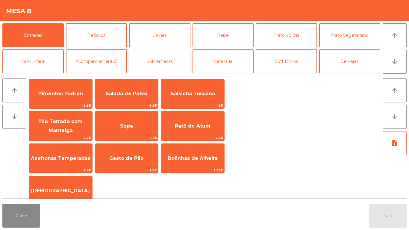
click at [155, 52] on button "Sobremesas" at bounding box center [159, 61] width 61 height 24
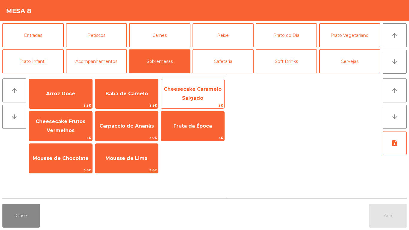
click at [201, 94] on span "Cheesecake Caramelo Salgado" at bounding box center [192, 93] width 63 height 25
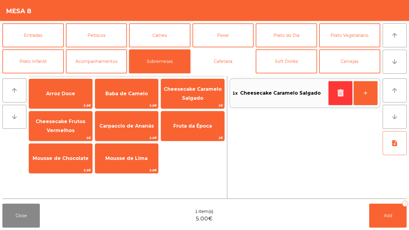
drag, startPoint x: 230, startPoint y: 61, endPoint x: 144, endPoint y: 67, distance: 86.6
click at [230, 61] on button "Cafetaria" at bounding box center [223, 61] width 61 height 24
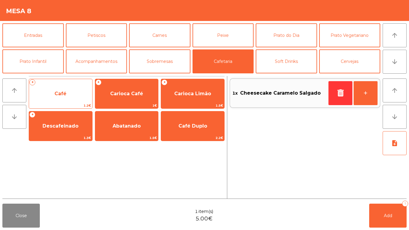
click at [61, 104] on span "1.2€" at bounding box center [60, 106] width 63 height 6
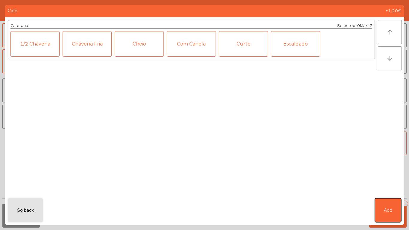
click at [390, 209] on span "Add" at bounding box center [388, 210] width 8 height 6
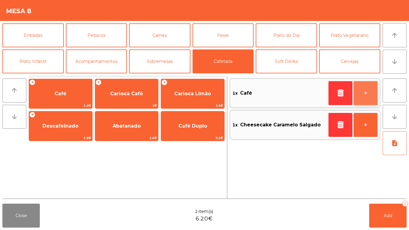
click at [368, 86] on button "+" at bounding box center [366, 93] width 24 height 24
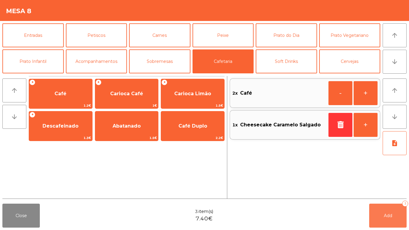
click at [394, 219] on button "Add 3" at bounding box center [388, 216] width 37 height 24
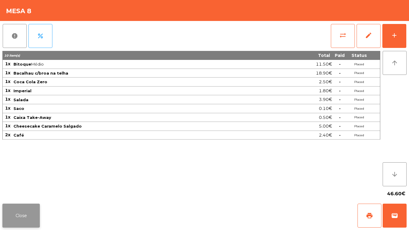
click at [20, 221] on button "Close" at bounding box center [20, 216] width 37 height 24
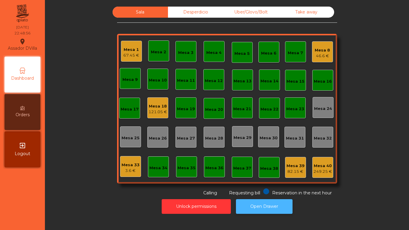
click at [266, 207] on button "Open Drawer" at bounding box center [264, 206] width 57 height 15
click at [181, 10] on div "Desperdicio" at bounding box center [195, 12] width 55 height 11
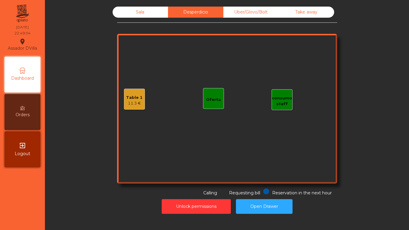
click at [126, 10] on div "Sala" at bounding box center [140, 12] width 55 height 11
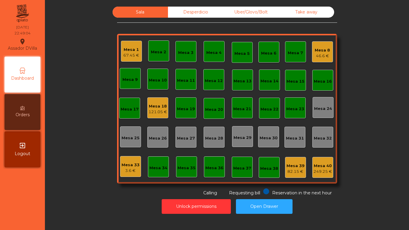
click at [83, 46] on div "Sala Desperdicio Uber/Glovo/Bolt Take away Mesa 1 67.45 € Mesa 2 Mesa 3 Mesa 4 …" at bounding box center [227, 102] width 348 height 190
click at [135, 52] on div "Mesa 1" at bounding box center [132, 50] width 16 height 6
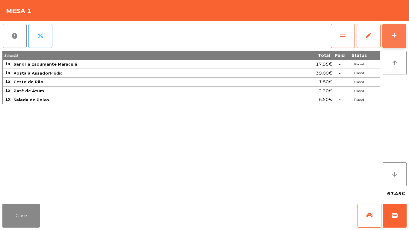
click at [403, 38] on button "add" at bounding box center [395, 36] width 24 height 24
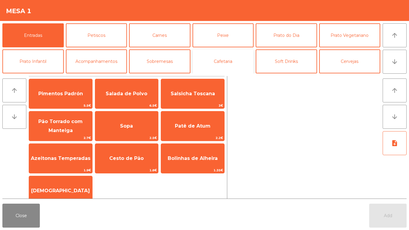
click at [214, 57] on button "Cafetaria" at bounding box center [223, 61] width 61 height 24
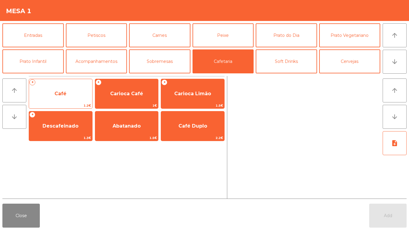
click at [53, 84] on div "+ Café 1.2€" at bounding box center [61, 94] width 64 height 30
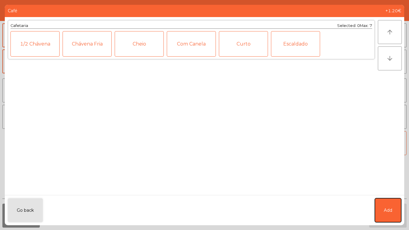
click at [389, 212] on span "Add" at bounding box center [388, 210] width 8 height 6
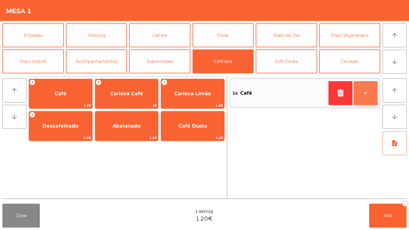
click at [368, 91] on button "+" at bounding box center [366, 93] width 24 height 24
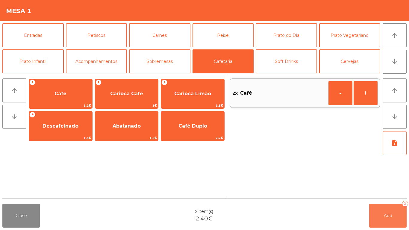
drag, startPoint x: 386, startPoint y: 227, endPoint x: 384, endPoint y: 218, distance: 8.5
click at [386, 225] on button "Add 2" at bounding box center [388, 216] width 37 height 24
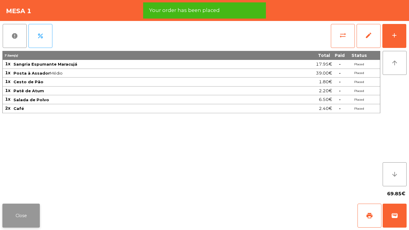
click at [39, 217] on button "Close" at bounding box center [20, 216] width 37 height 24
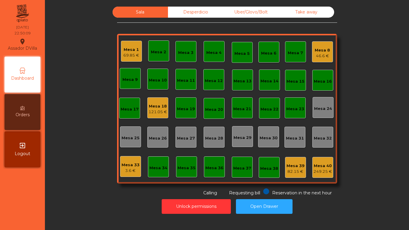
click at [159, 111] on div "121.05 €" at bounding box center [158, 112] width 19 height 6
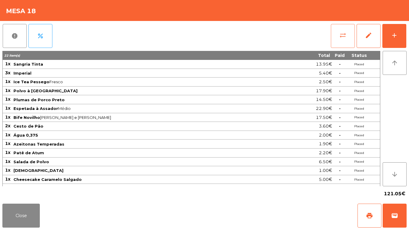
click at [340, 38] on span "sync_alt" at bounding box center [343, 35] width 7 height 7
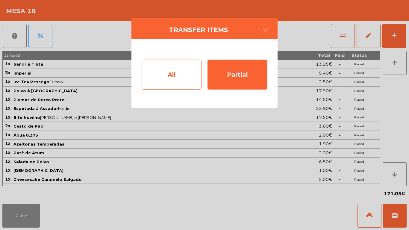
click at [172, 82] on div "All" at bounding box center [172, 75] width 60 height 30
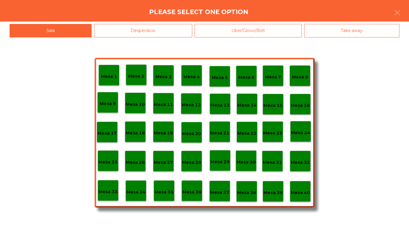
click at [252, 193] on p "Mesa 38" at bounding box center [246, 192] width 19 height 7
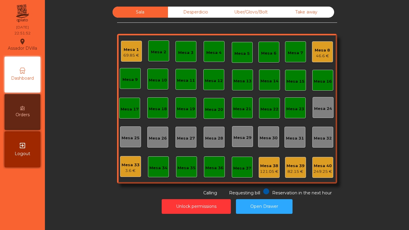
click at [131, 46] on div "Mesa 1 69.85 €" at bounding box center [132, 51] width 16 height 14
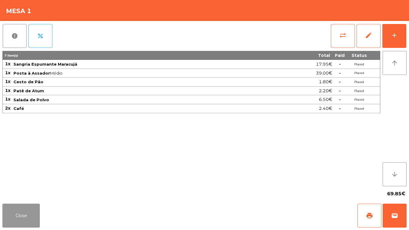
click at [35, 207] on button "Close" at bounding box center [20, 216] width 37 height 24
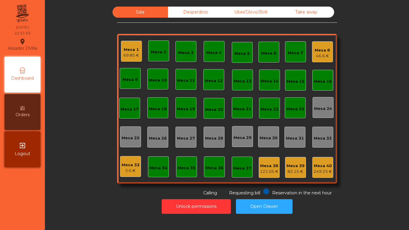
click at [323, 47] on div "Mesa 8" at bounding box center [322, 50] width 15 height 6
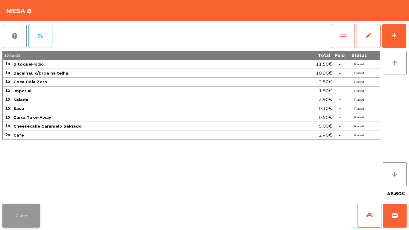
click at [25, 207] on button "Close" at bounding box center [20, 216] width 37 height 24
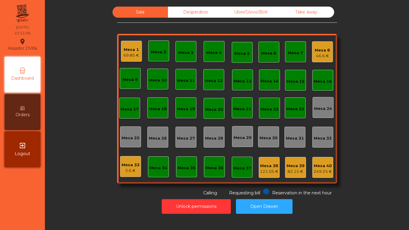
drag, startPoint x: 226, startPoint y: 4, endPoint x: 221, endPoint y: 4, distance: 5.4
click at [225, 4] on div "Sala Desperdicio Uber/Glovo/Bolt Take away Mesa 1 69.85 € Mesa 2 Mesa 3 Mesa 4 …" at bounding box center [227, 110] width 357 height 213
drag, startPoint x: 221, startPoint y: 4, endPoint x: 217, endPoint y: 7, distance: 4.1
click at [217, 7] on div "Sala Desperdicio Uber/Glovo/Bolt Take away Mesa 1 69.85 € Mesa 2 Mesa 3 Mesa 4 …" at bounding box center [227, 110] width 357 height 213
click at [215, 8] on div "Desperdicio" at bounding box center [195, 12] width 55 height 11
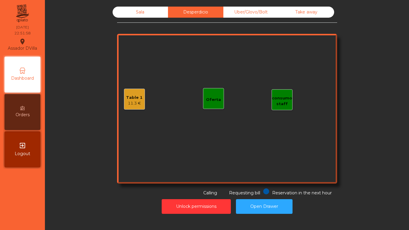
click at [134, 97] on div "Table 1" at bounding box center [134, 98] width 16 height 6
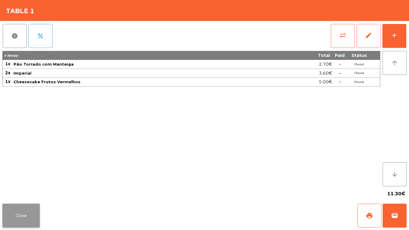
click at [30, 214] on button "Close" at bounding box center [20, 216] width 37 height 24
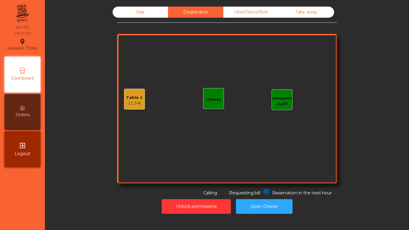
click at [252, 8] on div "Uber/Glovo/Bolt" at bounding box center [251, 12] width 55 height 11
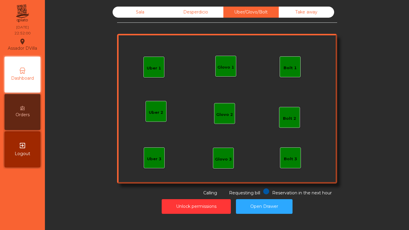
click at [286, 10] on div "Take away" at bounding box center [306, 12] width 55 height 11
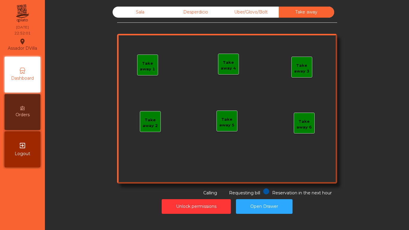
click at [144, 7] on div "Sala" at bounding box center [140, 12] width 55 height 11
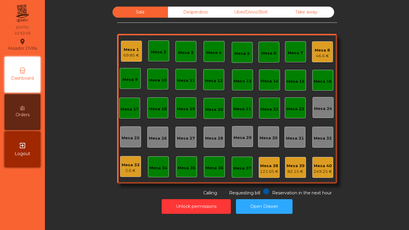
click at [322, 164] on div "Mesa 40" at bounding box center [323, 166] width 19 height 6
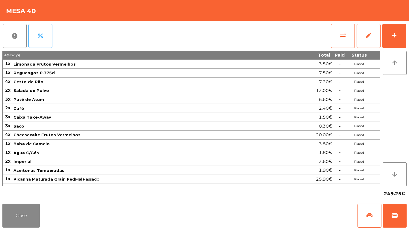
scroll to position [122, 0]
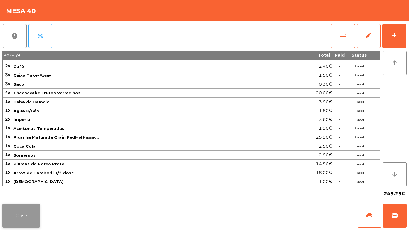
click at [32, 216] on button "Close" at bounding box center [20, 216] width 37 height 24
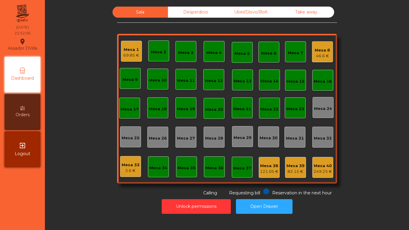
click at [312, 55] on div "Mesa 8 46.6 €" at bounding box center [322, 51] width 21 height 21
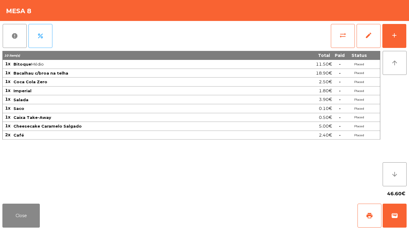
click at [29, 203] on div "Close print wallet" at bounding box center [204, 215] width 409 height 29
drag, startPoint x: 41, startPoint y: 214, endPoint x: 38, endPoint y: 216, distance: 3.9
click at [42, 215] on div "Close print wallet" at bounding box center [204, 215] width 409 height 29
drag, startPoint x: 26, startPoint y: 213, endPoint x: 62, endPoint y: 181, distance: 48.0
click at [25, 212] on button "Close" at bounding box center [20, 216] width 37 height 24
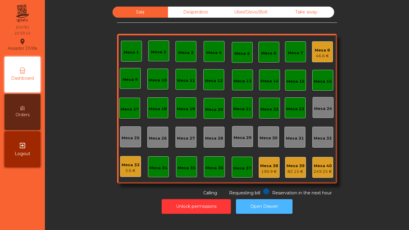
click at [271, 212] on button "Open Drawer" at bounding box center [264, 206] width 57 height 15
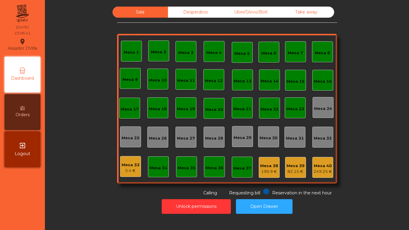
drag, startPoint x: 117, startPoint y: 202, endPoint x: 159, endPoint y: 217, distance: 45.2
click at [114, 201] on div "Unlock permissions Open Drawer" at bounding box center [227, 206] width 348 height 21
click at [178, 9] on div "Desperdicio" at bounding box center [195, 12] width 55 height 11
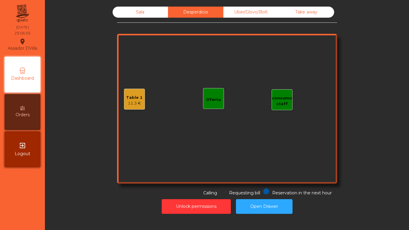
drag, startPoint x: 229, startPoint y: 16, endPoint x: 320, endPoint y: 4, distance: 91.0
click at [230, 16] on div "Uber/Glovo/Bolt" at bounding box center [251, 12] width 55 height 11
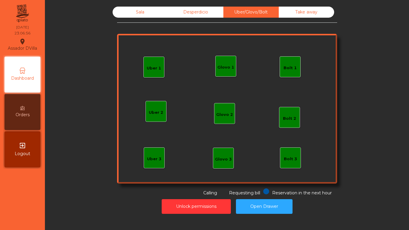
click at [300, 18] on div "Sala Desperdicio Uber/Glovo/Bolt Take away Uber 1 Uber 3 Bolt 2 Glovo 2 Uber 2 …" at bounding box center [227, 102] width 220 height 190
click at [299, 13] on div "Take away" at bounding box center [306, 12] width 55 height 11
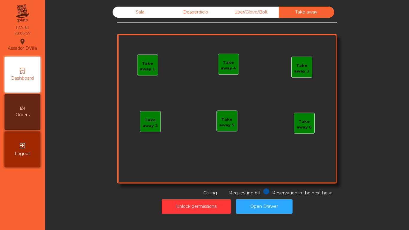
click at [168, 16] on div "Desperdicio" at bounding box center [195, 12] width 55 height 11
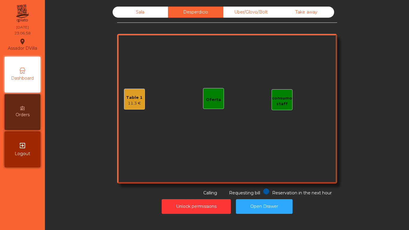
click at [159, 14] on div "Sala" at bounding box center [140, 12] width 55 height 11
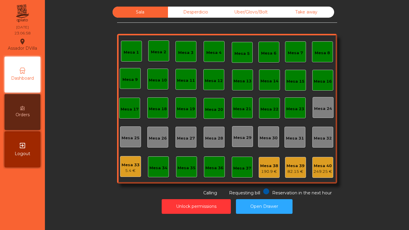
click at [177, 16] on div "Desperdicio" at bounding box center [195, 12] width 55 height 11
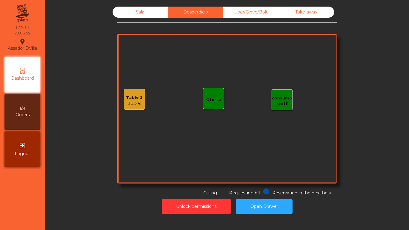
click at [150, 8] on div "Sala" at bounding box center [140, 12] width 55 height 11
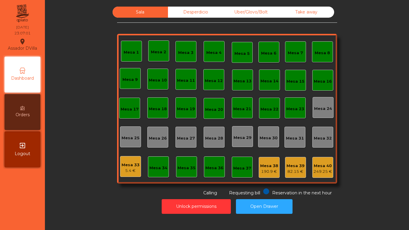
click at [102, 124] on div "Sala Desperdicio Uber/Glovo/Bolt Take away Mesa 1 Mesa 2 Mesa 3 Mesa 4 Mesa 5 M…" at bounding box center [227, 102] width 348 height 190
click at [243, 204] on button "Open Drawer" at bounding box center [264, 206] width 57 height 15
click at [204, 203] on button "Unlock permissions" at bounding box center [196, 206] width 69 height 15
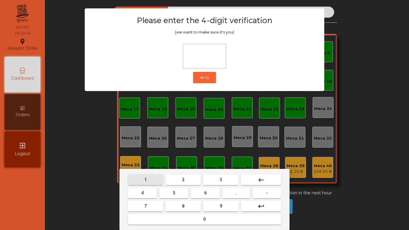
click at [150, 176] on button "1" at bounding box center [145, 179] width 35 height 11
click at [221, 205] on span "9" at bounding box center [221, 206] width 2 height 5
click at [141, 192] on button "4" at bounding box center [142, 193] width 29 height 11
click at [170, 220] on button "0" at bounding box center [204, 219] width 153 height 11
type input "****"
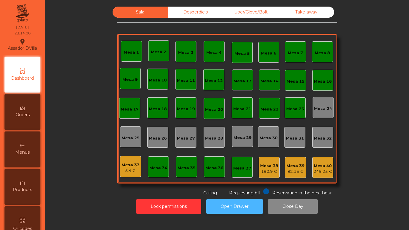
click at [225, 204] on button "Open Drawer" at bounding box center [235, 206] width 57 height 15
click at [235, 206] on button "Open Drawer" at bounding box center [235, 206] width 57 height 15
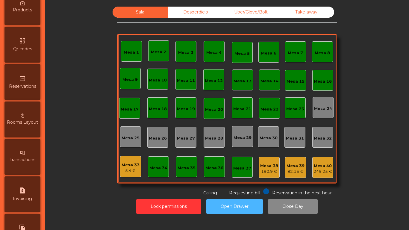
scroll to position [317, 0]
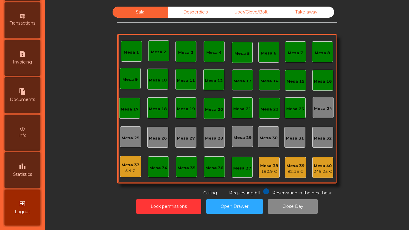
click at [31, 174] on span "Statistics" at bounding box center [22, 174] width 19 height 6
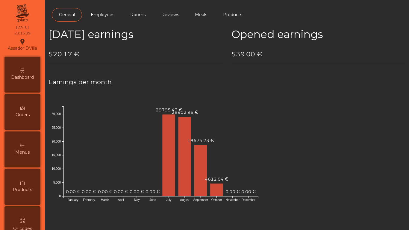
click at [29, 67] on div "Dashboard" at bounding box center [22, 75] width 36 height 36
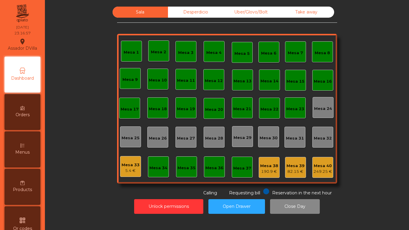
click at [264, 170] on div "190.9 €" at bounding box center [269, 172] width 18 height 6
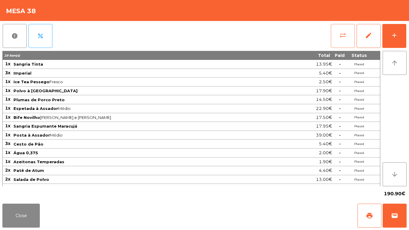
click at [334, 40] on button "sync_alt" at bounding box center [343, 36] width 24 height 24
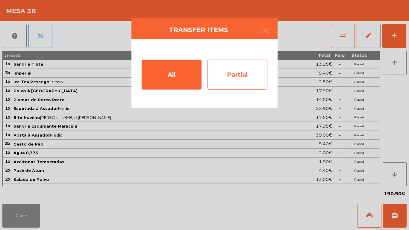
click at [256, 74] on div "Partial" at bounding box center [238, 75] width 60 height 30
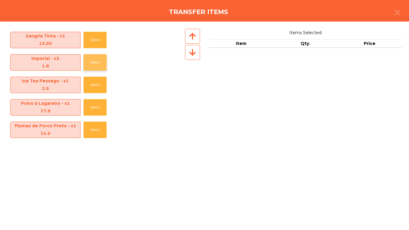
click at [87, 57] on button "Select" at bounding box center [95, 62] width 23 height 16
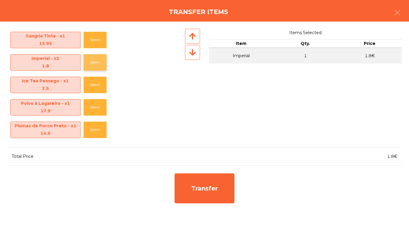
drag, startPoint x: 88, startPoint y: 58, endPoint x: 91, endPoint y: 62, distance: 4.7
click at [88, 59] on button "Select" at bounding box center [95, 62] width 23 height 16
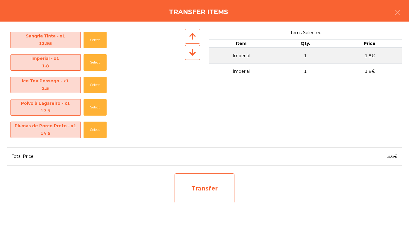
click at [198, 196] on div "Transfer" at bounding box center [205, 189] width 60 height 30
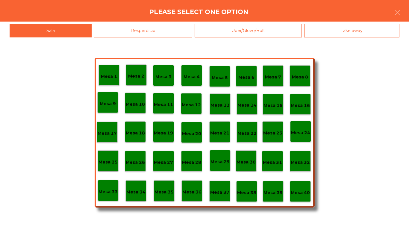
click at [304, 196] on p "Mesa 40" at bounding box center [300, 192] width 19 height 7
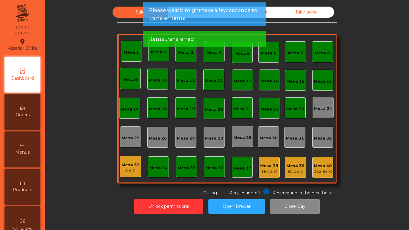
click at [275, 171] on div "187.3 €" at bounding box center [269, 172] width 18 height 6
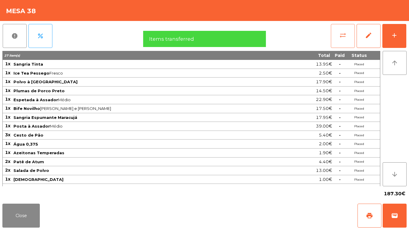
click at [337, 39] on button "sync_alt" at bounding box center [343, 36] width 24 height 24
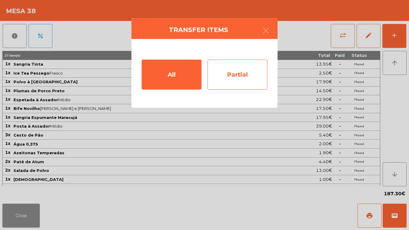
click at [221, 87] on div "Partial" at bounding box center [238, 75] width 60 height 30
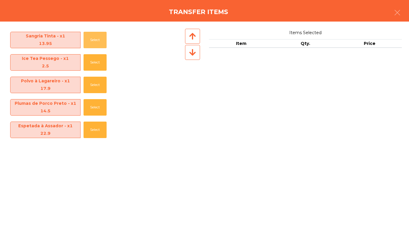
drag, startPoint x: 88, startPoint y: 40, endPoint x: 192, endPoint y: 146, distance: 148.2
click at [89, 40] on button "Select" at bounding box center [95, 40] width 23 height 16
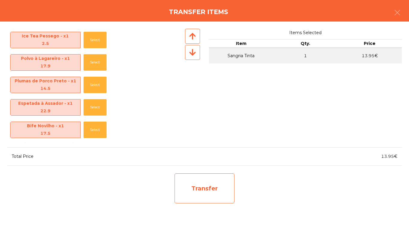
click at [218, 175] on div "Transfer" at bounding box center [205, 189] width 60 height 30
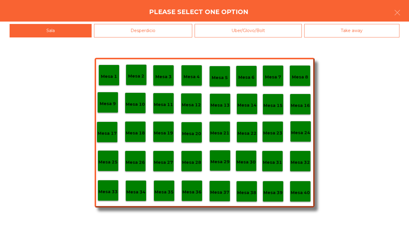
click at [299, 201] on div "Mesa 40" at bounding box center [300, 191] width 21 height 21
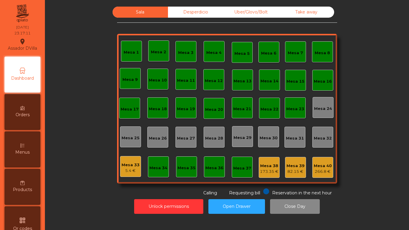
click at [272, 170] on div "173.35 €" at bounding box center [269, 172] width 19 height 6
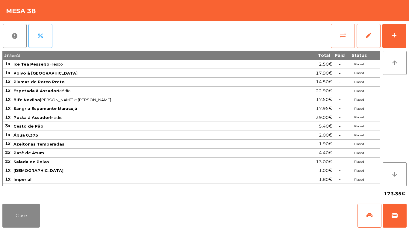
click at [340, 41] on button "sync_alt" at bounding box center [343, 36] width 24 height 24
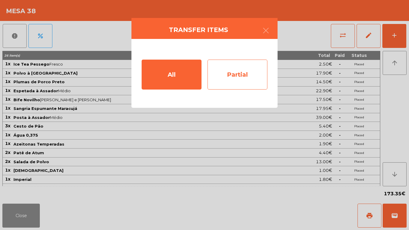
click at [228, 87] on div "Partial" at bounding box center [238, 75] width 60 height 30
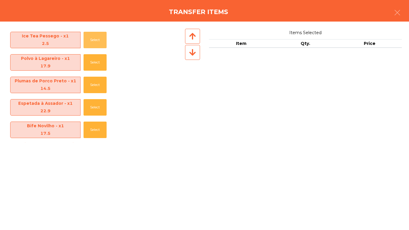
drag, startPoint x: 94, startPoint y: 45, endPoint x: 168, endPoint y: 166, distance: 141.4
click at [95, 45] on button "Select" at bounding box center [95, 40] width 23 height 16
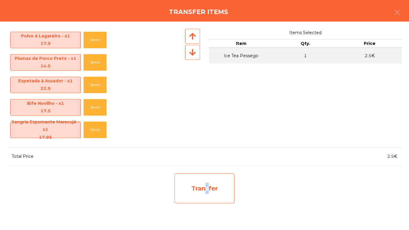
click at [205, 201] on div "Transfer" at bounding box center [205, 189] width 60 height 30
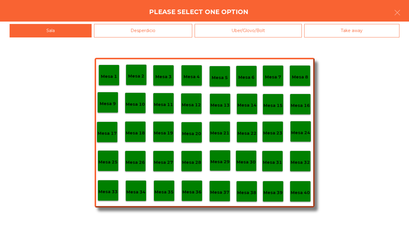
click at [298, 197] on div "Mesa 40" at bounding box center [300, 191] width 21 height 21
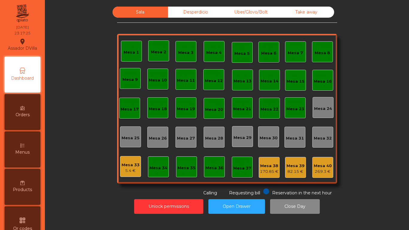
click at [297, 171] on div "82.15 €" at bounding box center [296, 172] width 18 height 6
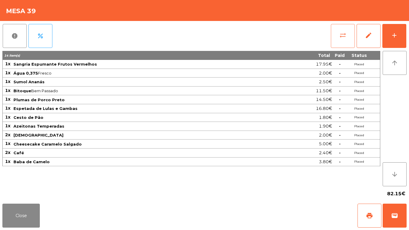
click at [336, 35] on button "sync_alt" at bounding box center [343, 36] width 24 height 24
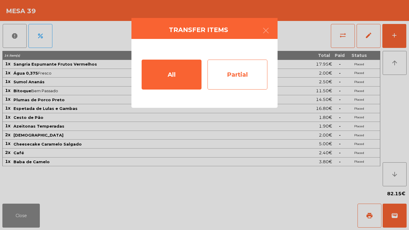
click at [251, 74] on div "Partial" at bounding box center [238, 75] width 60 height 30
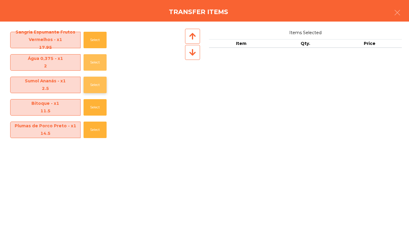
click at [89, 62] on button "Select" at bounding box center [95, 62] width 23 height 16
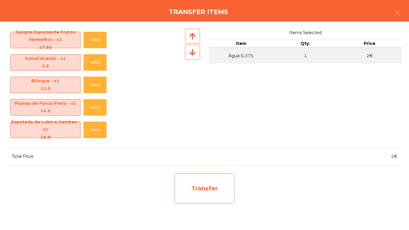
click at [219, 176] on div "Transfer" at bounding box center [205, 189] width 60 height 30
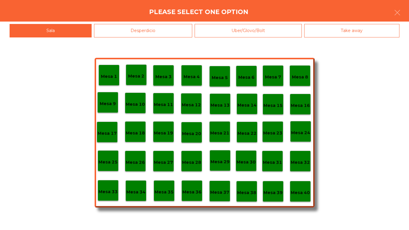
click at [252, 192] on p "Mesa 38" at bounding box center [246, 192] width 19 height 7
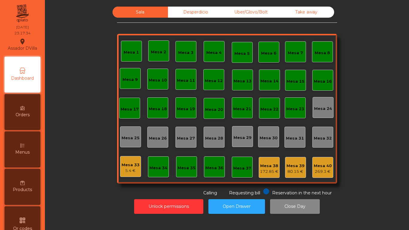
click at [326, 161] on div "Mesa 40 269.3 €" at bounding box center [323, 168] width 18 height 14
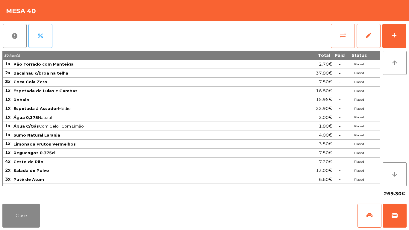
click at [338, 32] on button "sync_alt" at bounding box center [343, 36] width 24 height 24
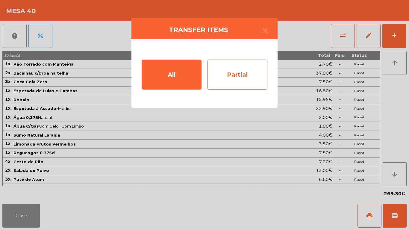
click at [263, 70] on div "Partial" at bounding box center [238, 75] width 60 height 30
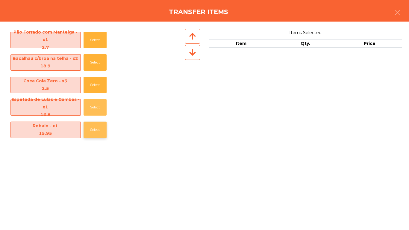
click at [93, 106] on button "Select" at bounding box center [95, 107] width 23 height 16
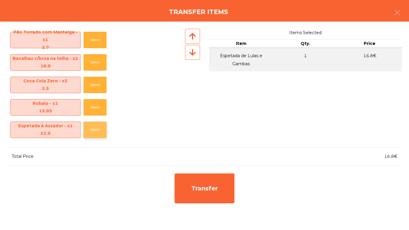
click at [89, 129] on button "Select" at bounding box center [95, 130] width 23 height 16
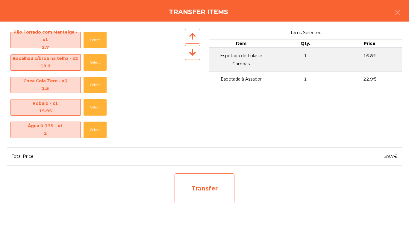
click at [215, 202] on div "Transfer" at bounding box center [205, 189] width 60 height 30
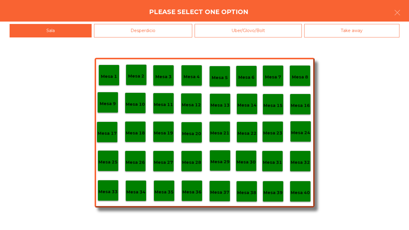
click at [274, 195] on p "Mesa 39" at bounding box center [273, 192] width 19 height 7
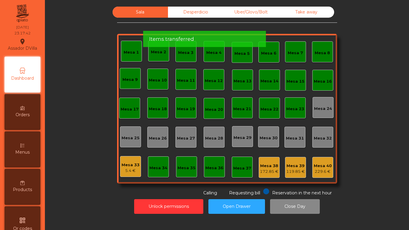
click at [325, 175] on div "Mesa 40 229.6 €" at bounding box center [323, 167] width 21 height 21
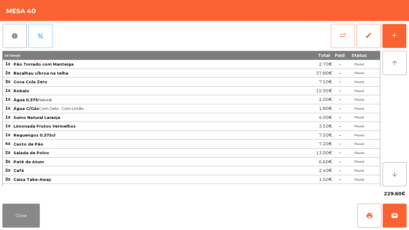
click at [339, 39] on button "sync_alt" at bounding box center [343, 36] width 24 height 24
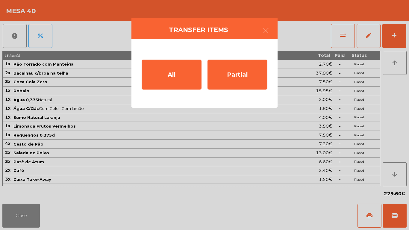
click at [292, 59] on ngb-modal-window "Transfer items All Partial" at bounding box center [204, 115] width 409 height 230
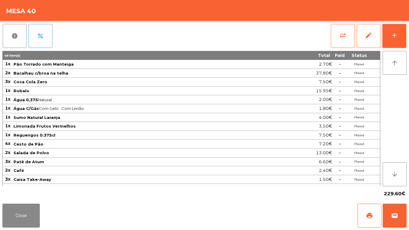
click at [274, 51] on div "report percent sync_alt edit add" at bounding box center [204, 36] width 405 height 30
click at [347, 42] on button "sync_alt" at bounding box center [343, 36] width 24 height 24
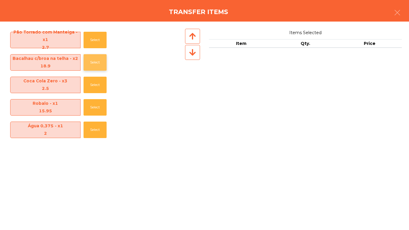
click at [91, 65] on button "Select" at bounding box center [95, 62] width 23 height 16
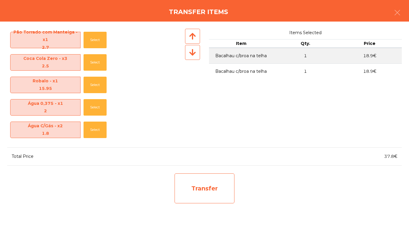
click at [229, 195] on div "Transfer" at bounding box center [205, 189] width 60 height 30
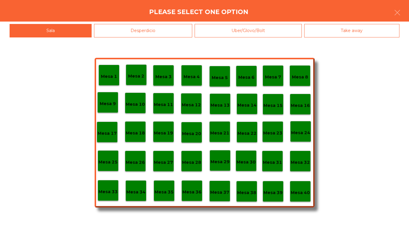
click at [271, 199] on div "Mesa 39" at bounding box center [273, 191] width 21 height 21
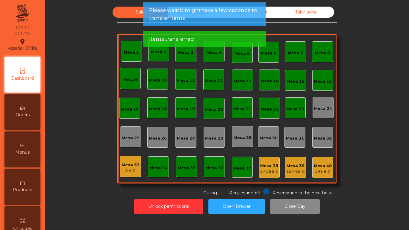
click at [322, 168] on div "Mesa 40" at bounding box center [323, 166] width 18 height 6
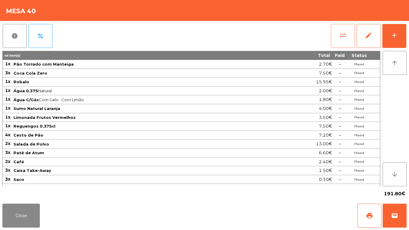
click at [334, 40] on button "sync_alt" at bounding box center [343, 36] width 24 height 24
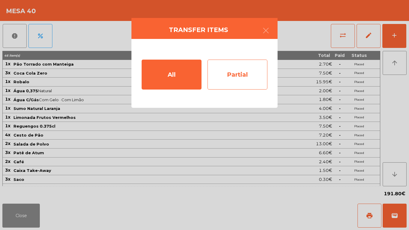
click at [225, 79] on div "Partial" at bounding box center [238, 75] width 60 height 30
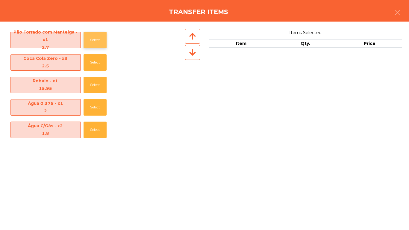
click at [96, 37] on button "Select" at bounding box center [95, 40] width 23 height 16
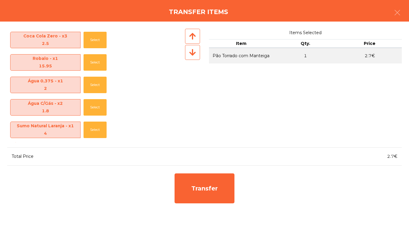
click at [94, 31] on div "Coca Cola Zero - x3 2.5 Select" at bounding box center [95, 40] width 177 height 22
drag, startPoint x: 96, startPoint y: 34, endPoint x: 94, endPoint y: 45, distance: 10.9
click at [96, 34] on button "Select" at bounding box center [95, 40] width 23 height 16
drag, startPoint x: 91, startPoint y: 57, endPoint x: 204, endPoint y: 168, distance: 158.4
click at [91, 58] on button "Select" at bounding box center [95, 62] width 23 height 16
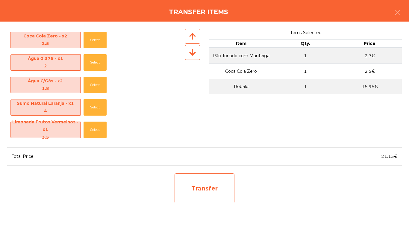
click at [220, 185] on div "Transfer" at bounding box center [205, 189] width 60 height 30
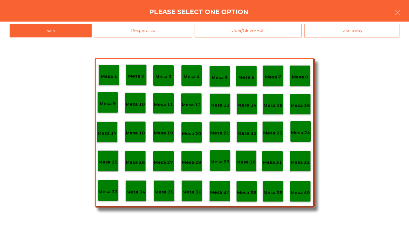
click at [269, 197] on div "Mesa 39" at bounding box center [273, 191] width 21 height 21
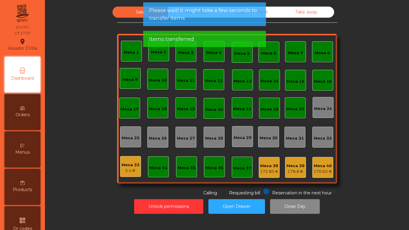
click at [296, 167] on div "Mesa 39" at bounding box center [296, 166] width 18 height 6
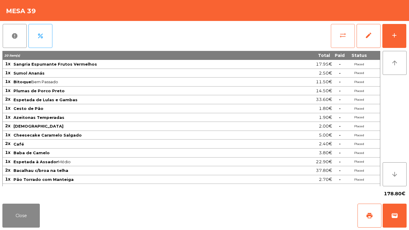
click at [335, 40] on button "sync_alt" at bounding box center [343, 36] width 24 height 24
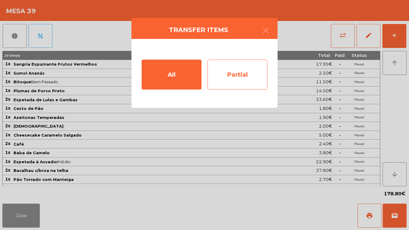
click at [209, 74] on div "Partial" at bounding box center [238, 75] width 60 height 30
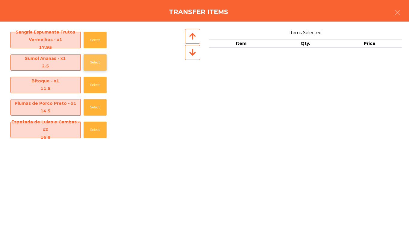
click at [87, 63] on button "Select" at bounding box center [95, 62] width 23 height 16
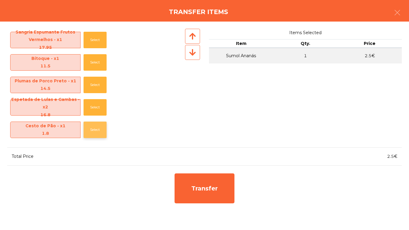
click at [96, 128] on button "Select" at bounding box center [95, 130] width 23 height 16
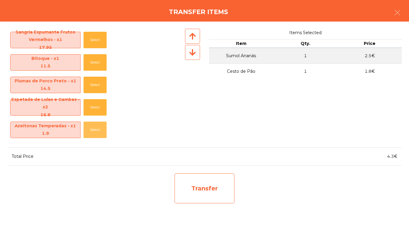
drag, startPoint x: 96, startPoint y: 129, endPoint x: 216, endPoint y: 198, distance: 138.8
click at [96, 130] on button "Select" at bounding box center [95, 130] width 23 height 16
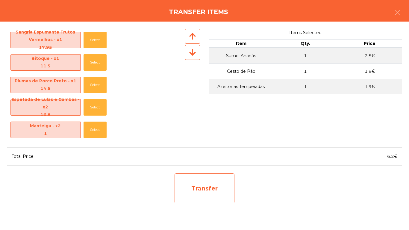
click at [225, 183] on div "Transfer" at bounding box center [205, 189] width 60 height 30
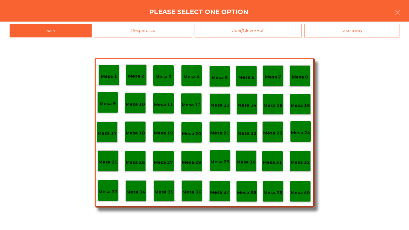
click at [299, 192] on p "Mesa 40" at bounding box center [300, 192] width 19 height 7
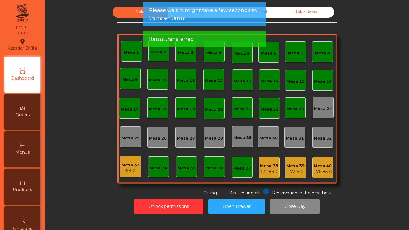
click at [317, 163] on div "Mesa 40" at bounding box center [323, 166] width 19 height 6
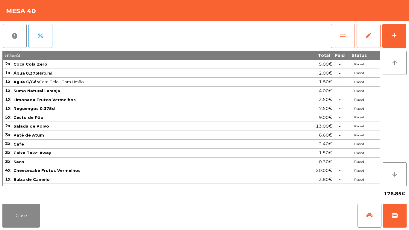
click at [335, 35] on button "sync_alt" at bounding box center [343, 36] width 24 height 24
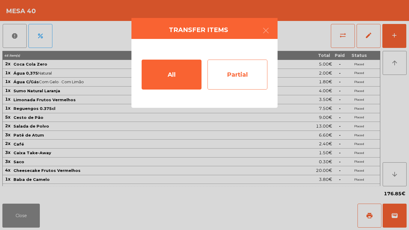
click at [215, 75] on div "Partial" at bounding box center [238, 75] width 60 height 30
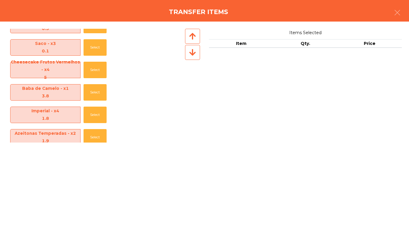
scroll to position [210, 0]
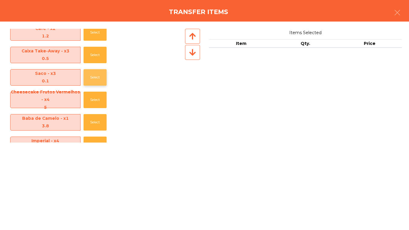
click at [99, 81] on button "Select" at bounding box center [95, 77] width 23 height 16
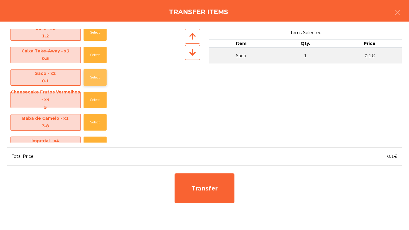
click at [99, 81] on button "Select" at bounding box center [95, 77] width 23 height 16
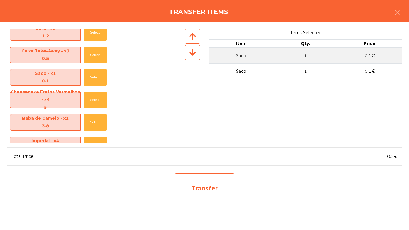
click at [225, 192] on div "Transfer" at bounding box center [205, 189] width 60 height 30
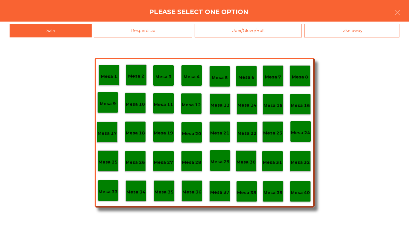
click at [275, 195] on p "Mesa 39" at bounding box center [273, 192] width 19 height 7
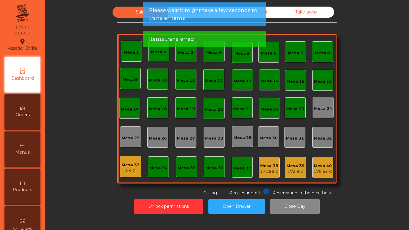
click at [273, 160] on div "Mesa 38 172.85 €" at bounding box center [269, 167] width 21 height 21
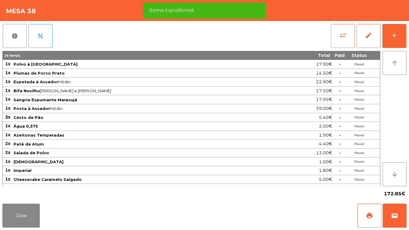
click at [338, 44] on button "sync_alt" at bounding box center [343, 36] width 24 height 24
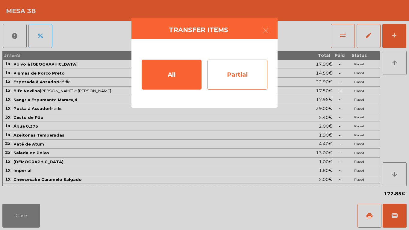
click at [219, 67] on div "Partial" at bounding box center [238, 75] width 60 height 30
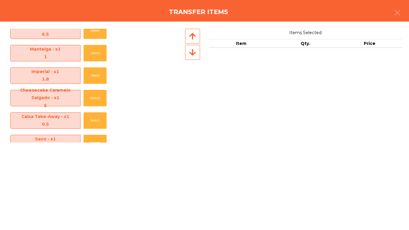
scroll to position [268, 0]
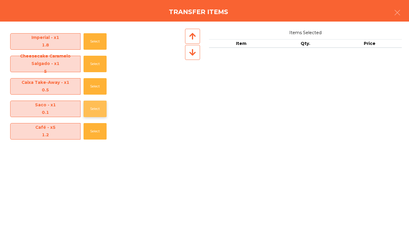
click at [97, 108] on button "Select" at bounding box center [95, 109] width 23 height 16
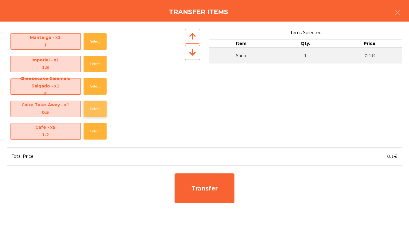
click at [97, 110] on button "Select" at bounding box center [95, 109] width 23 height 16
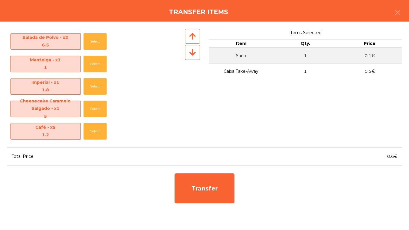
scroll to position [193, 0]
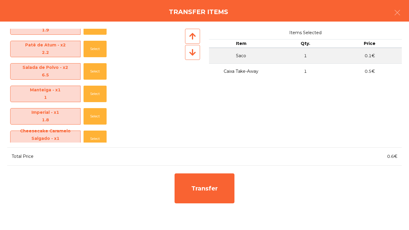
drag, startPoint x: 83, startPoint y: 74, endPoint x: 114, endPoint y: 83, distance: 32.0
click at [84, 74] on div "Salada de Polvo - x2 6.5 Select" at bounding box center [95, 71] width 177 height 22
drag, startPoint x: 105, startPoint y: 69, endPoint x: 221, endPoint y: 185, distance: 164.1
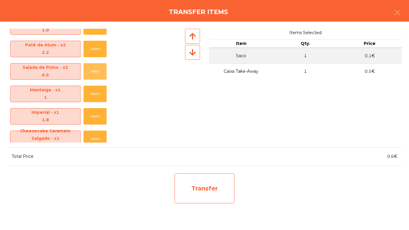
click at [105, 69] on button "Select" at bounding box center [95, 71] width 23 height 16
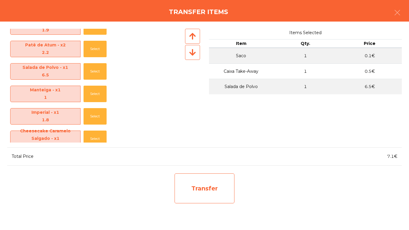
click at [226, 191] on div "Transfer" at bounding box center [205, 189] width 60 height 30
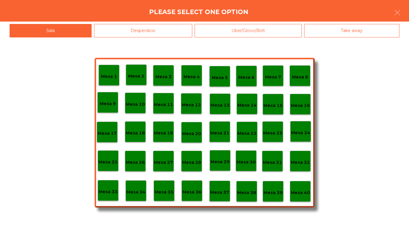
click at [311, 191] on div "Mesa 40" at bounding box center [300, 191] width 21 height 21
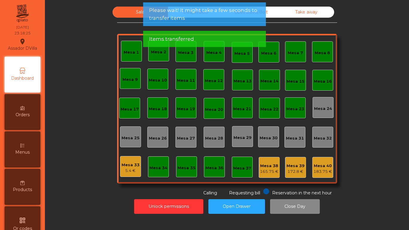
click at [318, 163] on div "Mesa 40" at bounding box center [323, 166] width 19 height 6
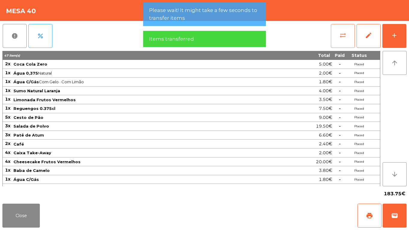
click at [344, 37] on span "sync_alt" at bounding box center [343, 35] width 7 height 7
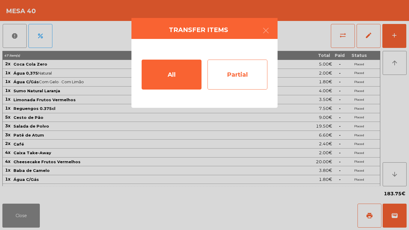
click at [220, 81] on div "Partial" at bounding box center [238, 75] width 60 height 30
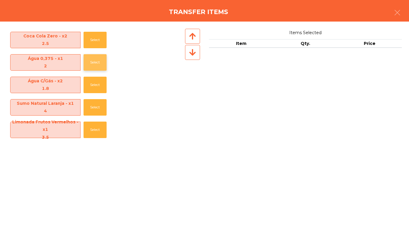
click at [97, 59] on button "Select" at bounding box center [95, 62] width 23 height 16
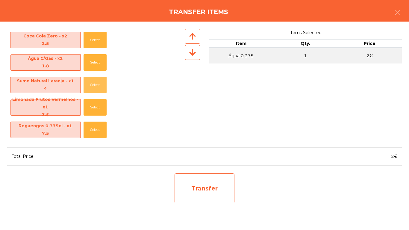
drag, startPoint x: 95, startPoint y: 78, endPoint x: 231, endPoint y: 182, distance: 171.1
click at [95, 79] on button "Select" at bounding box center [95, 85] width 23 height 16
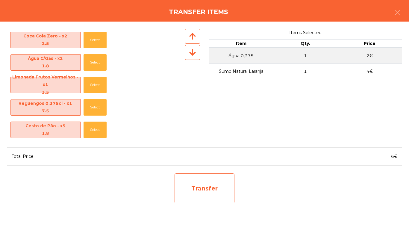
click at [227, 181] on div "Transfer" at bounding box center [205, 189] width 60 height 30
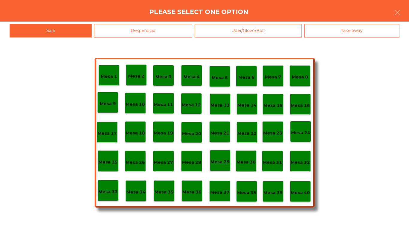
click at [239, 189] on div "Mesa 38" at bounding box center [246, 191] width 19 height 9
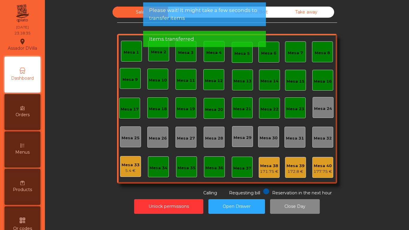
click at [328, 166] on div "Mesa 40" at bounding box center [323, 166] width 19 height 6
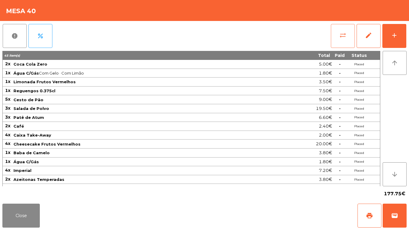
click at [343, 28] on button "sync_alt" at bounding box center [343, 36] width 24 height 24
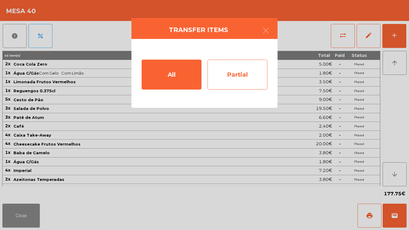
click at [262, 67] on div "Partial" at bounding box center [238, 75] width 60 height 30
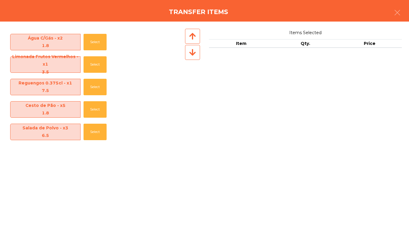
scroll to position [0, 0]
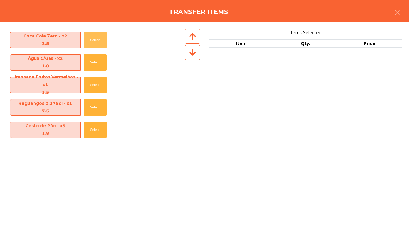
drag, startPoint x: 87, startPoint y: 39, endPoint x: 119, endPoint y: 67, distance: 43.1
click at [87, 38] on button "Select" at bounding box center [95, 40] width 23 height 16
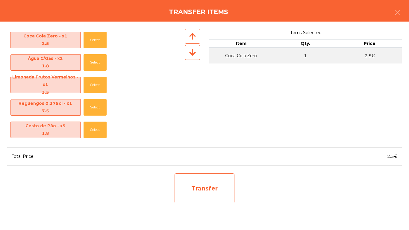
click at [207, 178] on div "Transfer" at bounding box center [205, 189] width 60 height 30
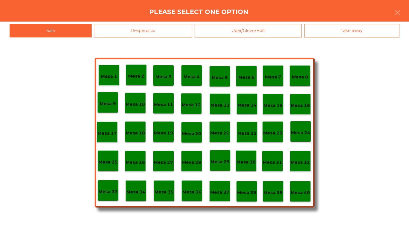
click at [311, 188] on div "Mesa 40" at bounding box center [300, 191] width 21 height 21
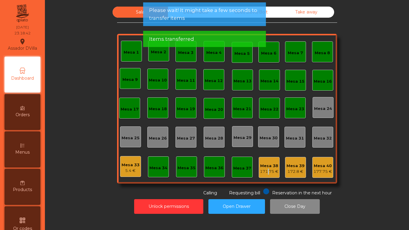
click at [265, 171] on div "171.75 €" at bounding box center [269, 172] width 19 height 6
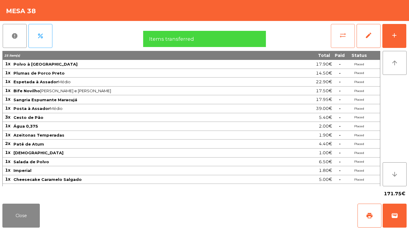
click at [343, 34] on span "sync_alt" at bounding box center [343, 35] width 7 height 7
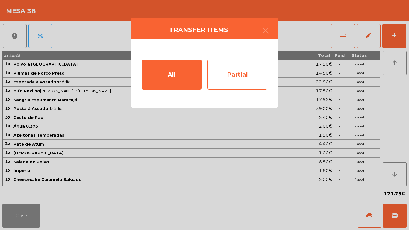
click at [216, 71] on div "Partial" at bounding box center [238, 75] width 60 height 30
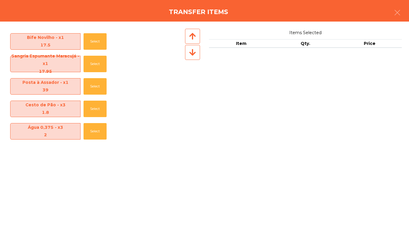
scroll to position [36, 0]
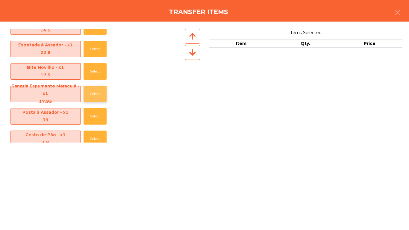
click at [94, 94] on button "Select" at bounding box center [95, 94] width 23 height 16
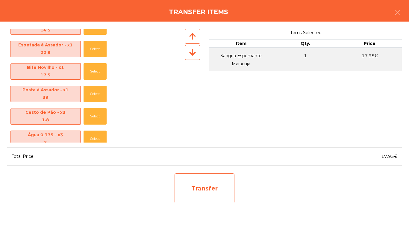
click at [229, 189] on div "Transfer" at bounding box center [205, 189] width 60 height 30
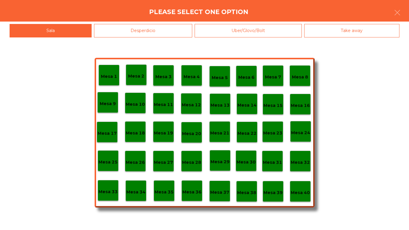
click at [304, 190] on p "Mesa 40" at bounding box center [300, 192] width 19 height 7
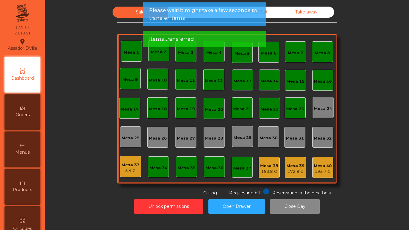
click at [326, 167] on div "Mesa 40" at bounding box center [323, 166] width 18 height 6
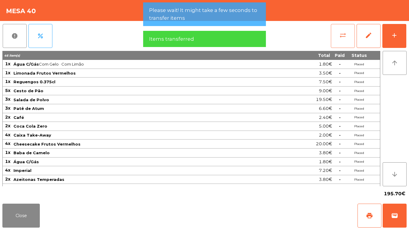
click at [342, 35] on span "sync_alt" at bounding box center [343, 35] width 7 height 7
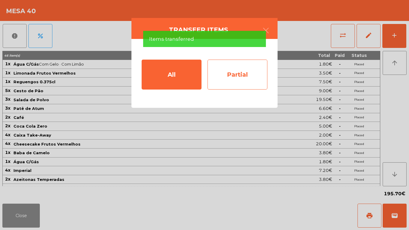
click at [234, 71] on div "Partial" at bounding box center [238, 75] width 60 height 30
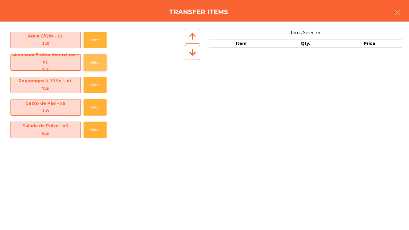
click at [95, 60] on button "Select" at bounding box center [95, 62] width 23 height 16
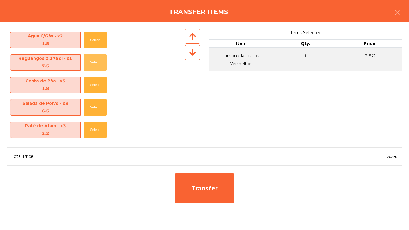
click at [95, 60] on button "Select" at bounding box center [95, 62] width 23 height 16
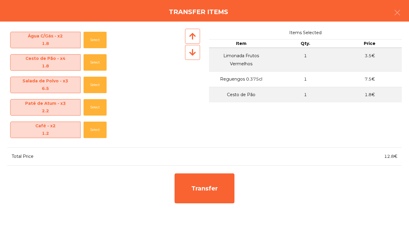
drag, startPoint x: 243, startPoint y: 186, endPoint x: 248, endPoint y: 190, distance: 6.2
click at [243, 186] on div "Transfer" at bounding box center [204, 189] width 395 height 36
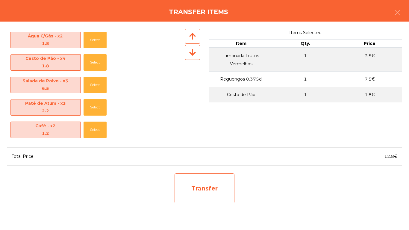
click at [213, 183] on div "Transfer" at bounding box center [205, 189] width 60 height 30
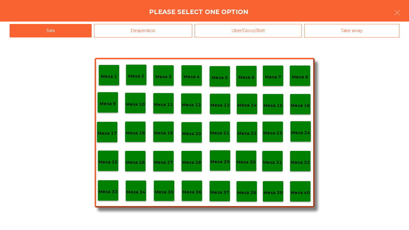
click at [249, 194] on p "Mesa 38" at bounding box center [246, 192] width 19 height 7
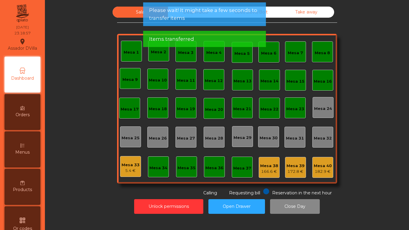
click at [328, 167] on div "Mesa 40" at bounding box center [323, 166] width 18 height 6
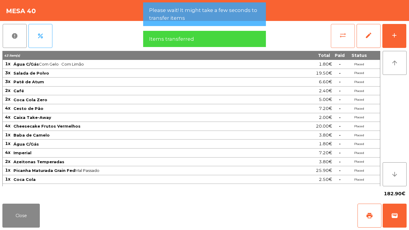
click at [333, 34] on button "sync_alt" at bounding box center [343, 36] width 24 height 24
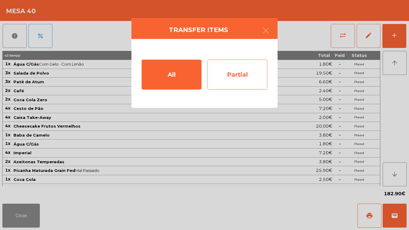
click at [213, 86] on div "Partial" at bounding box center [238, 75] width 60 height 30
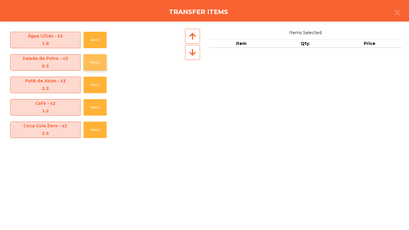
click at [93, 64] on button "Select" at bounding box center [95, 62] width 23 height 16
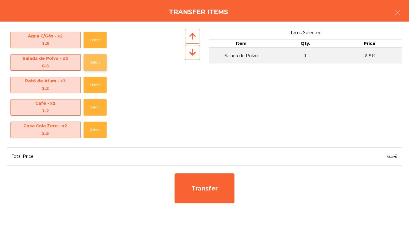
click at [93, 64] on button "Select" at bounding box center [95, 62] width 23 height 16
click at [94, 88] on button "Select" at bounding box center [95, 85] width 23 height 16
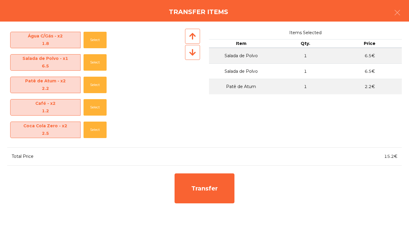
drag, startPoint x: 246, startPoint y: 200, endPoint x: 235, endPoint y: 192, distance: 13.7
click at [243, 197] on div "Transfer" at bounding box center [204, 189] width 395 height 36
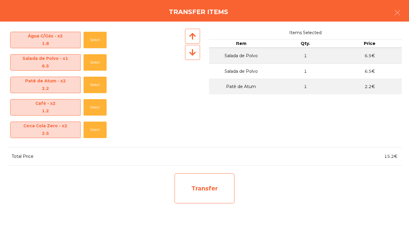
click at [226, 185] on div "Transfer" at bounding box center [205, 189] width 60 height 30
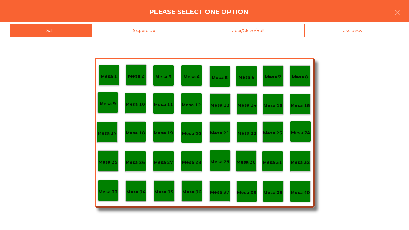
click at [251, 192] on p "Mesa 38" at bounding box center [246, 192] width 19 height 7
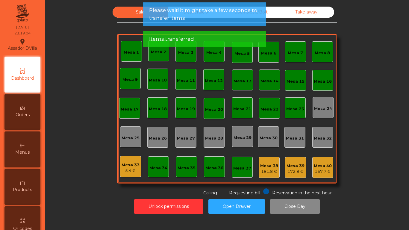
click at [279, 164] on div "Mesa 1 Mesa 2 Mesa 3 Mesa 4 Mesa 5 Mesa 6 Mesa 7 Mesa 8 Mesa 9 Mesa 10 Mesa 11 …" at bounding box center [227, 109] width 220 height 150
click at [271, 165] on div "Mesa 38" at bounding box center [269, 166] width 18 height 6
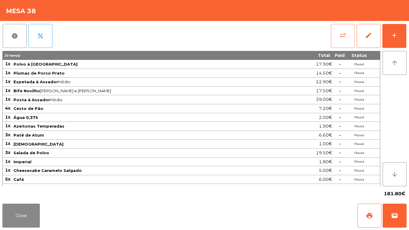
click at [332, 44] on div "report percent sync_alt edit add" at bounding box center [204, 36] width 405 height 30
click at [333, 44] on button "sync_alt" at bounding box center [343, 36] width 24 height 24
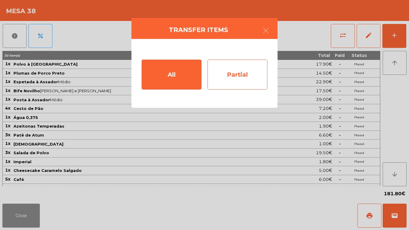
click at [213, 77] on div "Partial" at bounding box center [238, 75] width 60 height 30
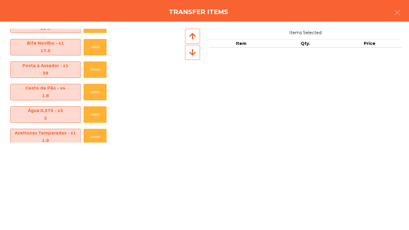
scroll to position [90, 0]
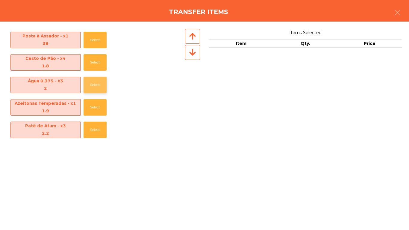
click at [89, 85] on button "Select" at bounding box center [95, 85] width 23 height 16
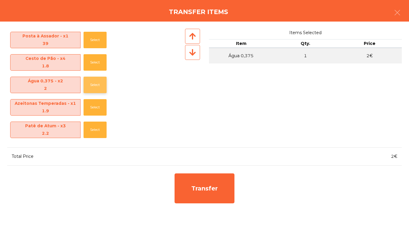
click at [89, 85] on button "Select" at bounding box center [95, 85] width 23 height 16
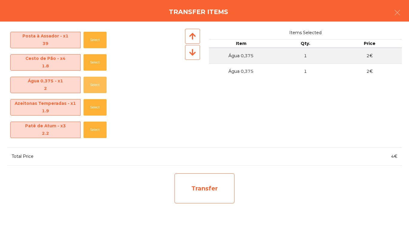
drag, startPoint x: 89, startPoint y: 85, endPoint x: 214, endPoint y: 174, distance: 153.3
click at [89, 85] on button "Select" at bounding box center [95, 85] width 23 height 16
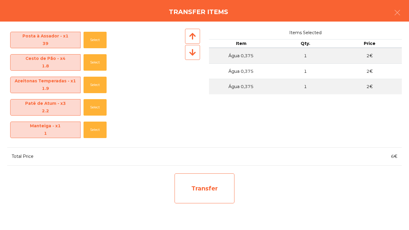
click at [200, 180] on div "Transfer" at bounding box center [205, 189] width 60 height 30
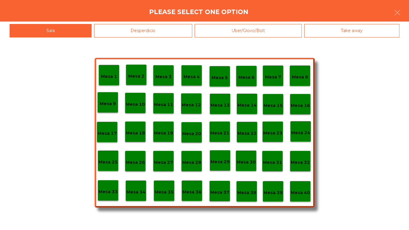
drag, startPoint x: 314, startPoint y: 192, endPoint x: 304, endPoint y: 192, distance: 9.6
click at [308, 192] on div "Mesa 1 Mesa 2 Mesa 3 Mesa 4 Mesa 5 Mesa 6 Mesa 7 Mesa 8 Mesa 9 Mesa 10 Mesa 11 …" at bounding box center [204, 133] width 409 height 193
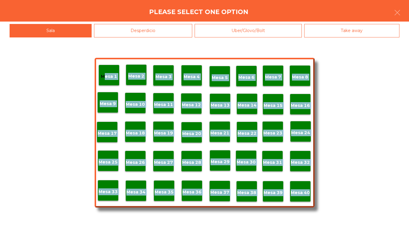
click at [303, 192] on p "Mesa 40" at bounding box center [300, 192] width 19 height 7
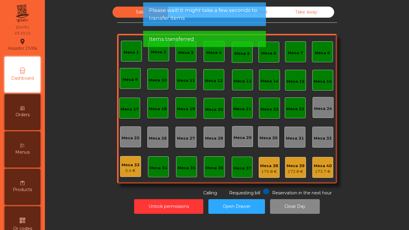
click at [266, 172] on div "175.8 €" at bounding box center [269, 172] width 18 height 6
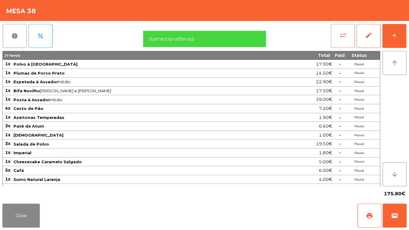
click at [348, 34] on button "sync_alt" at bounding box center [343, 36] width 24 height 24
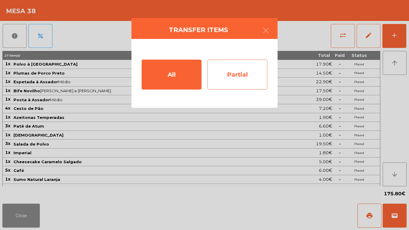
click at [217, 87] on div "Partial" at bounding box center [238, 75] width 60 height 30
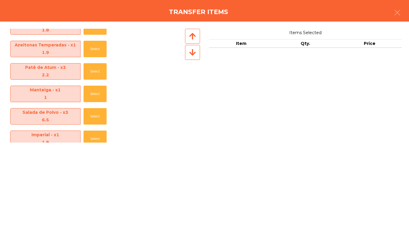
scroll to position [96, 0]
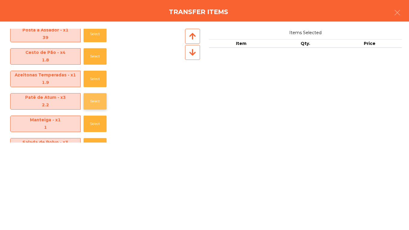
click at [91, 99] on button "Select" at bounding box center [95, 101] width 23 height 16
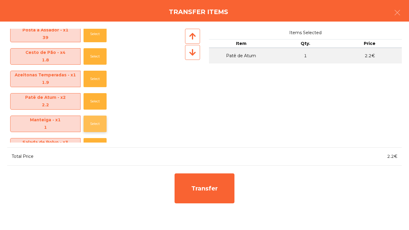
click at [97, 123] on button "Select" at bounding box center [95, 124] width 23 height 16
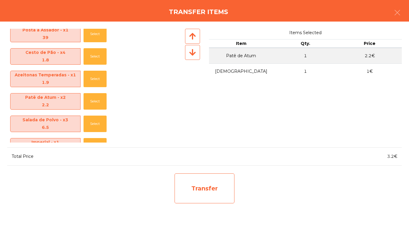
click at [214, 181] on div "Transfer" at bounding box center [205, 189] width 60 height 30
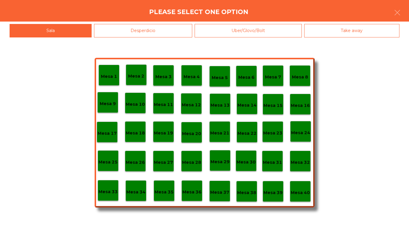
click at [301, 189] on div "Mesa 40" at bounding box center [300, 191] width 19 height 9
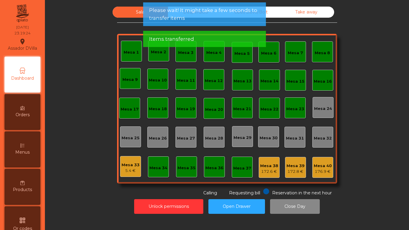
click at [329, 168] on div "Mesa 40 176.9 €" at bounding box center [323, 167] width 21 height 21
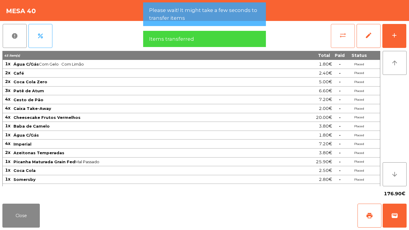
click at [353, 28] on button "sync_alt" at bounding box center [343, 36] width 24 height 24
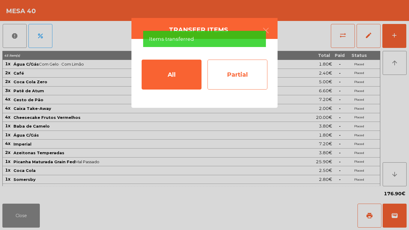
click at [224, 88] on div "Partial" at bounding box center [238, 75] width 60 height 30
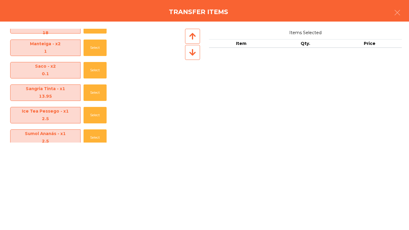
scroll to position [330, 0]
click at [90, 61] on div "Saco - x2 0.1 Select" at bounding box center [95, 70] width 177 height 22
click at [96, 72] on button "Select" at bounding box center [95, 70] width 23 height 16
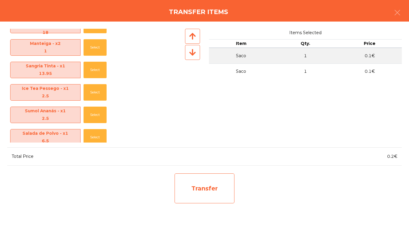
click at [213, 189] on div "Transfer" at bounding box center [205, 189] width 60 height 30
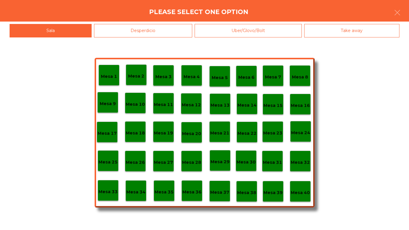
click at [249, 189] on div "Mesa 38" at bounding box center [246, 191] width 19 height 9
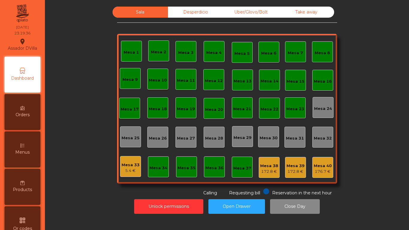
click at [266, 170] on div "172.8 €" at bounding box center [269, 172] width 18 height 6
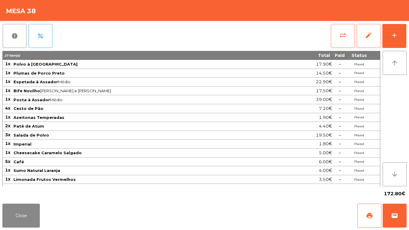
click at [383, 218] on div "print wallet" at bounding box center [382, 216] width 49 height 24
click at [387, 216] on button "wallet" at bounding box center [395, 216] width 24 height 24
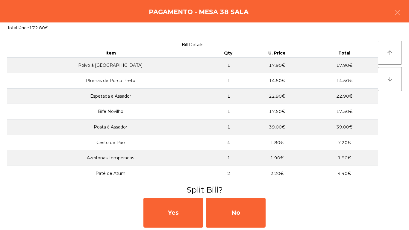
click at [239, 211] on div "No" at bounding box center [236, 213] width 60 height 30
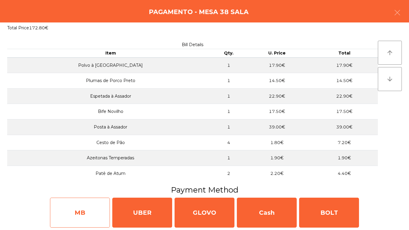
drag, startPoint x: 95, startPoint y: 211, endPoint x: 98, endPoint y: 207, distance: 5.8
click at [98, 207] on div "MB" at bounding box center [80, 213] width 60 height 30
select select "**"
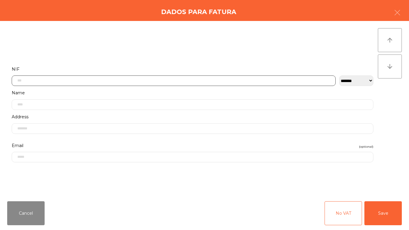
click at [128, 79] on input "text" at bounding box center [174, 81] width 324 height 10
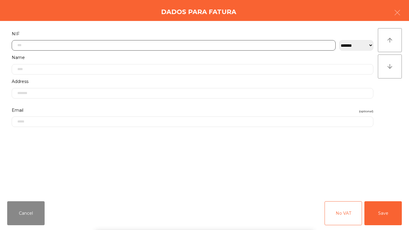
scroll to position [37, 0]
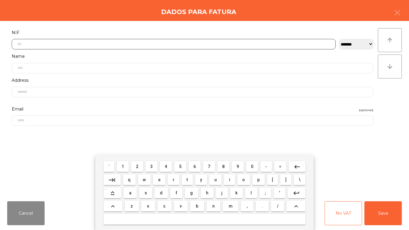
click at [182, 166] on button "5" at bounding box center [180, 166] width 12 height 11
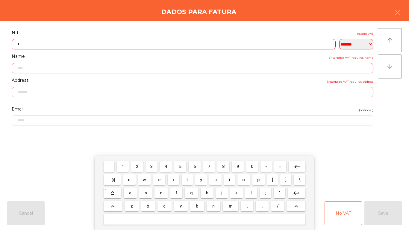
drag, startPoint x: 256, startPoint y: 164, endPoint x: 153, endPoint y: 164, distance: 102.8
click at [255, 164] on button "0" at bounding box center [252, 166] width 12 height 11
click at [166, 164] on span "4" at bounding box center [166, 166] width 2 height 5
drag, startPoint x: 141, startPoint y: 168, endPoint x: 124, endPoint y: 167, distance: 17.2
click at [140, 168] on button "2" at bounding box center [137, 166] width 12 height 11
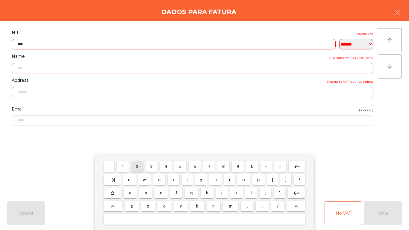
drag, startPoint x: 124, startPoint y: 167, endPoint x: 134, endPoint y: 167, distance: 10.8
click at [124, 167] on span "1" at bounding box center [123, 166] width 2 height 5
click at [138, 166] on span "2" at bounding box center [137, 166] width 2 height 5
drag, startPoint x: 165, startPoint y: 166, endPoint x: 199, endPoint y: 164, distance: 34.2
click at [166, 166] on span "4" at bounding box center [166, 166] width 2 height 5
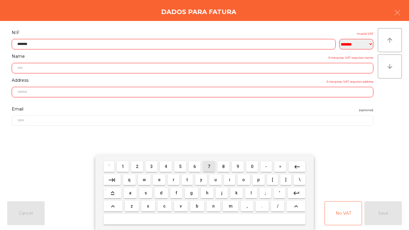
drag, startPoint x: 205, startPoint y: 165, endPoint x: 209, endPoint y: 166, distance: 4.7
click at [206, 165] on button "7" at bounding box center [209, 166] width 12 height 11
drag, startPoint x: 222, startPoint y: 168, endPoint x: 230, endPoint y: 167, distance: 8.1
click at [222, 167] on button "8" at bounding box center [224, 166] width 12 height 11
type input "*********"
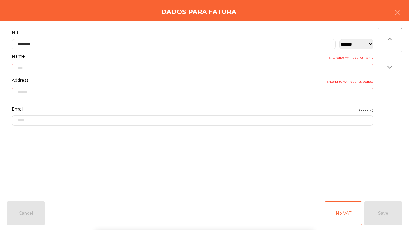
drag, startPoint x: 376, startPoint y: 161, endPoint x: 371, endPoint y: 198, distance: 37.6
click at [377, 161] on div "` 1 2 3 4 5 6 7 8 9 0 - = keyboard_backspace keyboard_tab q w e r t y u i o p […" at bounding box center [204, 193] width 409 height 74
drag, startPoint x: 372, startPoint y: 199, endPoint x: 374, endPoint y: 204, distance: 5.5
click at [373, 201] on div "Cancel No VAT Save" at bounding box center [204, 214] width 409 height 34
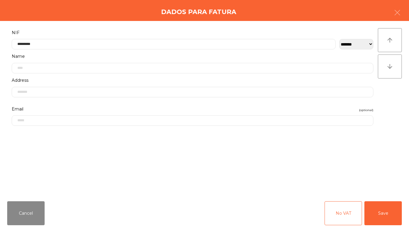
type input "**********"
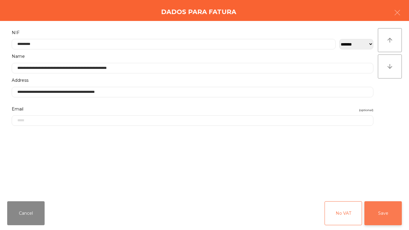
click at [374, 211] on button "Save" at bounding box center [383, 213] width 37 height 24
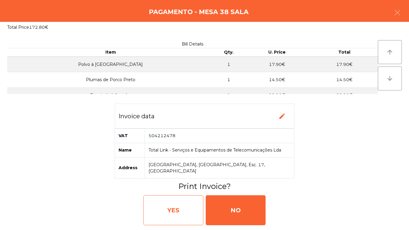
click at [182, 215] on div "YES" at bounding box center [174, 210] width 60 height 30
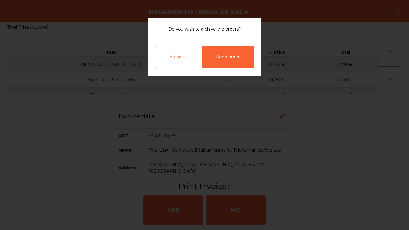
click at [186, 62] on div "Archive" at bounding box center [177, 57] width 44 height 22
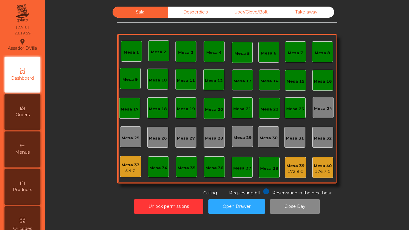
click at [287, 167] on div "Mesa 39" at bounding box center [296, 166] width 18 height 6
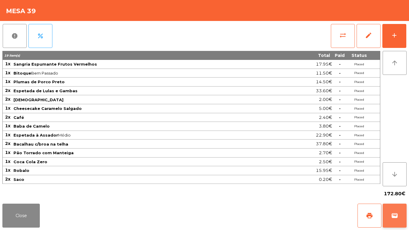
click at [394, 213] on span "wallet" at bounding box center [394, 215] width 7 height 7
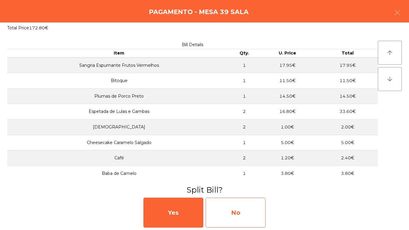
click at [245, 216] on div "No" at bounding box center [236, 213] width 60 height 30
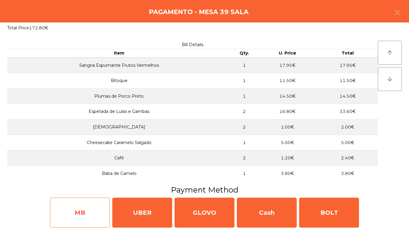
click at [102, 213] on div "MB" at bounding box center [80, 213] width 60 height 30
select select "**"
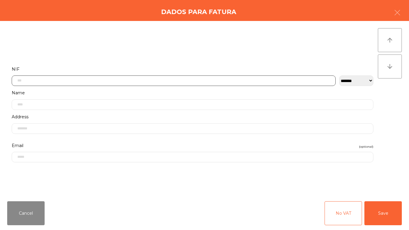
click at [122, 80] on input "text" at bounding box center [174, 81] width 324 height 10
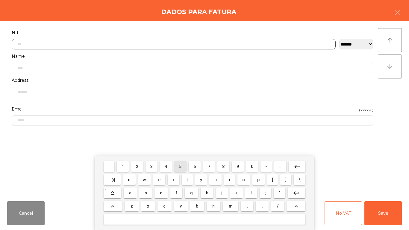
drag, startPoint x: 182, startPoint y: 165, endPoint x: 268, endPoint y: 165, distance: 85.4
click at [183, 165] on button "5" at bounding box center [180, 166] width 12 height 11
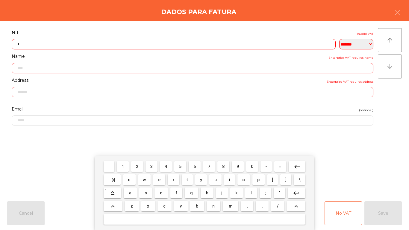
click at [255, 166] on button "0" at bounding box center [252, 166] width 12 height 11
click at [168, 168] on button "4" at bounding box center [166, 166] width 12 height 11
click at [144, 167] on mat-keyboard-key "2" at bounding box center [137, 166] width 14 height 13
click at [142, 167] on button "2" at bounding box center [137, 166] width 12 height 11
drag, startPoint x: 121, startPoint y: 167, endPoint x: 157, endPoint y: 168, distance: 35.4
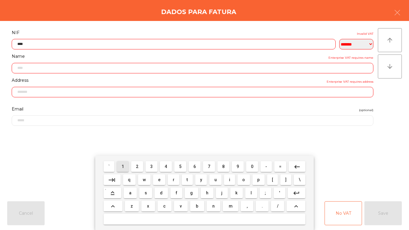
click at [127, 167] on button "1" at bounding box center [123, 166] width 12 height 11
click at [141, 167] on button "2" at bounding box center [137, 166] width 12 height 11
click at [165, 167] on button "4" at bounding box center [166, 166] width 12 height 11
drag, startPoint x: 203, startPoint y: 167, endPoint x: 211, endPoint y: 168, distance: 7.7
click at [205, 167] on button "7" at bounding box center [209, 166] width 12 height 11
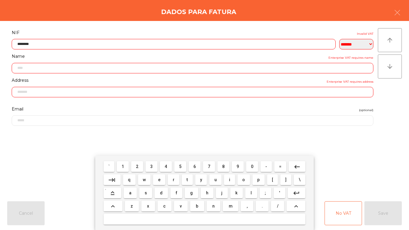
drag, startPoint x: 220, startPoint y: 168, endPoint x: 225, endPoint y: 168, distance: 4.8
click at [221, 168] on button "8" at bounding box center [224, 166] width 12 height 11
type input "*********"
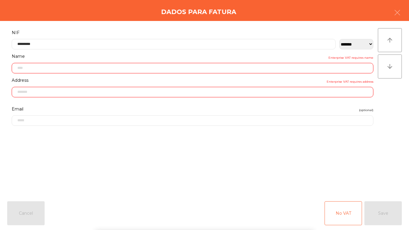
click at [350, 163] on div "` 1 2 3 4 5 6 7 8 9 0 - = keyboard_backspace keyboard_tab q w e r t y u i o p […" at bounding box center [204, 193] width 409 height 74
click at [378, 213] on div "No VAT Save" at bounding box center [363, 213] width 77 height 24
type input "**********"
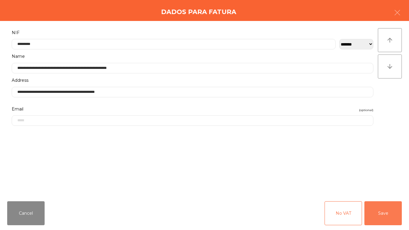
click at [380, 211] on button "Save" at bounding box center [383, 213] width 37 height 24
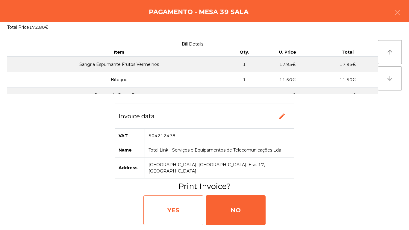
click at [192, 210] on div "YES" at bounding box center [174, 210] width 60 height 30
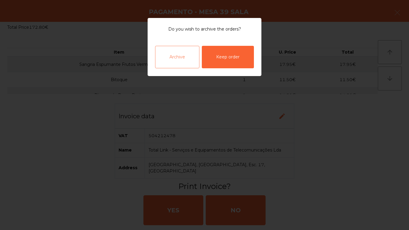
click at [177, 65] on div "Archive" at bounding box center [177, 57] width 44 height 22
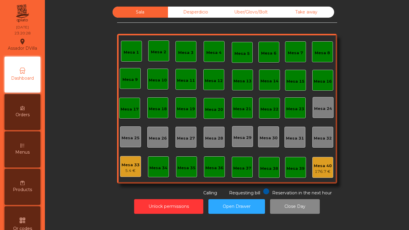
click at [322, 170] on div "176.7 €" at bounding box center [323, 172] width 18 height 6
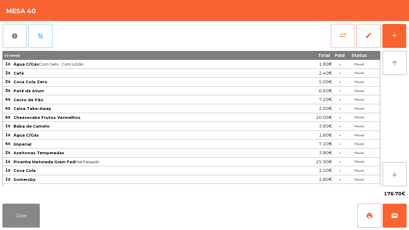
click at [337, 41] on button "sync_alt" at bounding box center [343, 36] width 24 height 24
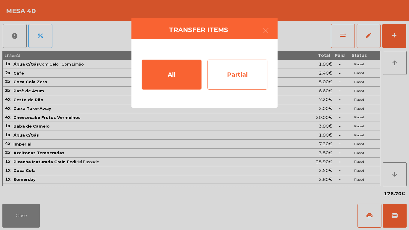
click at [234, 75] on div "Partial" at bounding box center [238, 75] width 60 height 30
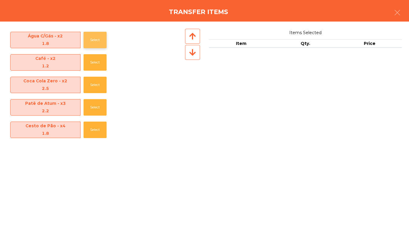
click at [94, 44] on button "Select" at bounding box center [95, 40] width 23 height 16
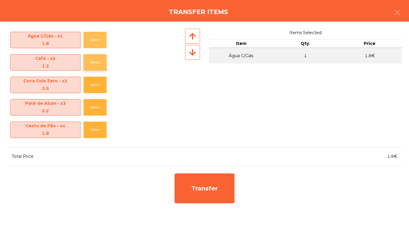
click at [97, 44] on button "Select" at bounding box center [95, 40] width 23 height 16
click at [97, 54] on button "Select" at bounding box center [95, 62] width 23 height 16
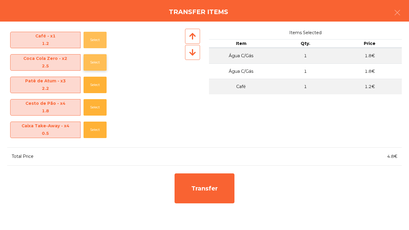
click at [99, 48] on button "Select" at bounding box center [95, 40] width 23 height 16
drag, startPoint x: 99, startPoint y: 48, endPoint x: 94, endPoint y: 70, distance: 22.0
click at [99, 49] on div "Coca Cola Zero - x2 2.5 Select" at bounding box center [95, 40] width 177 height 22
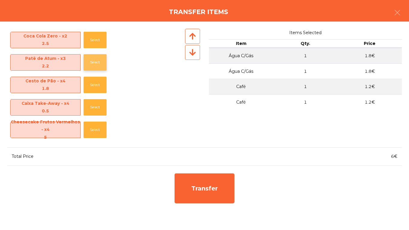
click at [94, 70] on button "Select" at bounding box center [95, 62] width 23 height 16
drag, startPoint x: 94, startPoint y: 70, endPoint x: 94, endPoint y: 74, distance: 3.9
click at [94, 73] on div "Patê de Atum - x3 2.2 Select" at bounding box center [95, 62] width 177 height 22
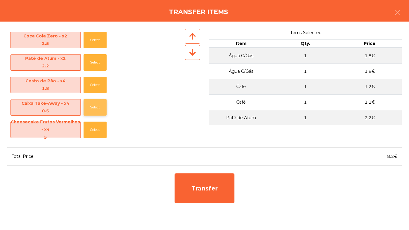
click at [95, 96] on div "Caixa Take-Away - x4 0.5 Select" at bounding box center [95, 107] width 177 height 22
click at [95, 104] on button "Select" at bounding box center [95, 107] width 23 height 16
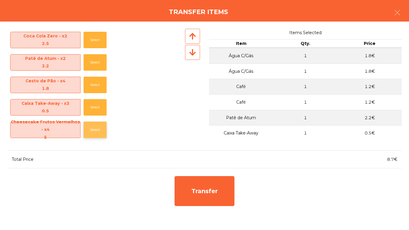
drag, startPoint x: 96, startPoint y: 121, endPoint x: 94, endPoint y: 138, distance: 17.2
click at [96, 123] on div "Cheesecake Frutos Vermelhos - x4 5 Select" at bounding box center [95, 130] width 177 height 22
click at [94, 138] on button "Select" at bounding box center [95, 130] width 23 height 16
click at [93, 138] on button "Select" at bounding box center [95, 130] width 23 height 16
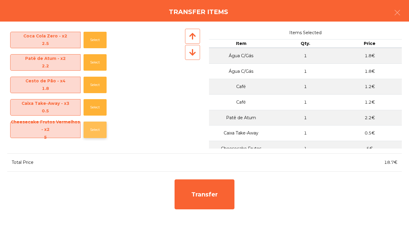
click at [92, 135] on button "Select" at bounding box center [95, 130] width 23 height 16
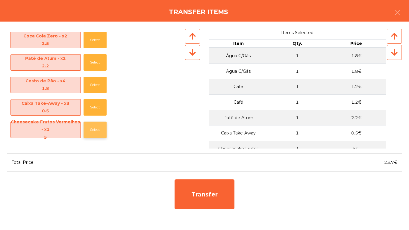
click at [93, 134] on button "Select" at bounding box center [95, 130] width 23 height 16
click at [94, 144] on button "Select" at bounding box center [95, 152] width 23 height 16
click at [95, 134] on button "Select" at bounding box center [95, 130] width 23 height 16
click at [96, 134] on button "Select" at bounding box center [95, 130] width 23 height 16
click at [95, 128] on button "Select" at bounding box center [95, 130] width 23 height 16
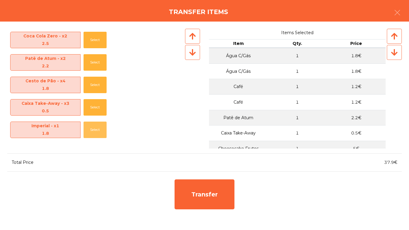
click at [98, 125] on button "Select" at bounding box center [95, 130] width 23 height 16
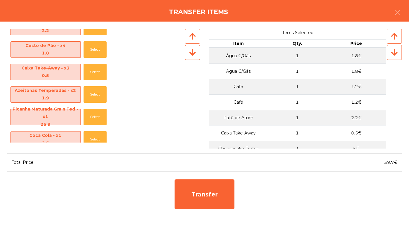
scroll to position [90, 0]
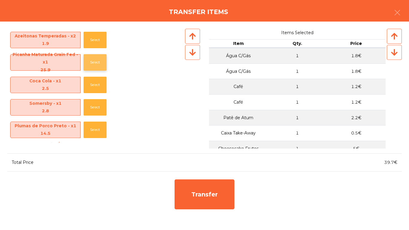
click at [97, 66] on button "Select" at bounding box center [95, 62] width 23 height 16
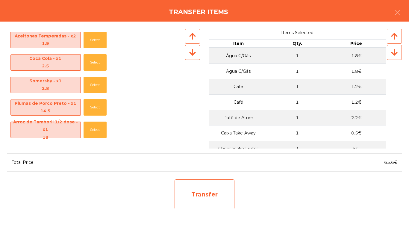
click at [216, 205] on div "Transfer" at bounding box center [205, 195] width 60 height 30
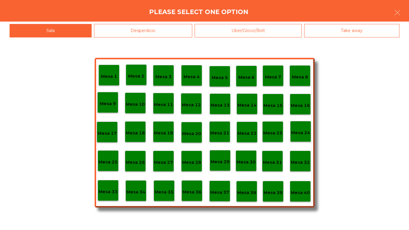
click at [105, 186] on div "Mesa 33" at bounding box center [108, 190] width 21 height 21
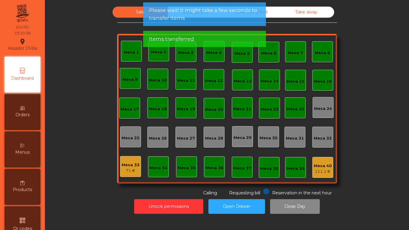
click at [314, 169] on div "111.1 €" at bounding box center [323, 172] width 18 height 6
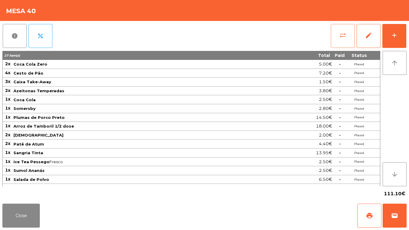
click at [341, 35] on span "sync_alt" at bounding box center [343, 35] width 7 height 7
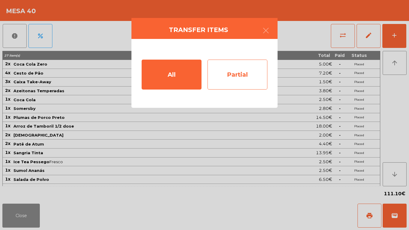
click at [231, 70] on div "Partial" at bounding box center [238, 75] width 60 height 30
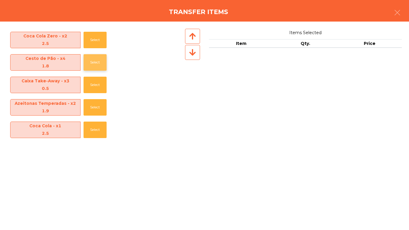
click at [90, 58] on button "Select" at bounding box center [95, 62] width 23 height 16
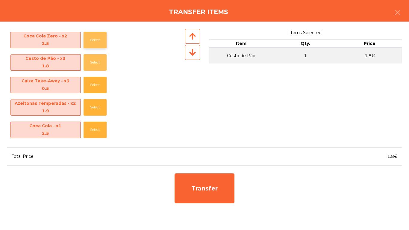
drag, startPoint x: 90, startPoint y: 58, endPoint x: 91, endPoint y: 40, distance: 18.6
click at [91, 58] on button "Select" at bounding box center [95, 62] width 23 height 16
click at [93, 36] on button "Select" at bounding box center [95, 40] width 23 height 16
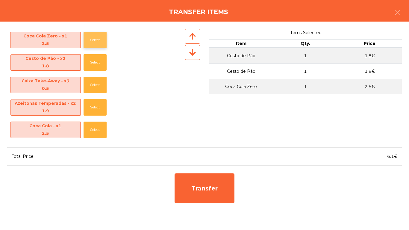
click at [93, 36] on button "Select" at bounding box center [95, 40] width 23 height 16
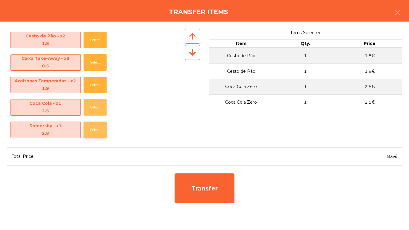
click at [92, 105] on button "Select" at bounding box center [95, 107] width 23 height 16
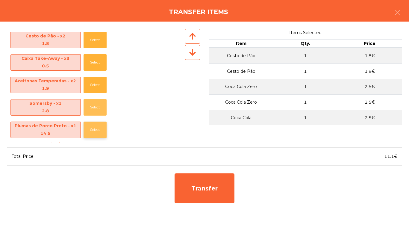
drag, startPoint x: 92, startPoint y: 106, endPoint x: 91, endPoint y: 114, distance: 8.4
click at [92, 106] on button "Select" at bounding box center [95, 107] width 23 height 16
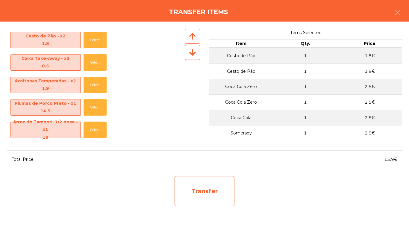
click at [186, 189] on div "Transfer" at bounding box center [205, 191] width 60 height 30
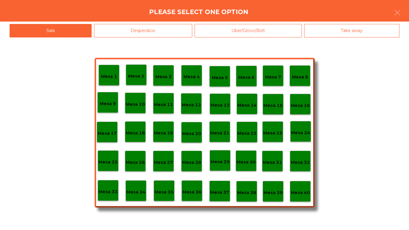
click at [115, 196] on div "Mesa 33" at bounding box center [108, 190] width 21 height 21
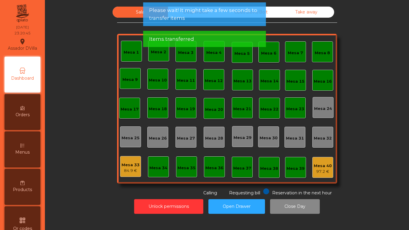
click at [325, 173] on div "97.2 €" at bounding box center [323, 172] width 18 height 6
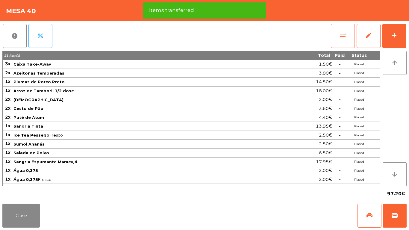
click at [341, 27] on button "sync_alt" at bounding box center [343, 36] width 24 height 24
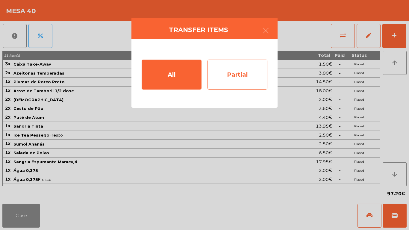
click at [213, 75] on div "Partial" at bounding box center [238, 75] width 60 height 30
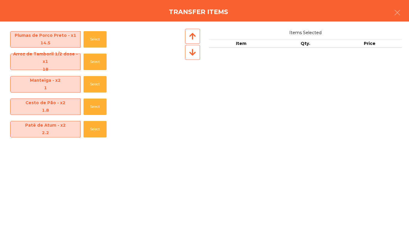
scroll to position [0, 0]
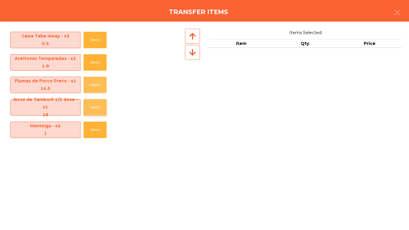
click at [95, 81] on button "Select" at bounding box center [95, 85] width 23 height 16
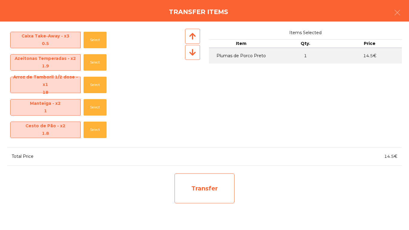
click at [200, 183] on div "Transfer" at bounding box center [205, 189] width 60 height 30
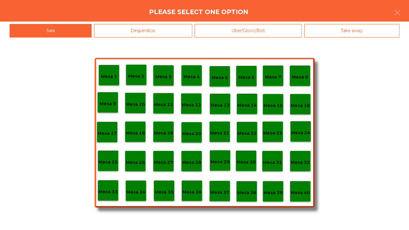
click at [99, 187] on div "Mesa 33" at bounding box center [108, 190] width 19 height 9
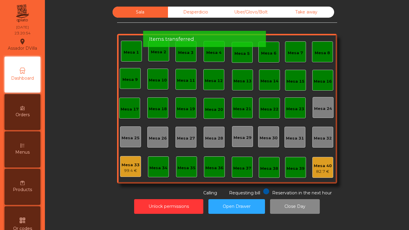
click at [136, 165] on div "Mesa 33" at bounding box center [131, 165] width 18 height 6
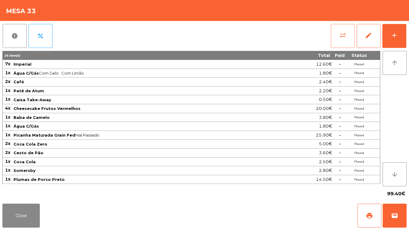
click at [339, 39] on button "sync_alt" at bounding box center [343, 36] width 24 height 24
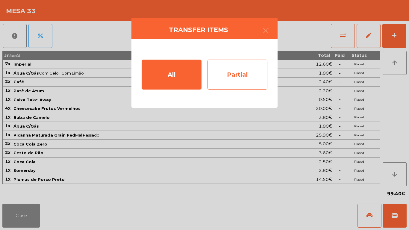
click at [221, 79] on div "Partial" at bounding box center [238, 75] width 60 height 30
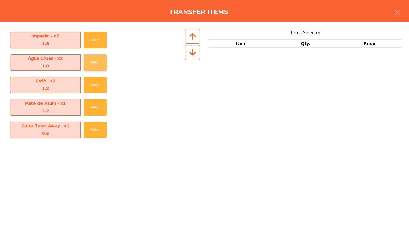
drag, startPoint x: 98, startPoint y: 61, endPoint x: 95, endPoint y: 58, distance: 4.3
click at [98, 61] on button "Select" at bounding box center [95, 62] width 23 height 16
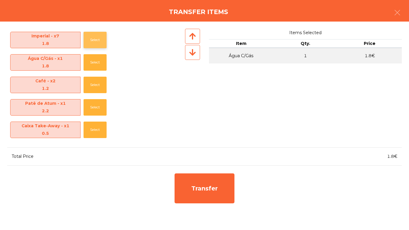
click at [90, 40] on button "Select" at bounding box center [95, 40] width 23 height 16
drag, startPoint x: 90, startPoint y: 40, endPoint x: 95, endPoint y: 42, distance: 5.0
click at [91, 39] on button "Select" at bounding box center [95, 40] width 23 height 16
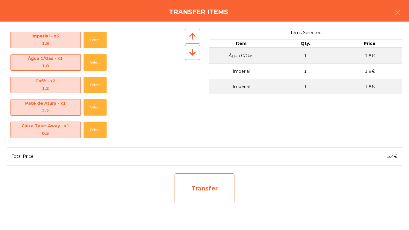
click at [210, 195] on div "Transfer" at bounding box center [205, 189] width 60 height 30
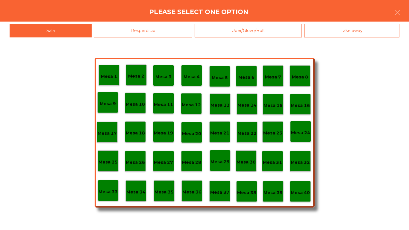
click at [298, 194] on p "Mesa 40" at bounding box center [300, 192] width 19 height 7
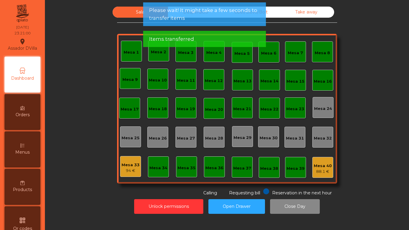
click at [130, 168] on div "94 €" at bounding box center [131, 171] width 18 height 6
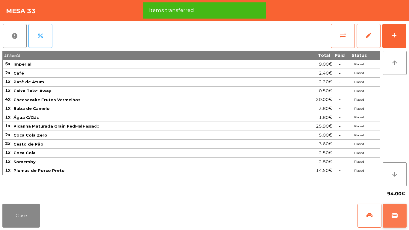
click at [397, 216] on span "wallet" at bounding box center [394, 215] width 7 height 7
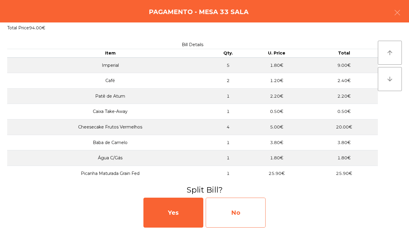
click at [244, 213] on div "No" at bounding box center [236, 213] width 60 height 30
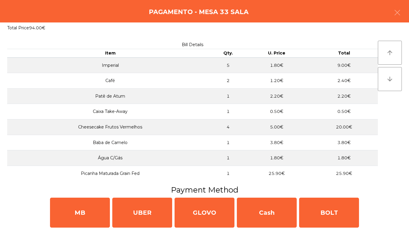
click at [99, 208] on div "MB" at bounding box center [80, 213] width 60 height 30
select select "**"
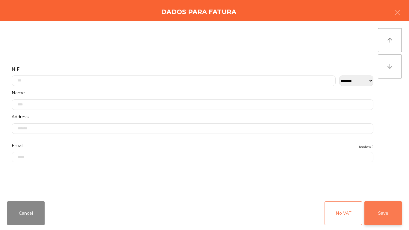
click at [377, 213] on button "Save" at bounding box center [383, 213] width 37 height 24
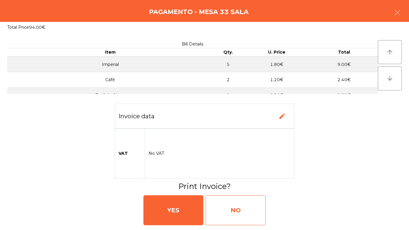
click at [260, 202] on div "NO" at bounding box center [236, 210] width 60 height 30
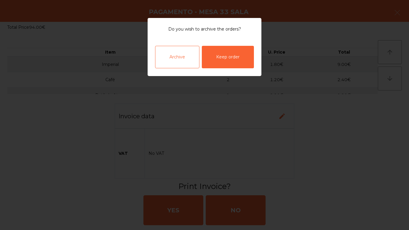
click at [183, 52] on div "Archive" at bounding box center [177, 57] width 44 height 22
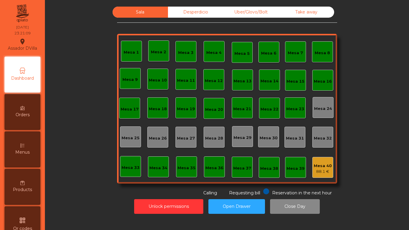
click at [324, 168] on div "Mesa 40" at bounding box center [323, 166] width 18 height 6
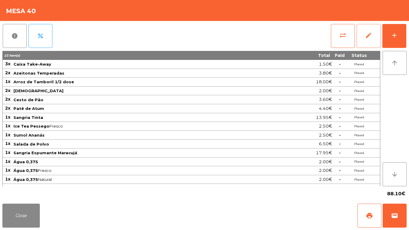
click at [371, 38] on span "edit" at bounding box center [368, 35] width 7 height 7
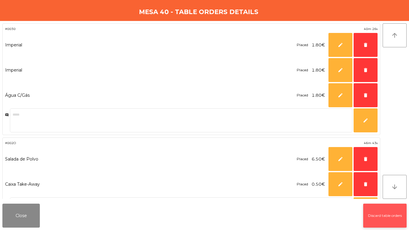
click at [373, 212] on button "Discard table orders" at bounding box center [385, 216] width 43 height 24
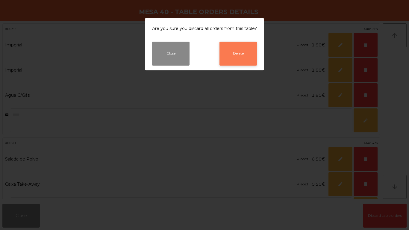
click at [245, 65] on button "Delete" at bounding box center [238, 54] width 37 height 24
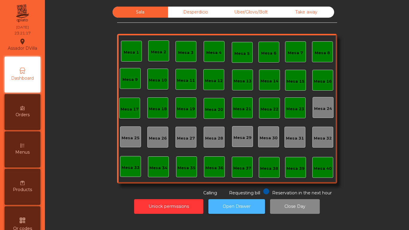
click at [214, 212] on button "Open Drawer" at bounding box center [237, 206] width 57 height 15
click at [176, 12] on div "Desperdicio" at bounding box center [195, 12] width 55 height 11
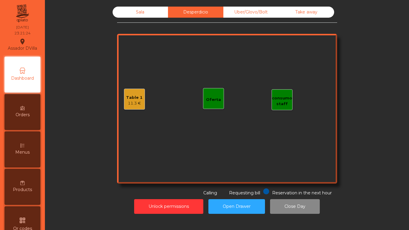
click at [132, 100] on div "Table 1" at bounding box center [134, 98] width 16 height 6
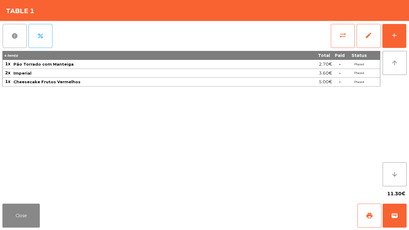
click at [17, 42] on button "report" at bounding box center [15, 36] width 24 height 24
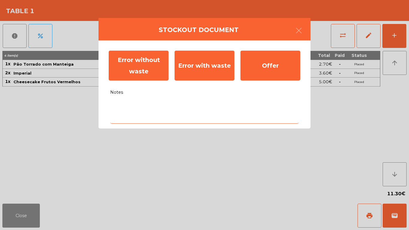
click at [175, 105] on textarea "Notes" at bounding box center [204, 111] width 189 height 25
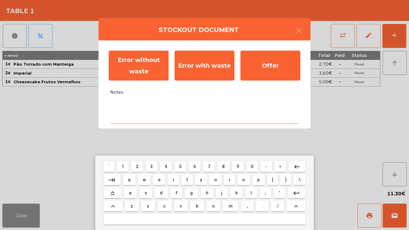
click at [190, 191] on button "g" at bounding box center [191, 193] width 13 height 11
type textarea "*"
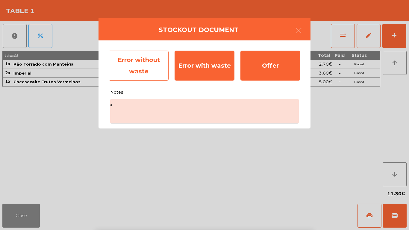
click at [158, 70] on div "Error without waste" at bounding box center [139, 66] width 60 height 30
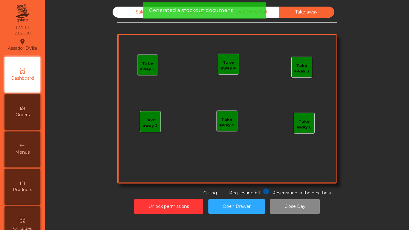
drag, startPoint x: 279, startPoint y: 13, endPoint x: 271, endPoint y: 13, distance: 7.5
click at [279, 13] on div "Take away" at bounding box center [306, 12] width 55 height 11
click at [271, 13] on div "Uber/Glovo/Bolt" at bounding box center [251, 12] width 55 height 11
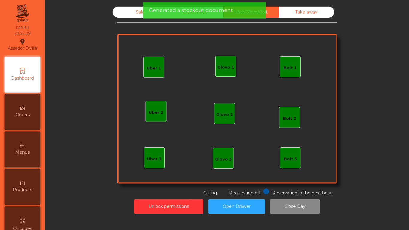
click at [126, 21] on div "Sala Desperdicio Uber/Glovo/Bolt Take away Uber 1 Uber 3 Bolt 2 Glovo 2 Uber 2 …" at bounding box center [227, 102] width 220 height 190
click at [127, 12] on div "Sala" at bounding box center [140, 12] width 55 height 11
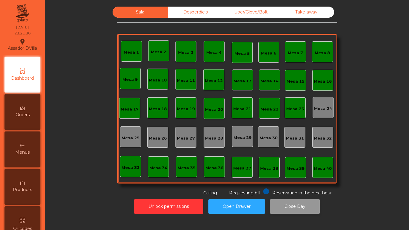
click at [306, 208] on button "Close Day" at bounding box center [295, 206] width 50 height 15
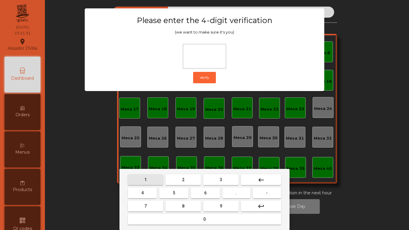
click at [160, 180] on button "1" at bounding box center [145, 179] width 35 height 11
click at [215, 207] on button "9" at bounding box center [221, 206] width 35 height 11
click at [155, 191] on button "4" at bounding box center [142, 193] width 29 height 11
click at [182, 222] on button "0" at bounding box center [204, 219] width 153 height 11
type input "****"
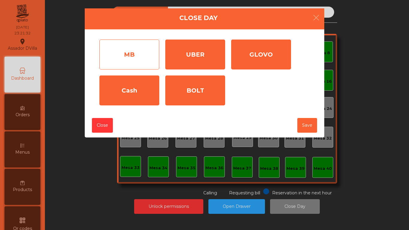
click at [135, 47] on div "MB" at bounding box center [130, 55] width 60 height 30
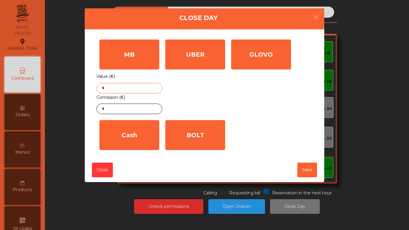
click at [127, 86] on input "*" at bounding box center [130, 88] width 66 height 10
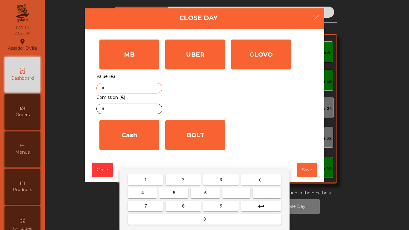
drag, startPoint x: 220, startPoint y: 206, endPoint x: 164, endPoint y: 176, distance: 63.4
click at [219, 206] on button "9" at bounding box center [221, 206] width 35 height 11
click at [164, 176] on mat-keyboard-key "1" at bounding box center [146, 179] width 38 height 13
click at [170, 184] on button "2" at bounding box center [183, 179] width 35 height 11
drag, startPoint x: 183, startPoint y: 220, endPoint x: 204, endPoint y: 214, distance: 22.0
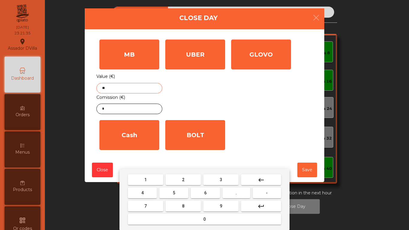
click at [184, 220] on button "0" at bounding box center [204, 219] width 153 height 11
click at [243, 195] on button "." at bounding box center [237, 193] width 28 height 11
click at [159, 200] on mat-keyboard-key "7" at bounding box center [146, 206] width 38 height 13
click at [147, 191] on button "4" at bounding box center [142, 193] width 29 height 11
type input "*****"
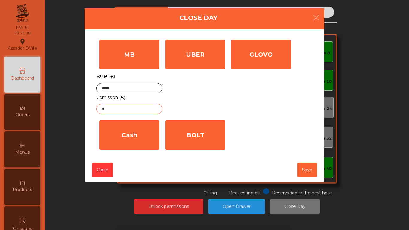
click at [128, 111] on input "*" at bounding box center [130, 109] width 66 height 10
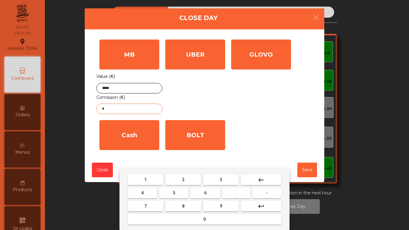
click at [189, 181] on button "2" at bounding box center [183, 179] width 35 height 11
type input "*"
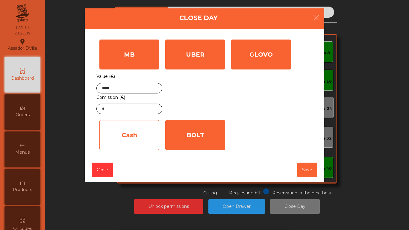
click at [136, 129] on div "Cash" at bounding box center [130, 135] width 60 height 30
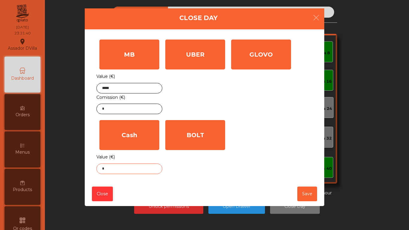
click at [121, 168] on input "*" at bounding box center [130, 169] width 66 height 10
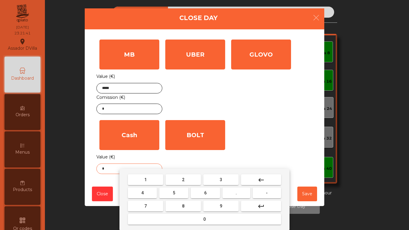
click at [236, 197] on button "." at bounding box center [237, 193] width 28 height 11
click at [159, 183] on button "1" at bounding box center [145, 179] width 35 height 11
type input "**"
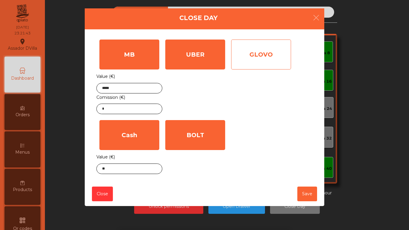
click at [258, 57] on div "GLOVO" at bounding box center [261, 55] width 60 height 30
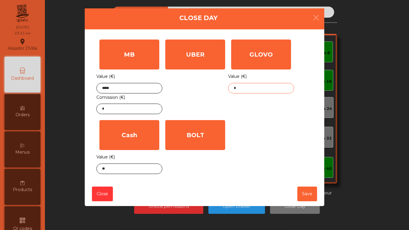
drag, startPoint x: 244, startPoint y: 91, endPoint x: 239, endPoint y: 118, distance: 27.5
click at [244, 91] on input "*" at bounding box center [261, 88] width 66 height 10
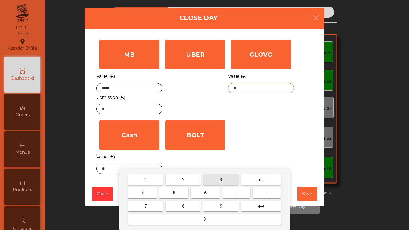
drag, startPoint x: 221, startPoint y: 183, endPoint x: 225, endPoint y: 203, distance: 20.1
click at [221, 183] on button "3" at bounding box center [221, 179] width 35 height 11
click at [225, 203] on button "9" at bounding box center [221, 206] width 35 height 11
click at [235, 192] on button "." at bounding box center [237, 193] width 28 height 11
click at [178, 179] on button "2" at bounding box center [183, 179] width 35 height 11
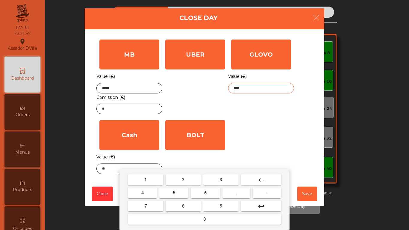
click at [157, 204] on button "7" at bounding box center [145, 206] width 35 height 11
type input "*****"
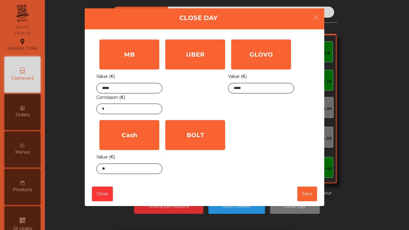
click at [304, 104] on div "MB Value (€) ***** Comission (€) * UBER Value (€) * GLOVO Value (€) ***** Cash …" at bounding box center [205, 107] width 216 height 141
click at [310, 194] on button "Save" at bounding box center [308, 194] width 20 height 15
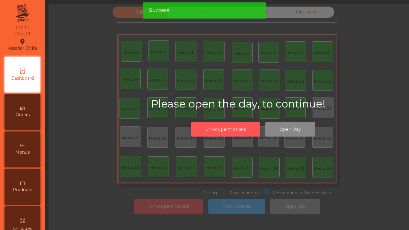
click at [242, 131] on button "Unlock permissions" at bounding box center [225, 129] width 69 height 15
